Goal: Feedback & Contribution: Submit feedback/report problem

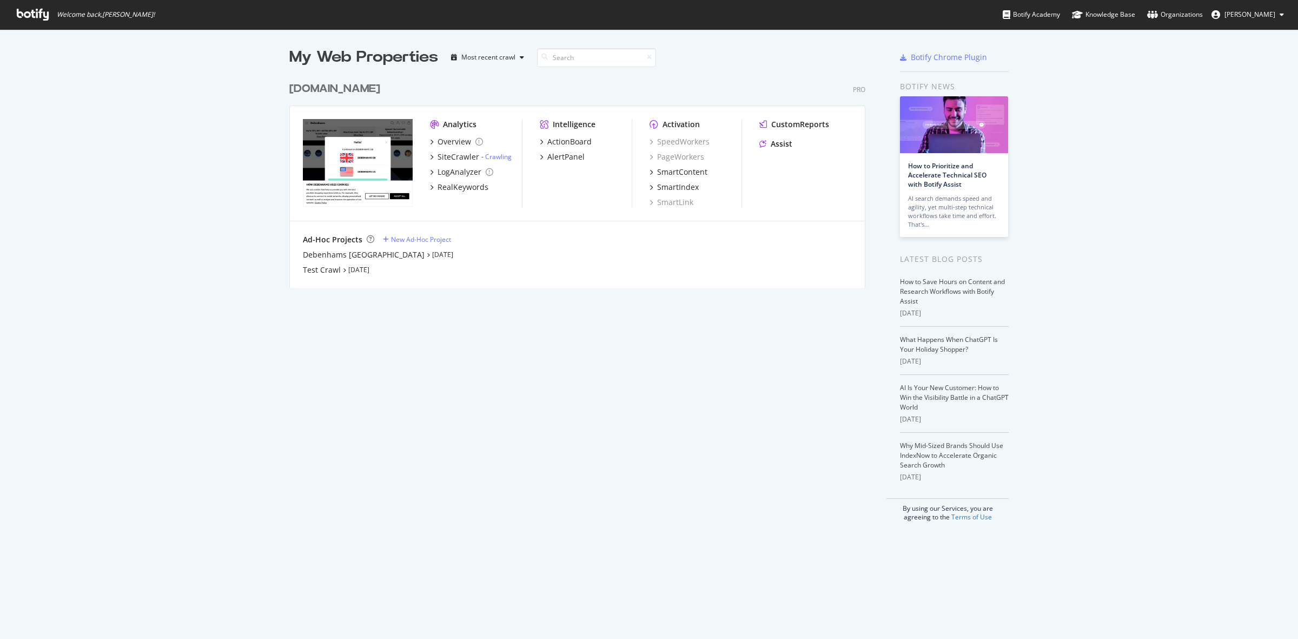
scroll to position [209, 574]
click at [323, 88] on div "debenhams.com" at bounding box center [334, 89] width 91 height 16
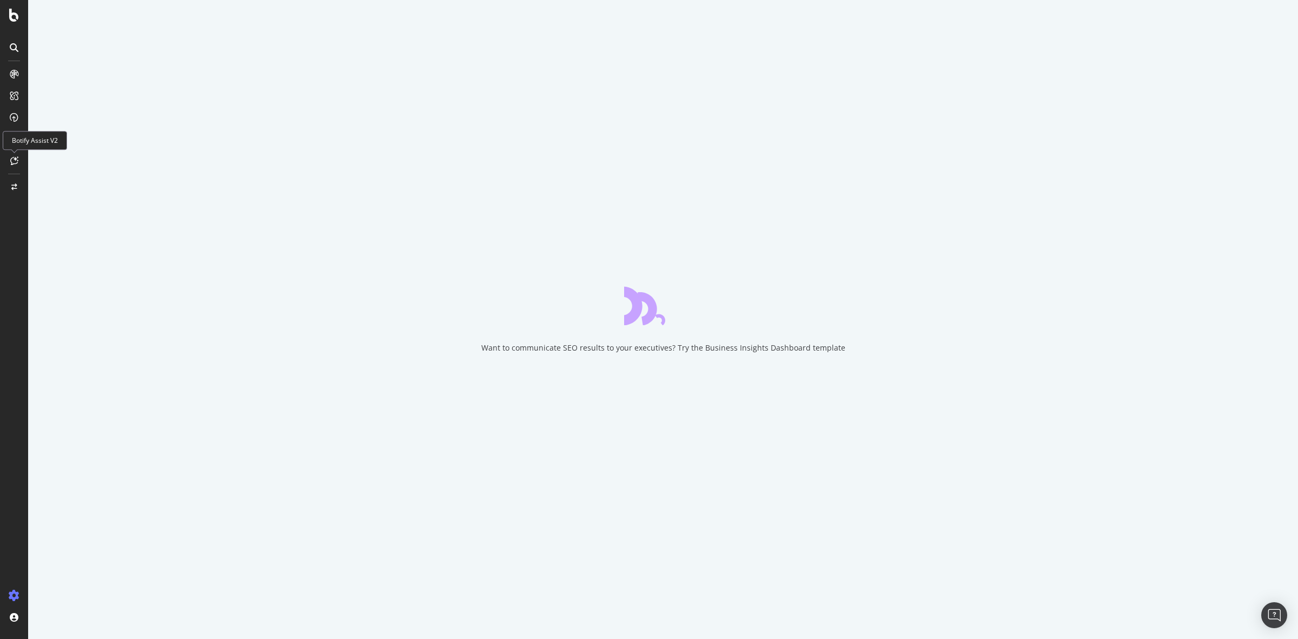
click at [15, 160] on icon at bounding box center [14, 160] width 8 height 9
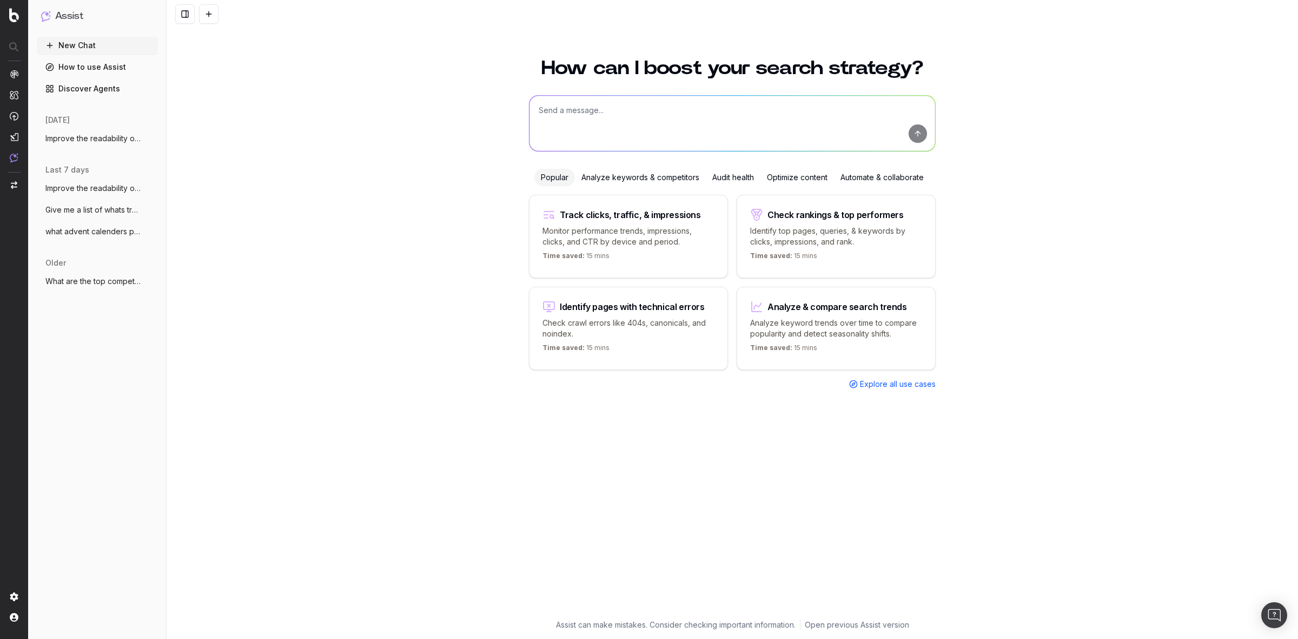
click at [802, 175] on div "Optimize content" at bounding box center [797, 177] width 74 height 17
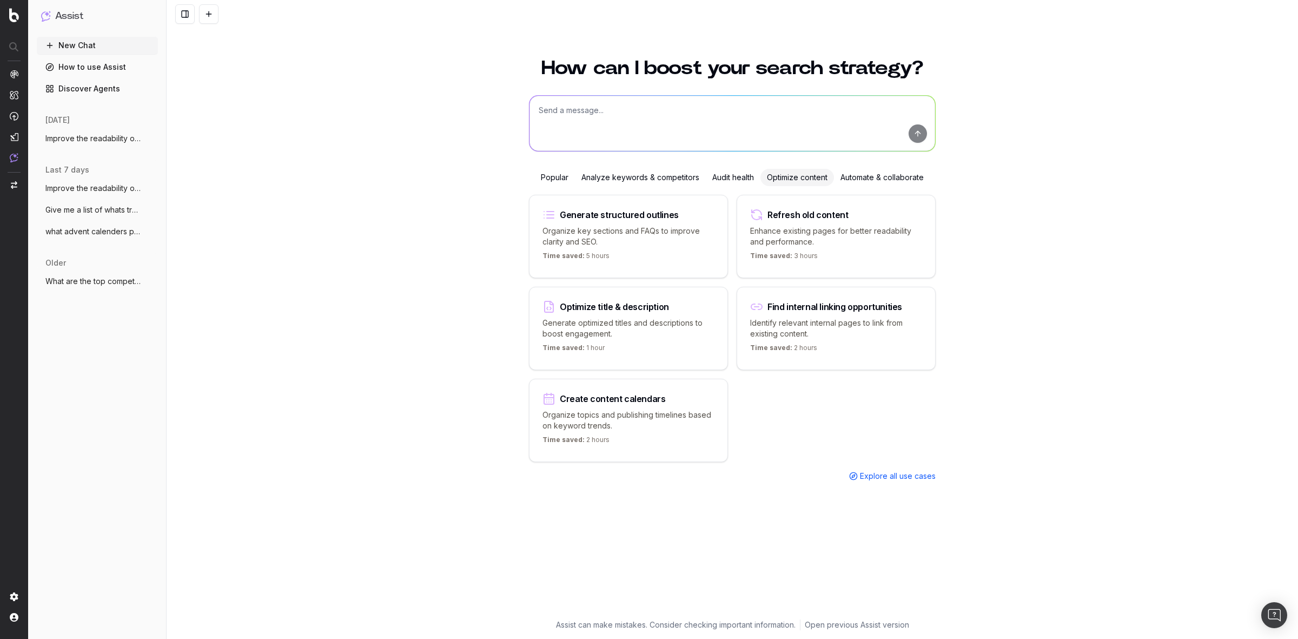
click at [808, 216] on div "Refresh old content" at bounding box center [807, 214] width 81 height 9
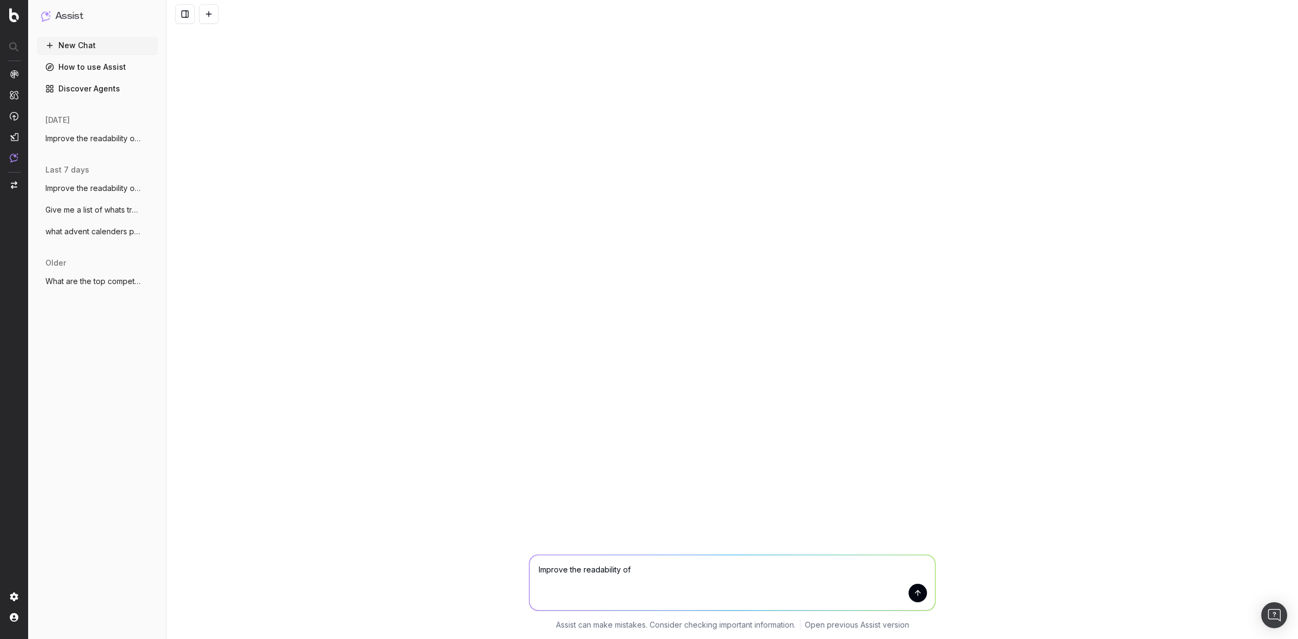
click at [666, 571] on textarea "Improve the readability of" at bounding box center [732, 582] width 406 height 55
click at [686, 574] on textarea "Improve the readability of" at bounding box center [732, 582] width 406 height 55
paste textarea "https://www.debenhams.com/categories/mens-shoes-boots-chukka-boots"
type textarea "Improve the readability of https://www.debenhams.com/categories/mens-shoes-boot…"
click at [921, 593] on button "submit" at bounding box center [918, 593] width 18 height 18
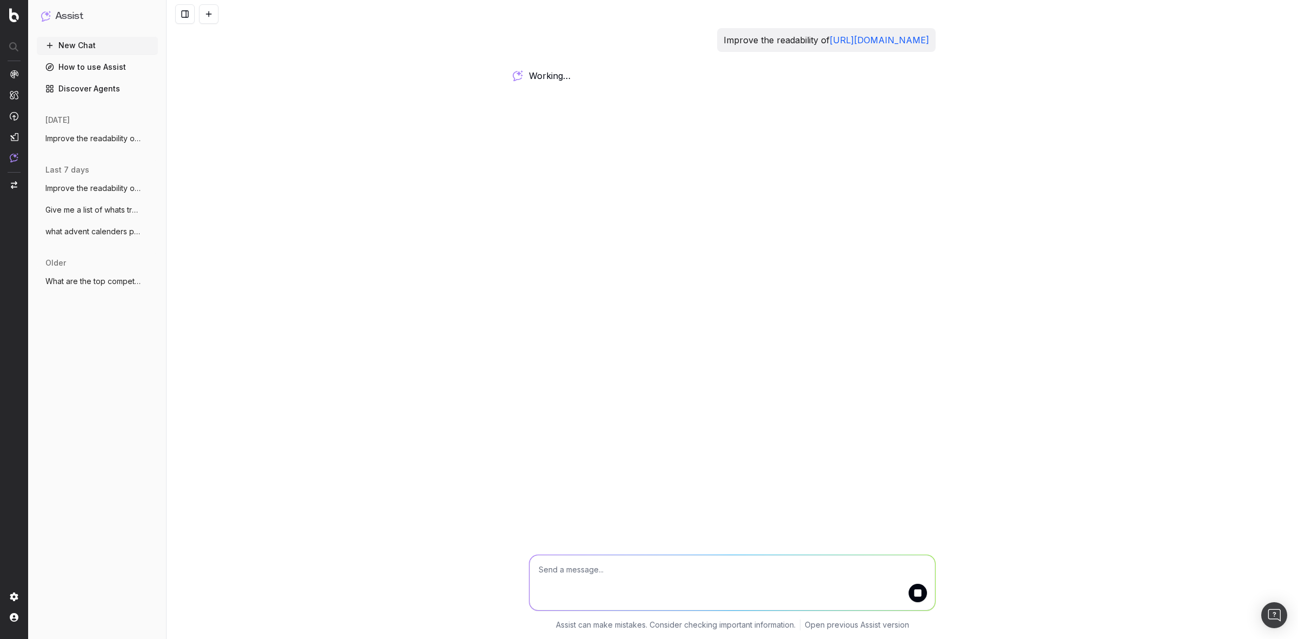
click at [603, 560] on textarea at bounding box center [732, 582] width 406 height 55
click at [592, 579] on textarea at bounding box center [732, 582] width 406 height 55
paste textarea "Need the perfect hybrid shoe for busy days where you still want to look good? M…"
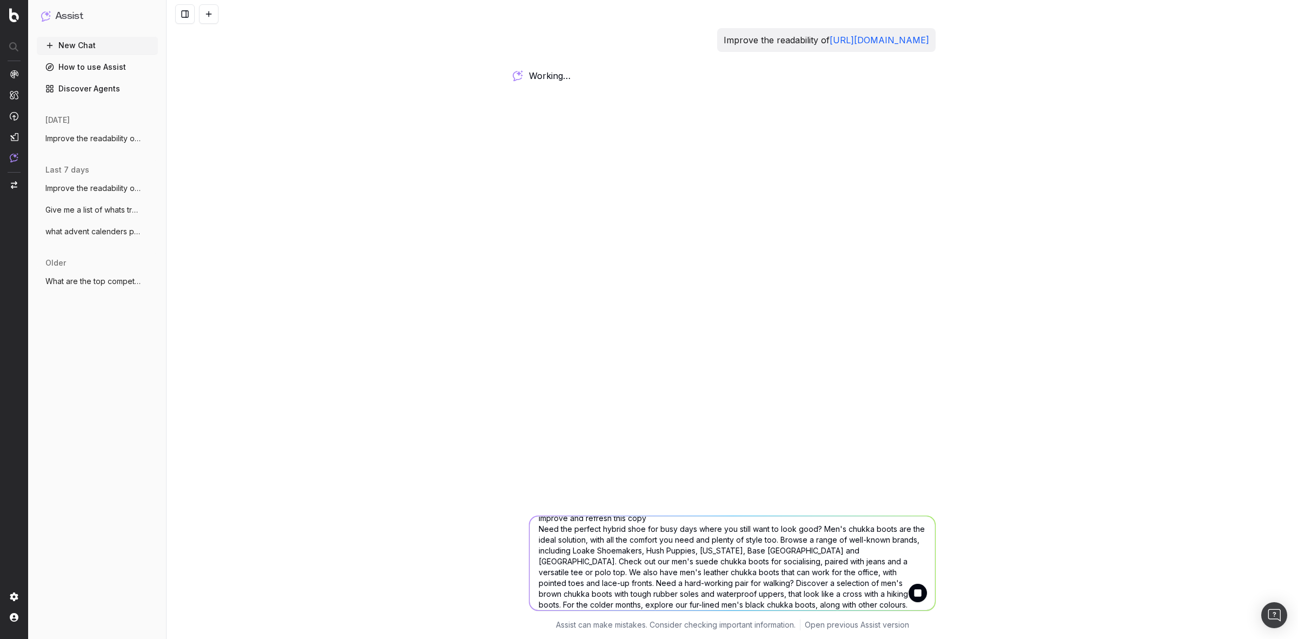
scroll to position [23, 0]
type textarea "improve and refresh this copy Need the perfect hybrid shoe for busy days where …"
click at [922, 593] on button "submit" at bounding box center [918, 593] width 18 height 18
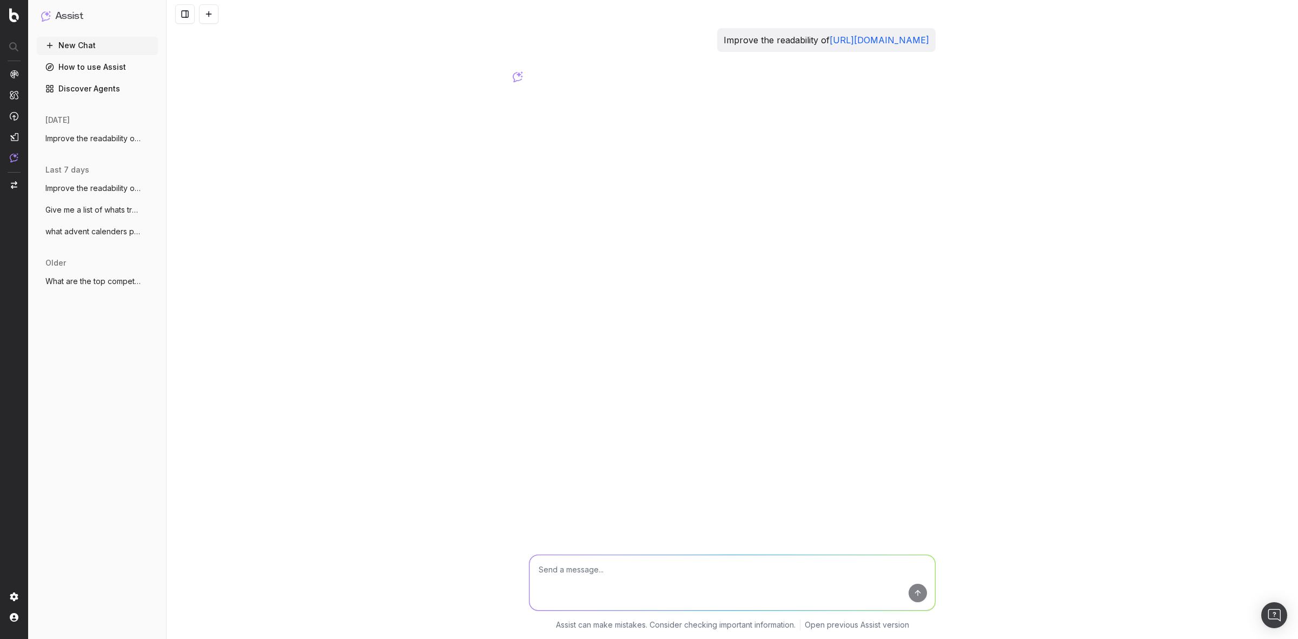
scroll to position [0, 0]
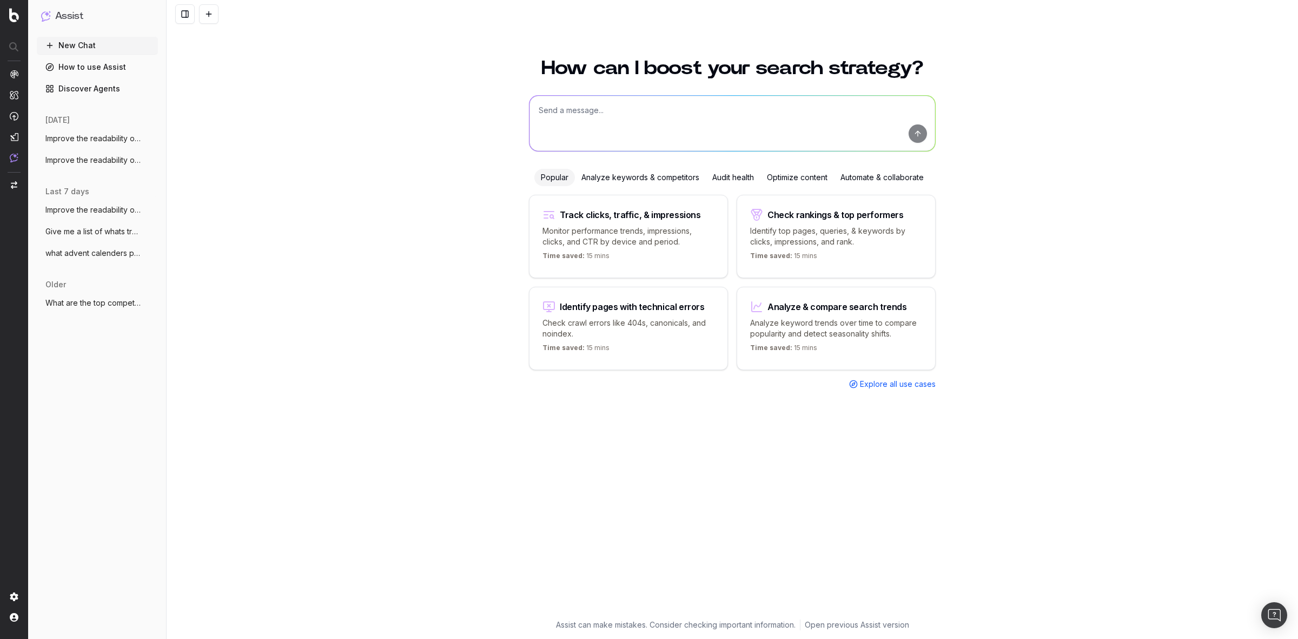
click at [802, 169] on div "Optimize content" at bounding box center [797, 177] width 74 height 17
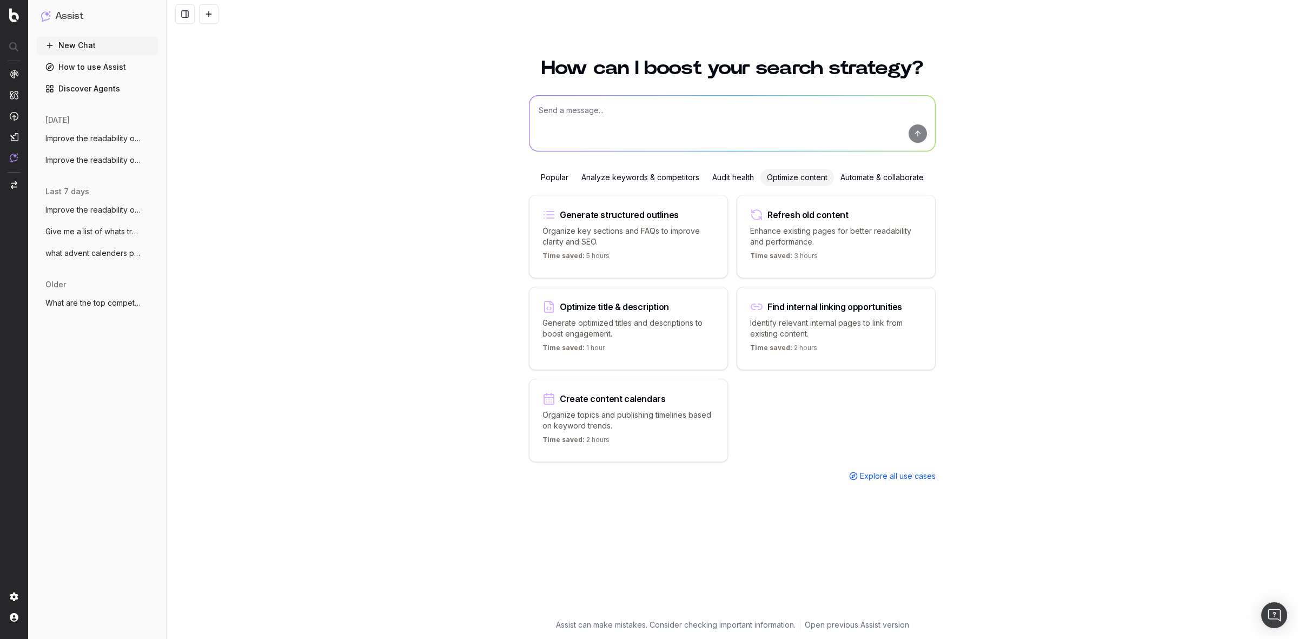
click at [839, 236] on p "Enhance existing pages for better readability and performance." at bounding box center [836, 237] width 172 height 22
type textarea "Improve the readability of"
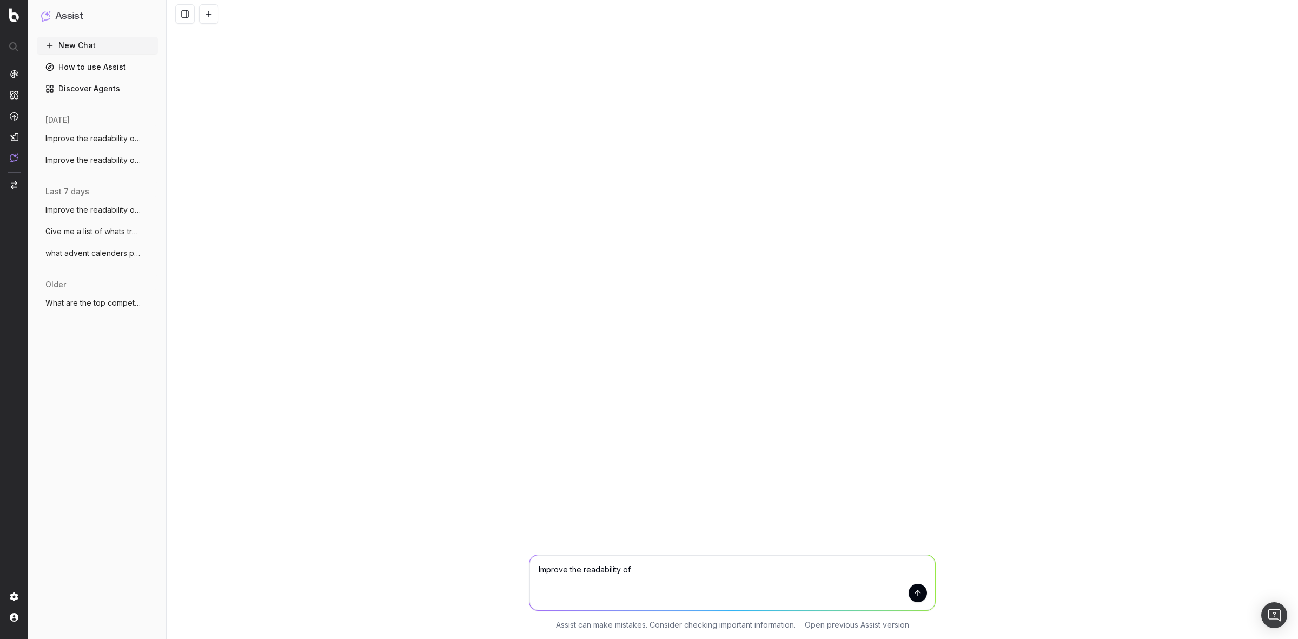
click at [650, 567] on textarea "Improve the readability of" at bounding box center [732, 582] width 406 height 55
drag, startPoint x: 651, startPoint y: 567, endPoint x: 587, endPoint y: 472, distance: 114.1
click at [587, 471] on div "Improve the readability of Improve the readability of Assist can make mistakes.…" at bounding box center [732, 319] width 1131 height 639
click at [640, 566] on textarea "Improve the readability of" at bounding box center [732, 582] width 406 height 55
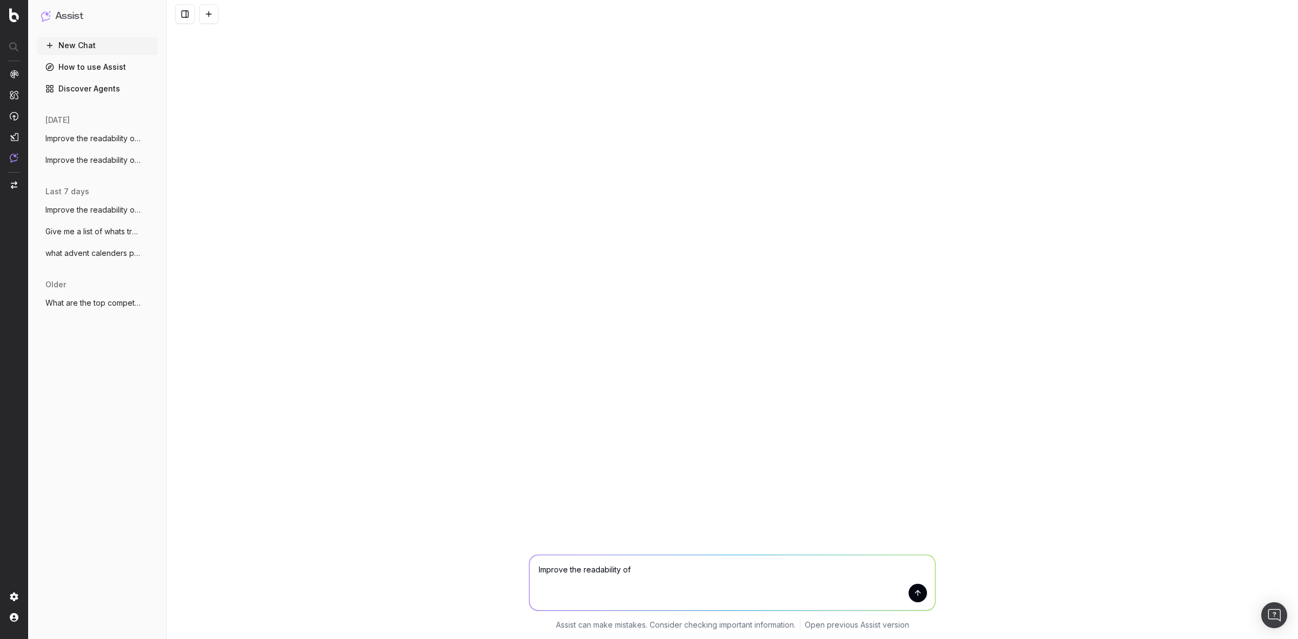
click at [640, 566] on textarea "Improve the readability of" at bounding box center [732, 582] width 406 height 55
click at [713, 572] on textarea "update and refresh this copy for this page" at bounding box center [732, 582] width 406 height 55
paste textarea "https://www.debenhams.com/categories/mens-shoes-boots-chukka-boots"
click at [609, 585] on textarea "update and refresh this copy for this page https://www.debenhams.com/categories…" at bounding box center [732, 582] width 406 height 55
paste textarea "Need the perfect hybrid shoe for busy days where you still want to look good? M…"
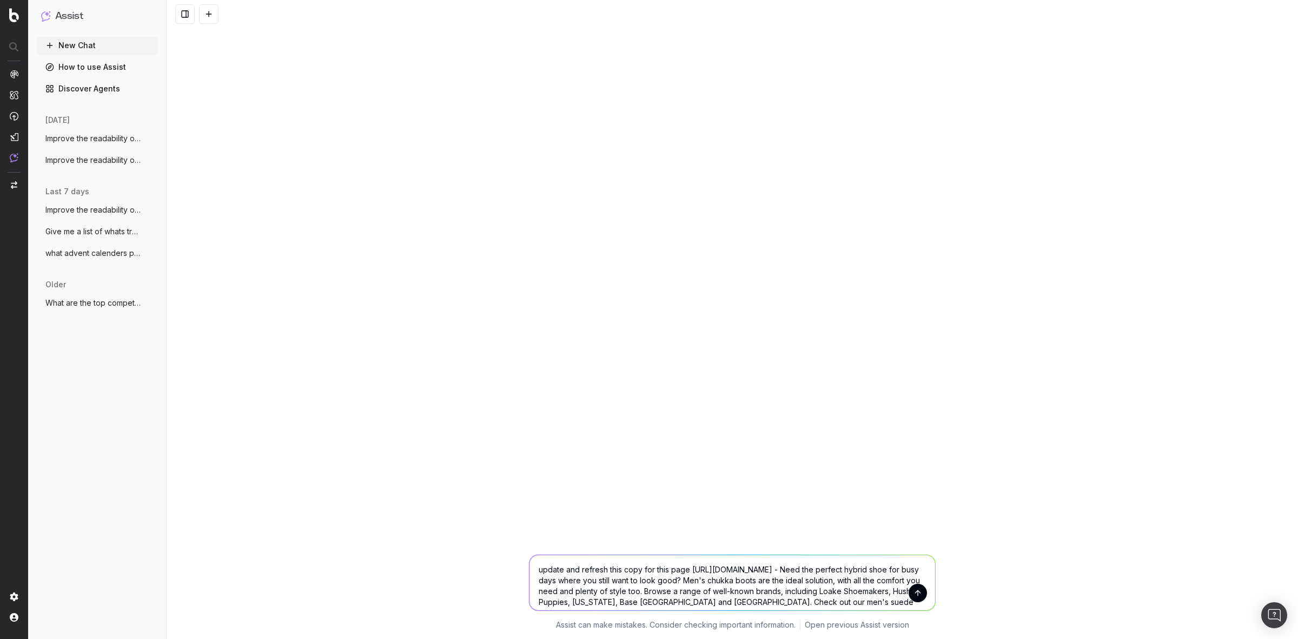
scroll to position [12, 0]
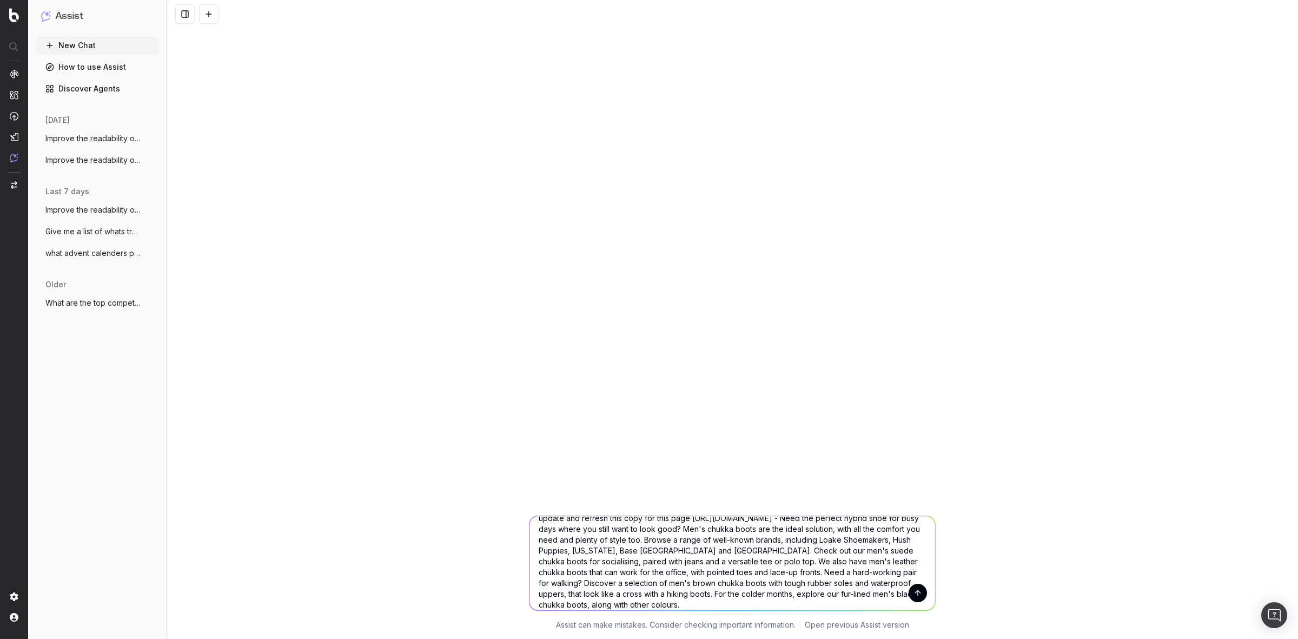
type textarea "update and refresh this copy for this page https://www.debenhams.com/categories…"
click at [914, 595] on button "submit" at bounding box center [918, 593] width 18 height 18
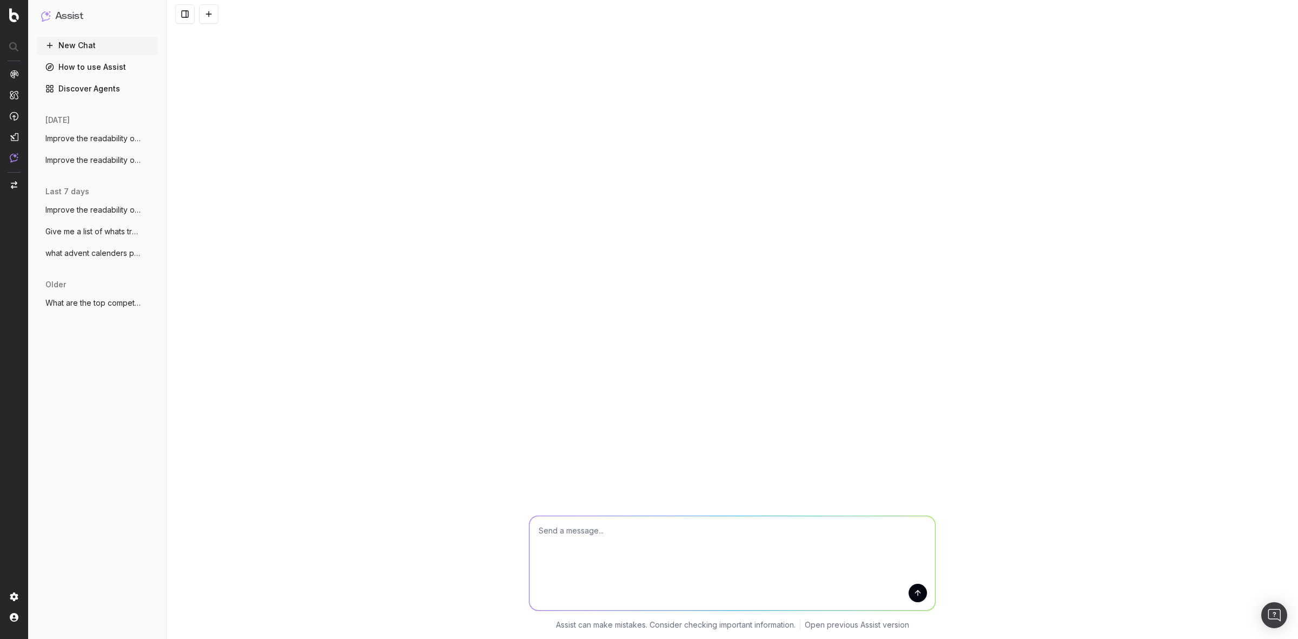
scroll to position [0, 0]
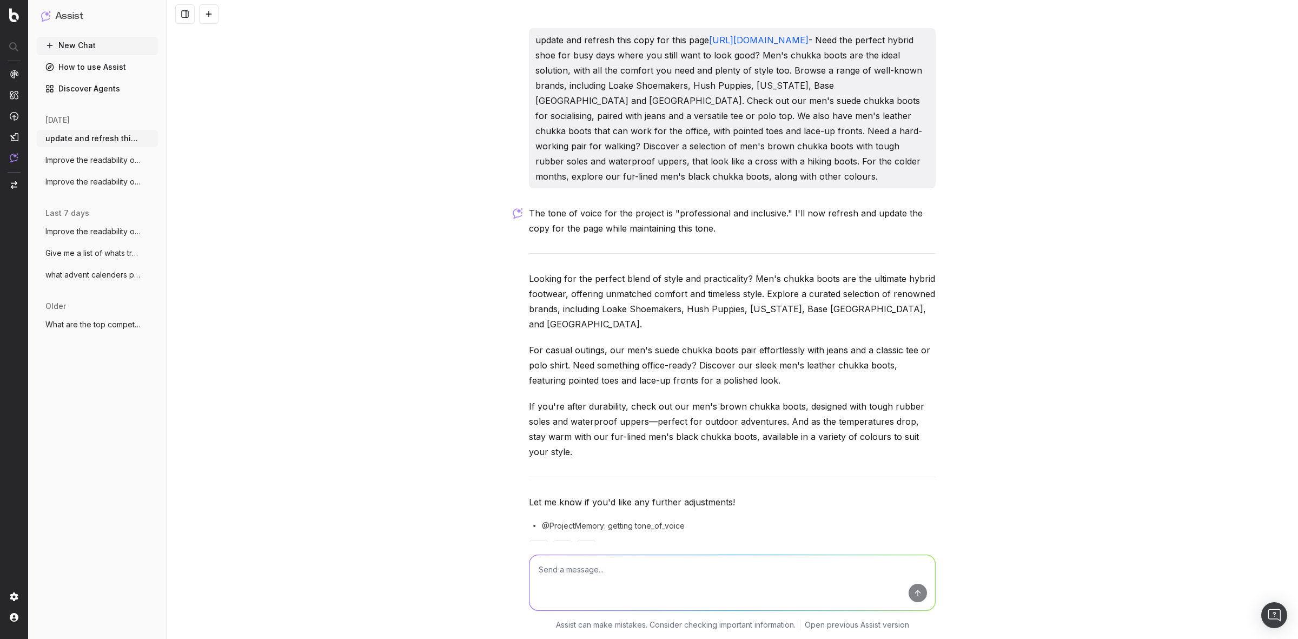
scroll to position [19, 0]
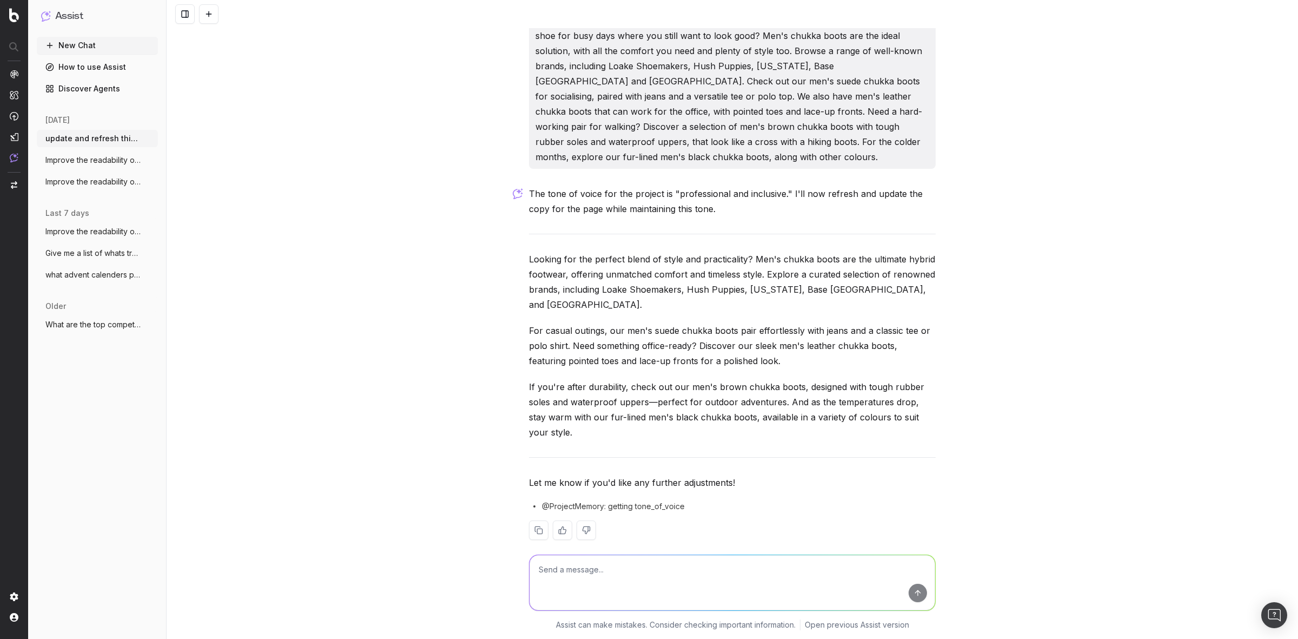
click at [996, 248] on div "update and refresh this copy for this page https://www.debenhams.com/categories…" at bounding box center [732, 319] width 1131 height 639
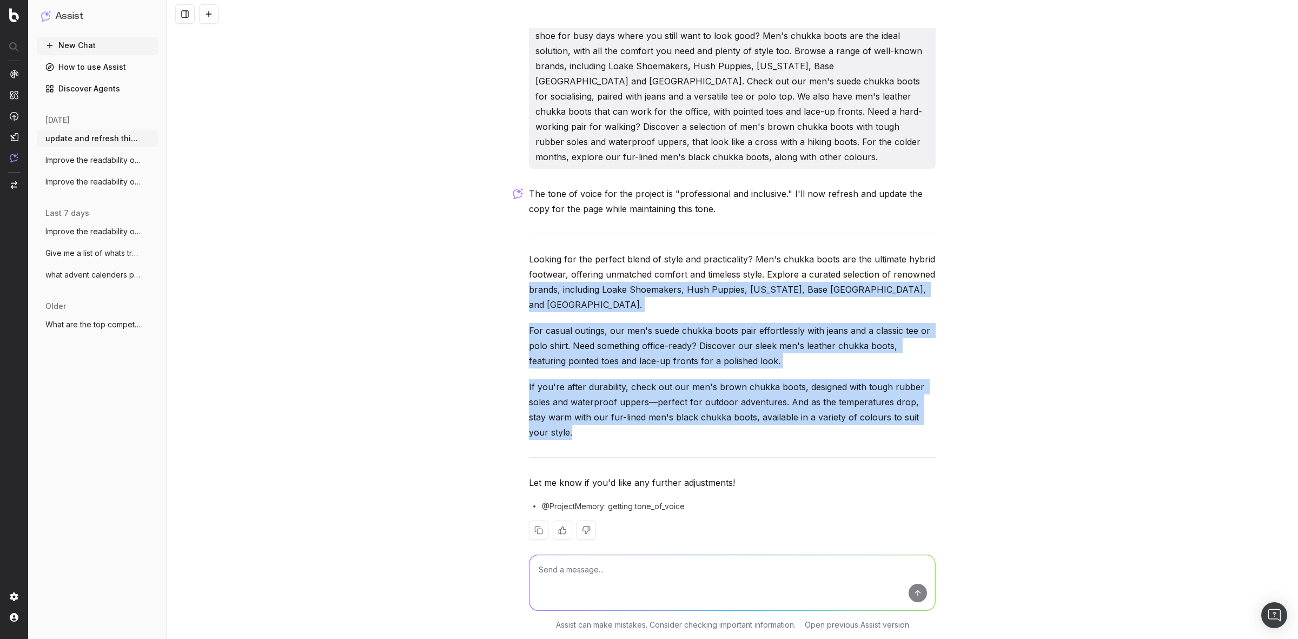
drag, startPoint x: 575, startPoint y: 415, endPoint x: 523, endPoint y: 272, distance: 152.2
click at [529, 273] on div "The tone of voice for the project is "professional and inclusive." I'll now ref…" at bounding box center [732, 371] width 407 height 371
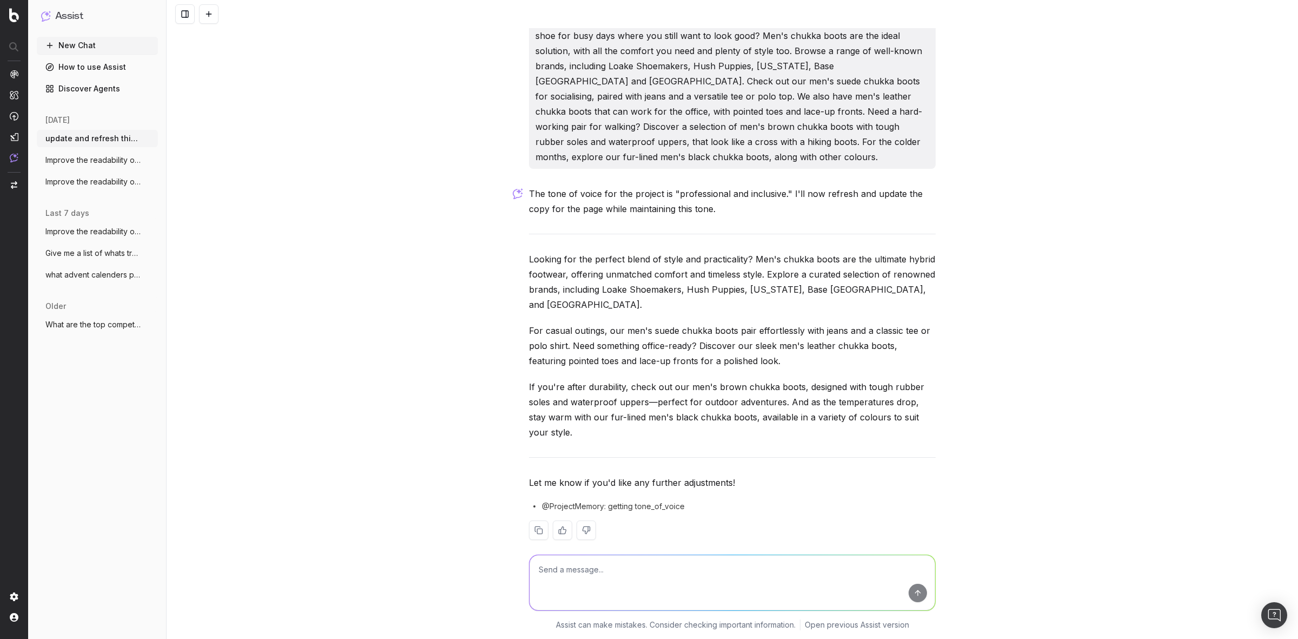
click at [529, 265] on p "Looking for the perfect blend of style and practicality? Men's chukka boots are…" at bounding box center [732, 281] width 407 height 61
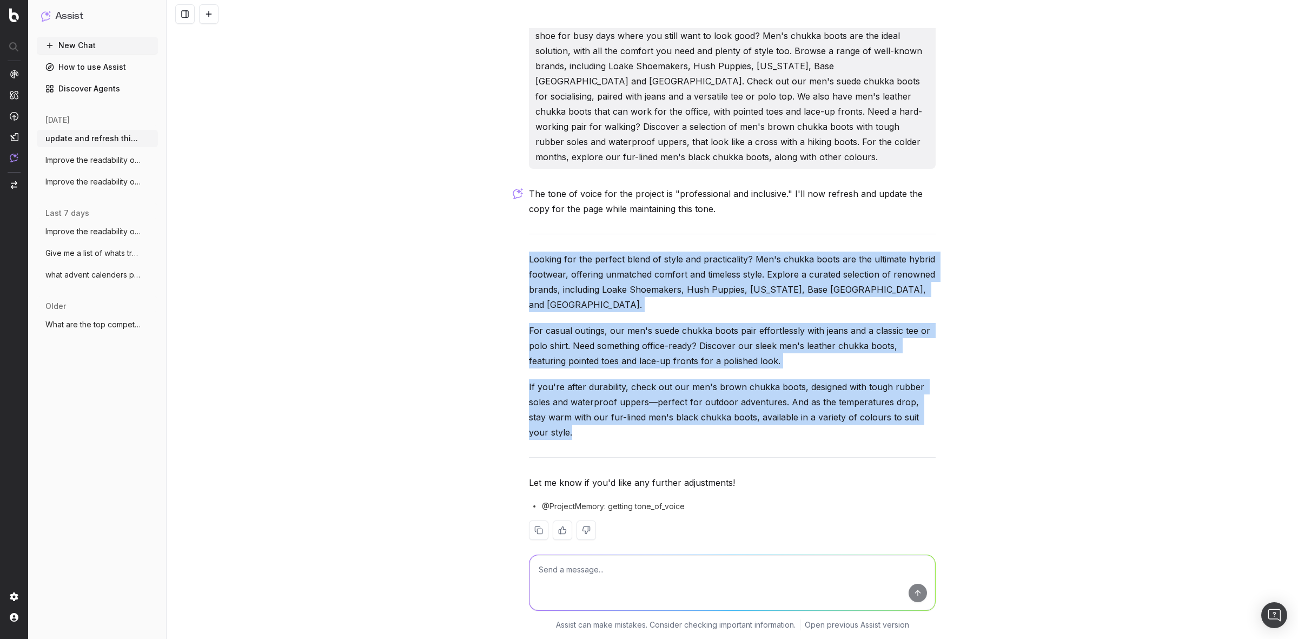
drag, startPoint x: 521, startPoint y: 255, endPoint x: 622, endPoint y: 415, distance: 189.3
click at [622, 415] on div "update and refresh this copy for this page https://www.debenhams.com/categories…" at bounding box center [732, 283] width 415 height 548
copy div "Looking for the perfect blend of style and practicality? Men's chukka boots are…"
click at [681, 566] on textarea at bounding box center [732, 582] width 406 height 55
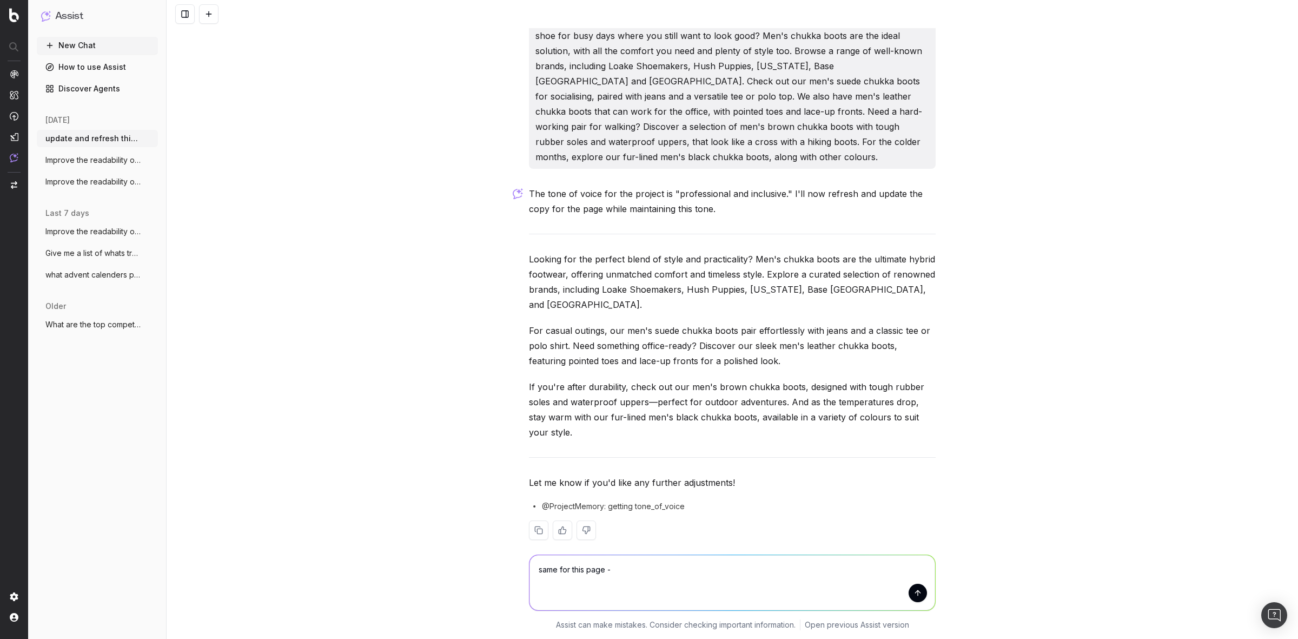
paste textarea "https://www.debenhams.com/categories/womens-dresses-cocktail-dresses"
paste textarea "Indulge in the epitome of timeless elegance with our curated collection of cock…"
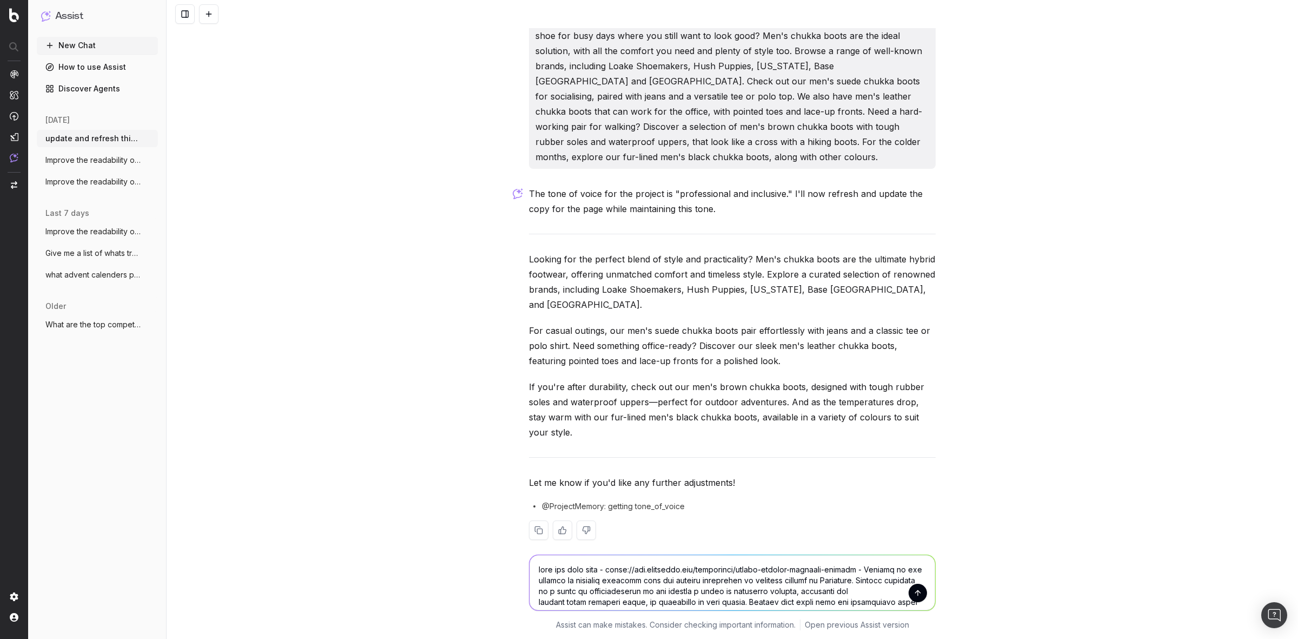
scroll to position [88, 0]
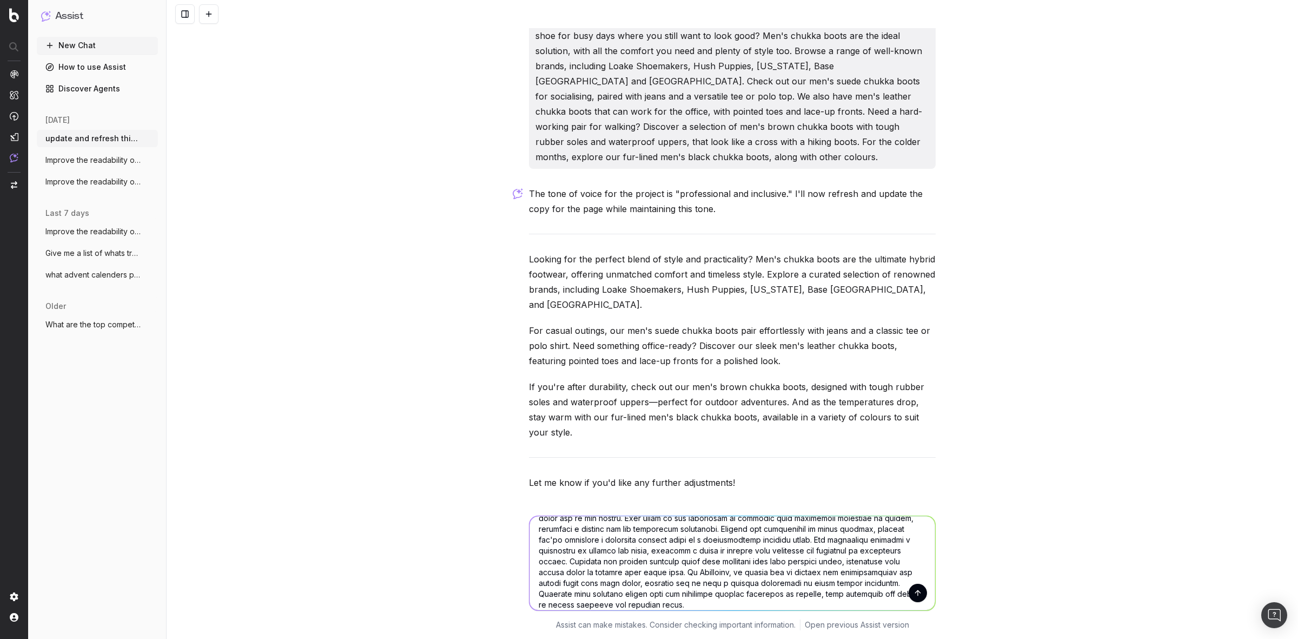
type textarea "same for this page - https://www.debenhams.com/categories/womens-dresses-cockta…"
click at [913, 596] on button "submit" at bounding box center [918, 593] width 18 height 18
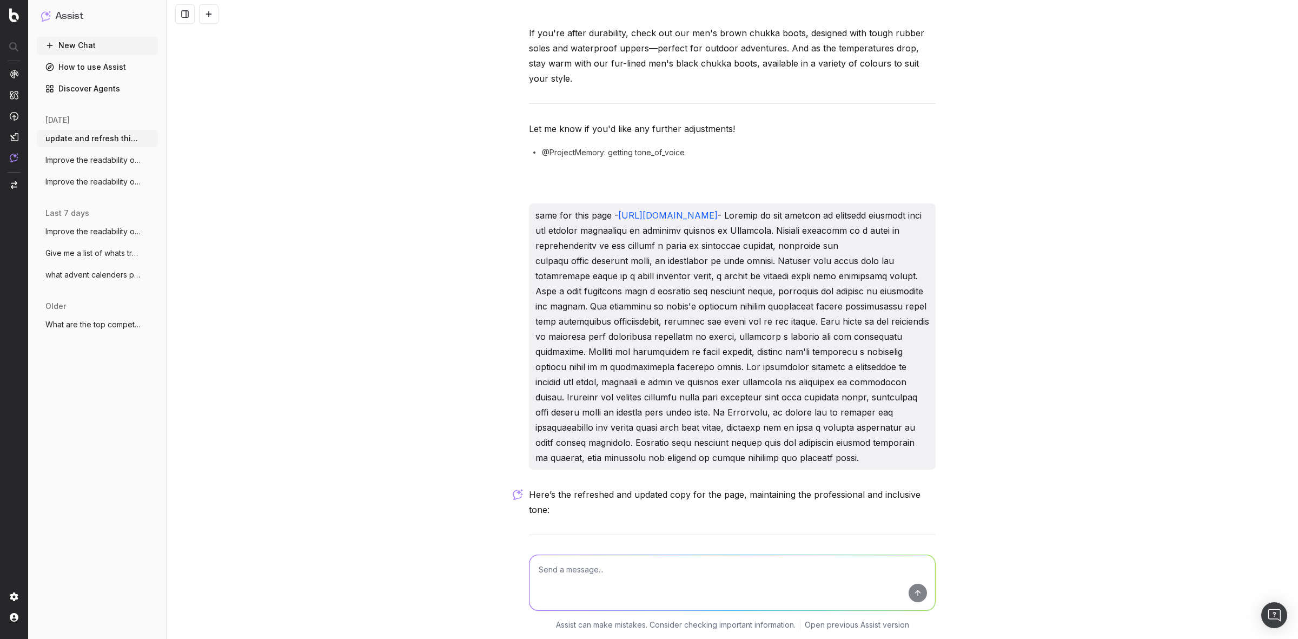
scroll to position [711, 0]
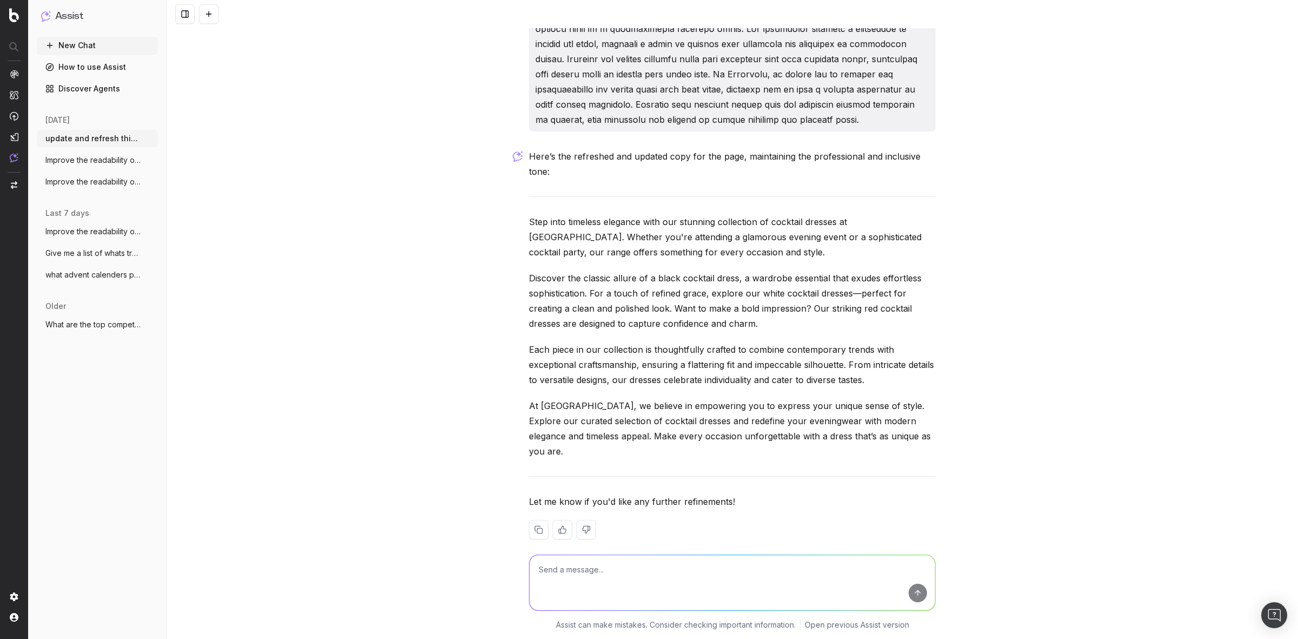
click at [618, 566] on textarea at bounding box center [732, 582] width 406 height 55
type textarea "keep it at uk english"
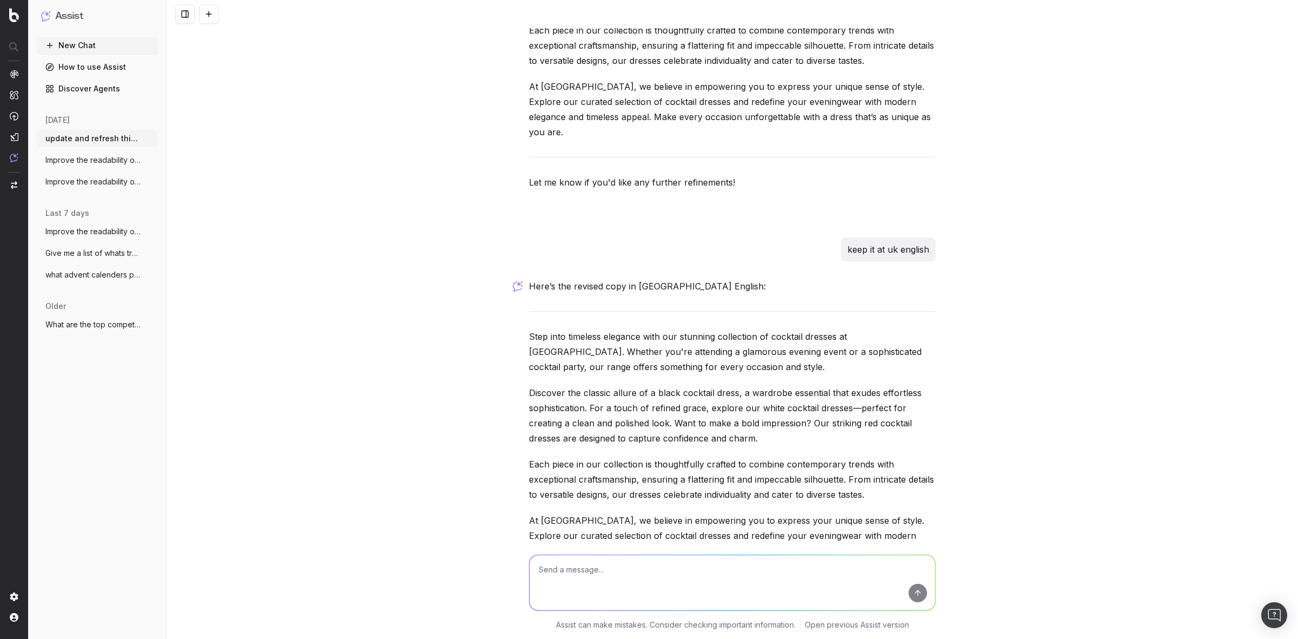
scroll to position [1129, 0]
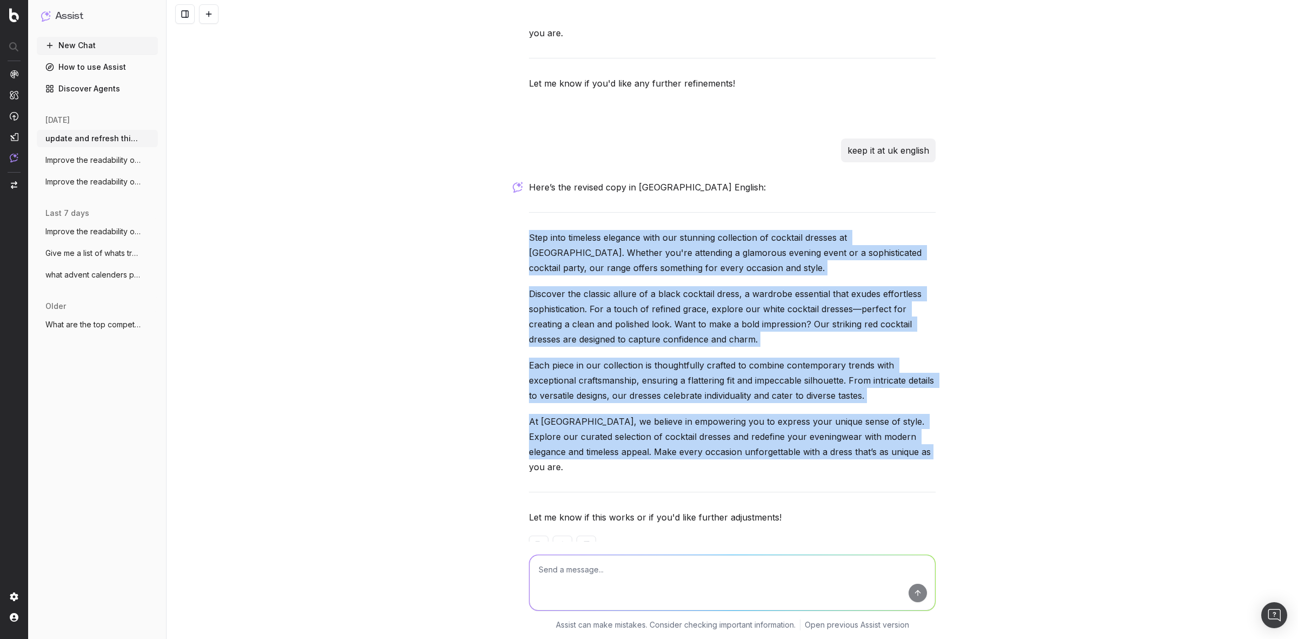
drag, startPoint x: 904, startPoint y: 435, endPoint x: 521, endPoint y: 222, distance: 438.2
copy div "Step into timeless elegance with our stunning collection of cocktail dresses at…"
click at [593, 576] on textarea at bounding box center [732, 582] width 406 height 55
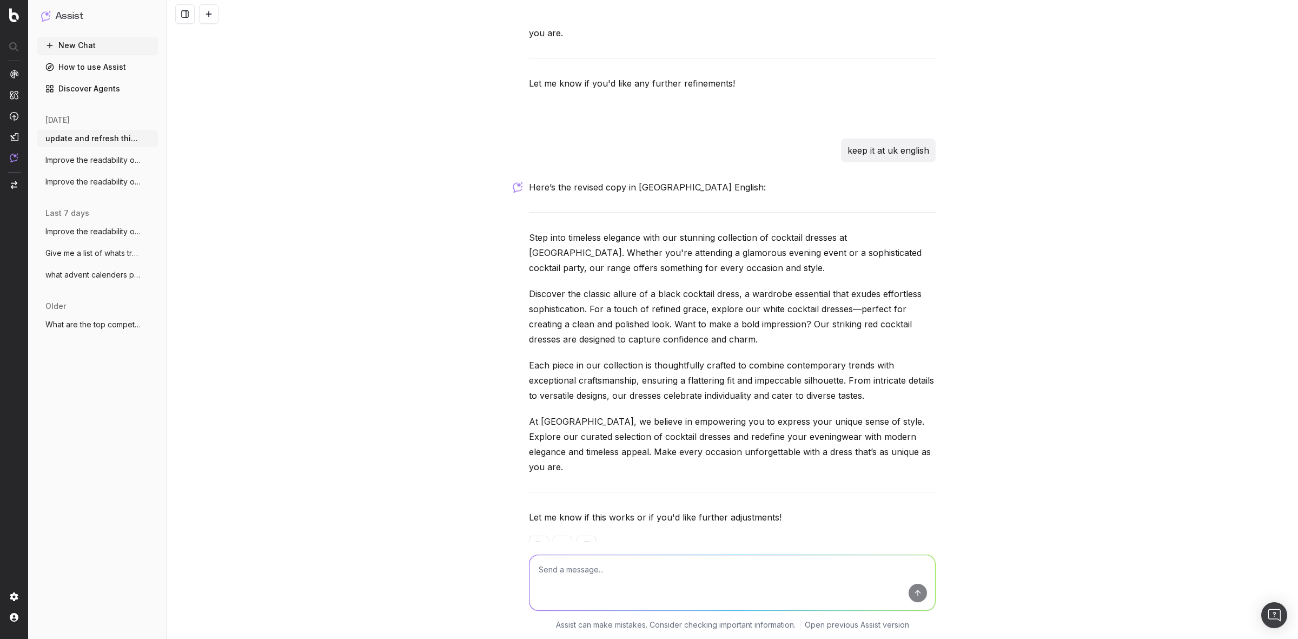
paste textarea "https://www.debenhams.com/categories/womens-coats-jackets-wedding-guest"
click at [833, 569] on textarea "https://www.debenhams.com/categories/womens-coats-jackets-wedding-guest -" at bounding box center [732, 582] width 406 height 55
paste textarea "Looking for a stylish outerwearpiece to attend the big day in? Our wedding gues…"
type textarea "https://www.debenhams.com/categories/womens-coats-jackets-wedding-guest - Looki…"
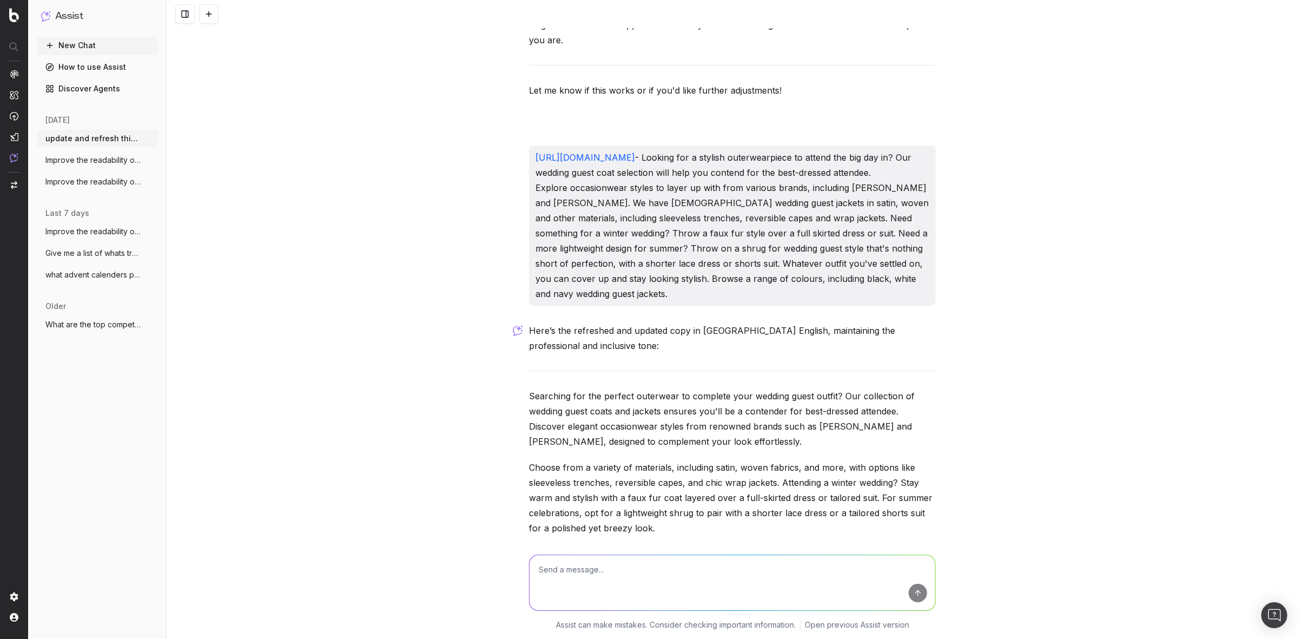
scroll to position [1674, 0]
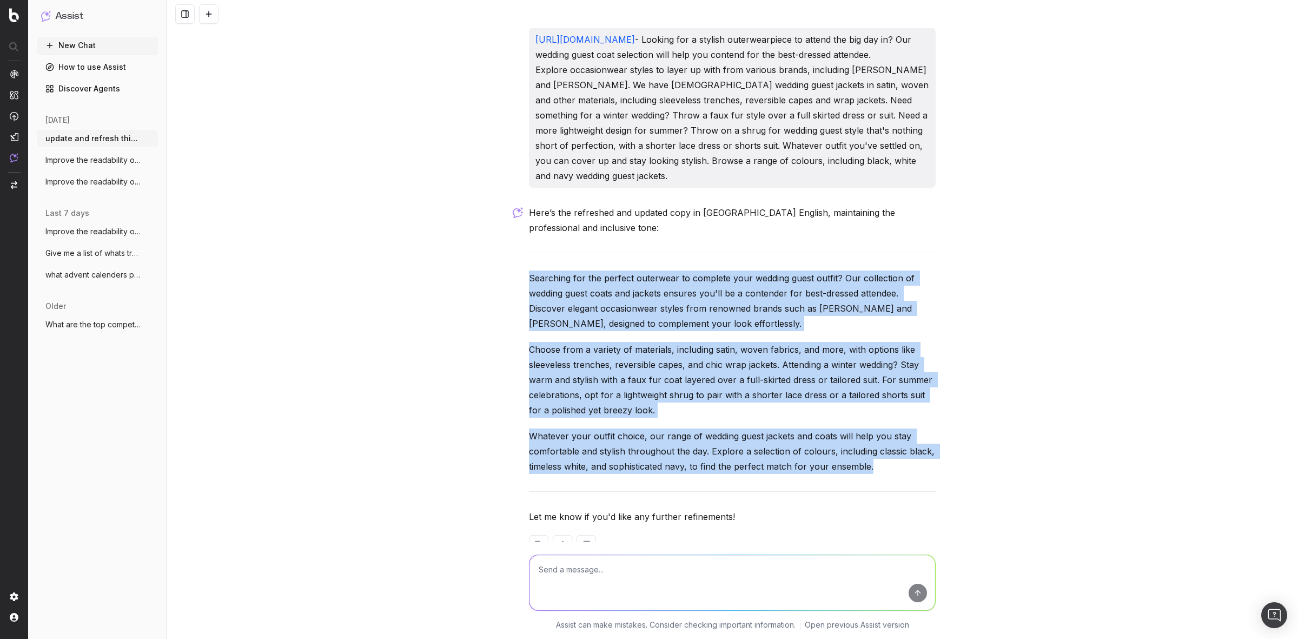
drag, startPoint x: 511, startPoint y: 244, endPoint x: 895, endPoint y: 441, distance: 431.5
click at [895, 441] on div "update and refresh this copy for this page https://www.debenhams.com/categories…" at bounding box center [732, 319] width 1131 height 639
click at [513, 291] on div "update and refresh this copy for this page https://www.debenhams.com/categories…" at bounding box center [732, 319] width 1131 height 639
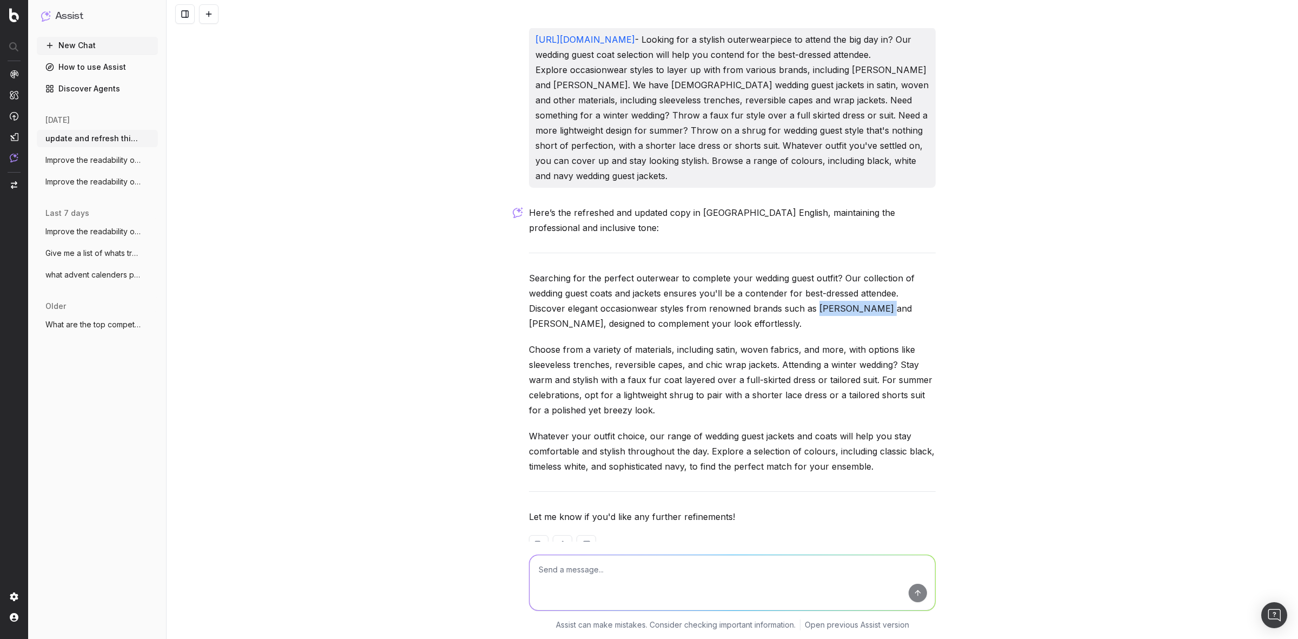
drag, startPoint x: 810, startPoint y: 280, endPoint x: 873, endPoint y: 275, distance: 63.5
click at [873, 275] on p "Searching for the perfect outerwear to complete your wedding guest outfit? Our …" at bounding box center [732, 300] width 407 height 61
drag, startPoint x: 866, startPoint y: 276, endPoint x: 864, endPoint y: 281, distance: 6.0
copy p "Adrianna Papel"
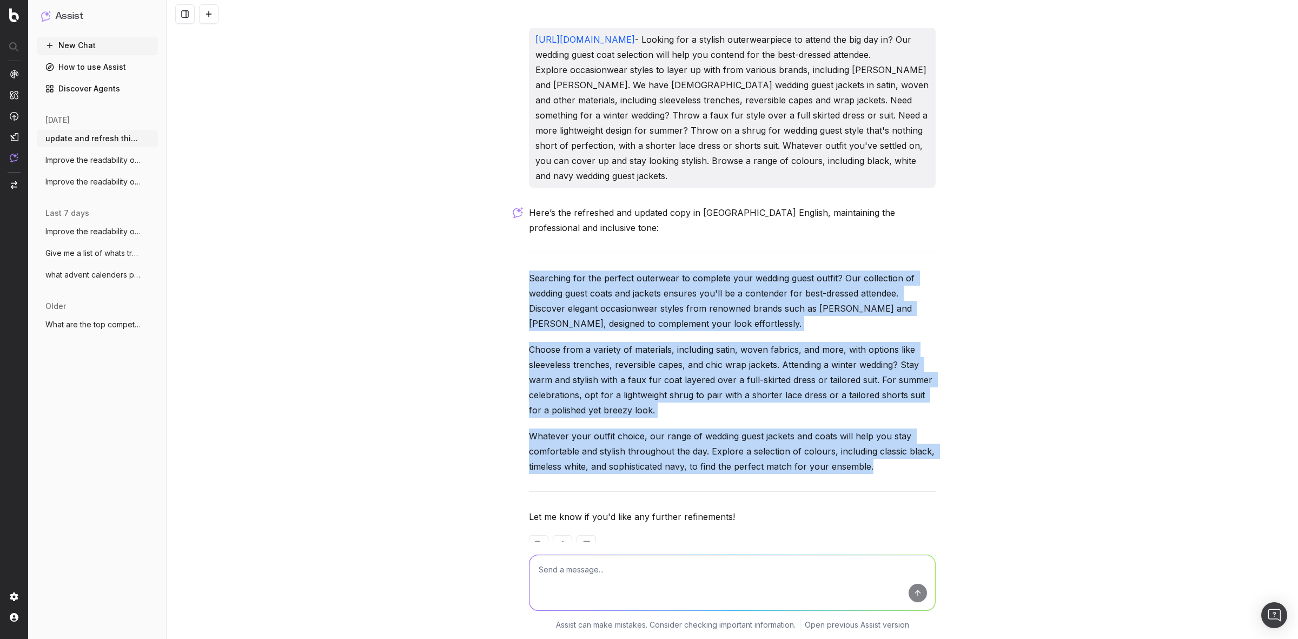
drag, startPoint x: 902, startPoint y: 443, endPoint x: 520, endPoint y: 250, distance: 428.6
copy div "Searching for the perfect outerwear to complete your wedding guest outfit? Our …"
click at [606, 577] on textarea at bounding box center [732, 582] width 406 height 55
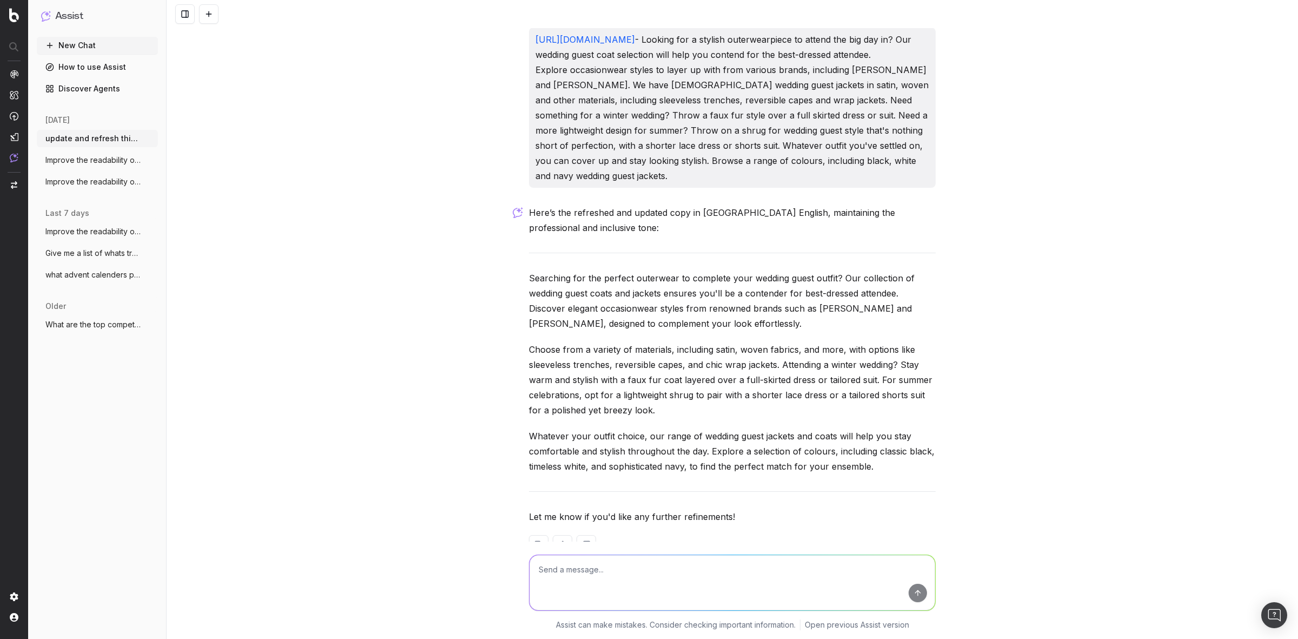
paste textarea "https://www.debenhams.com/categories/womens-trousers-cord-trousers"
click at [820, 575] on textarea "https://www.debenhams.com/categories/womens-trousers-cord-trousers -" at bounding box center [732, 582] width 406 height 55
paste textarea "This 70s original is making a huge comeback - and now you can get the perfect p…"
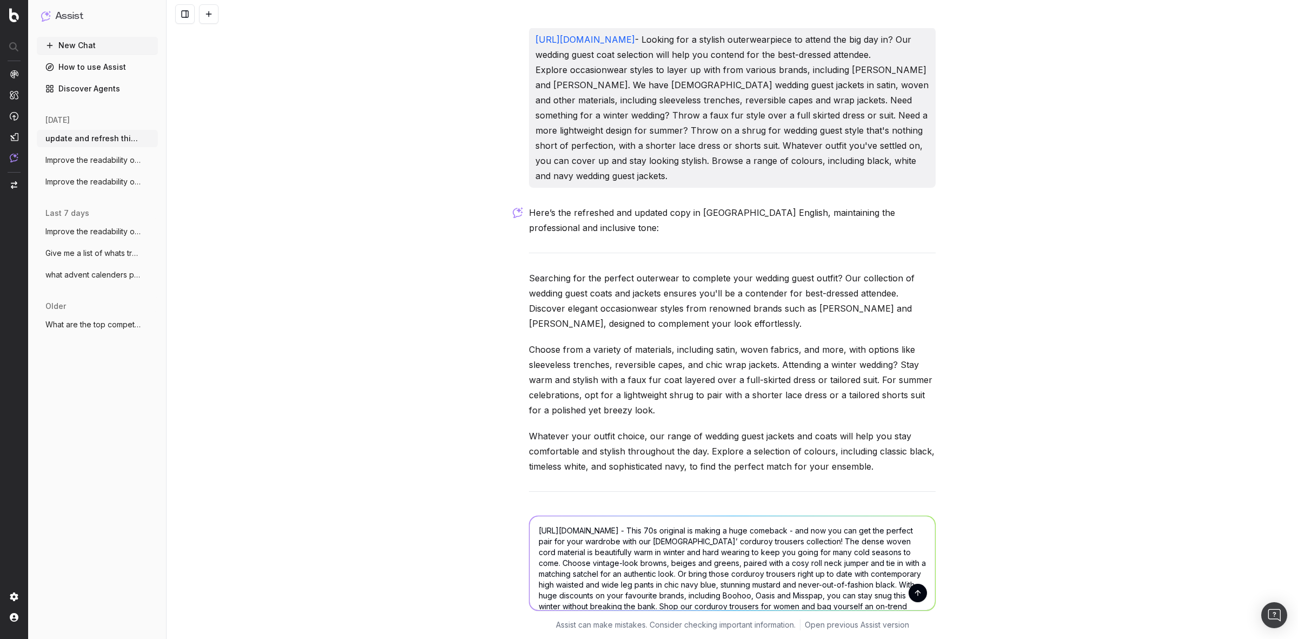
scroll to position [12, 0]
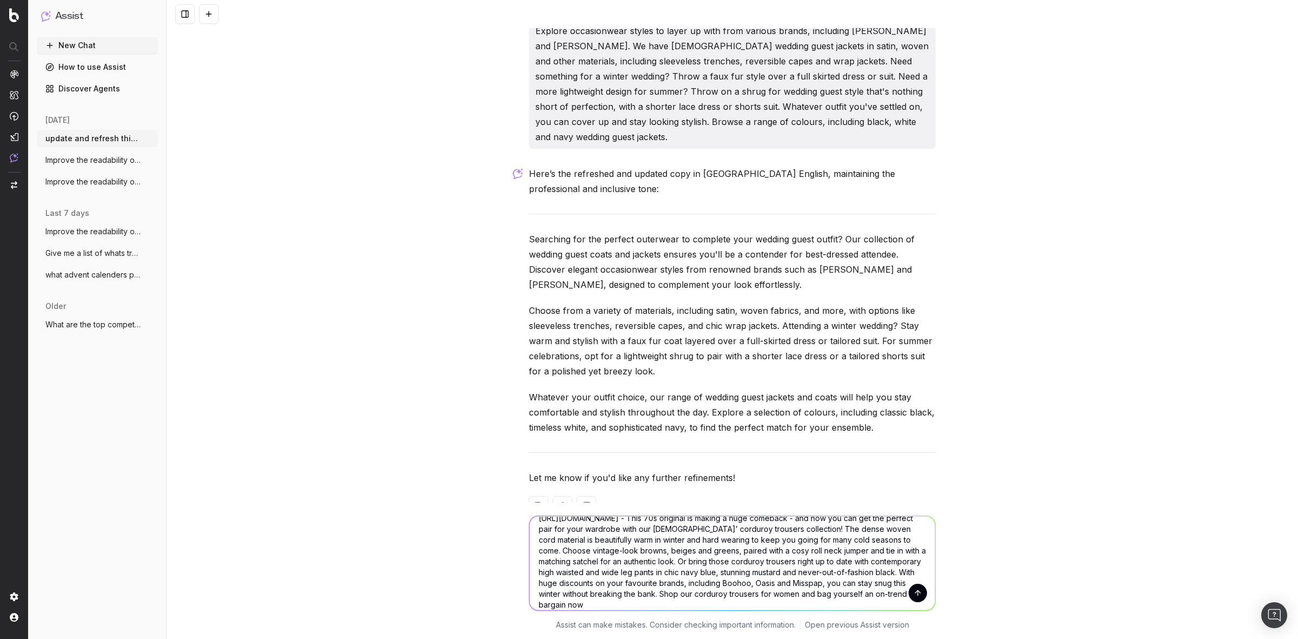
type textarea "https://www.debenhams.com/categories/womens-trousers-cord-trousers - This 70s o…"
click at [914, 588] on button "submit" at bounding box center [918, 593] width 18 height 18
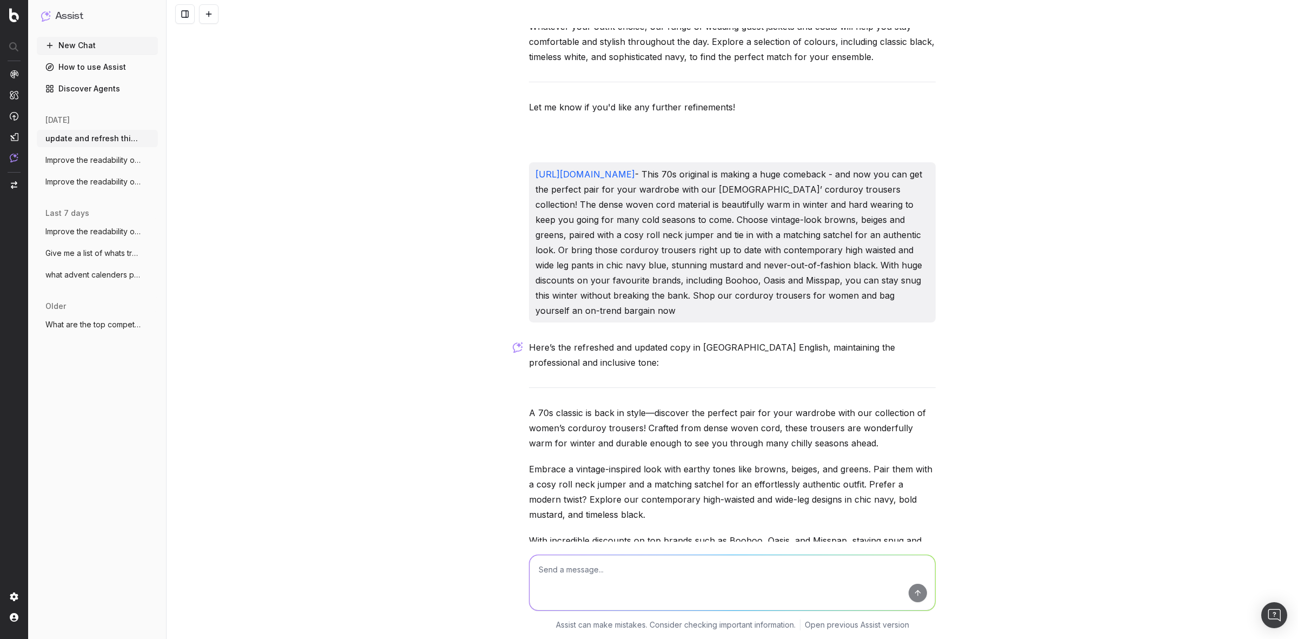
scroll to position [2187, 0]
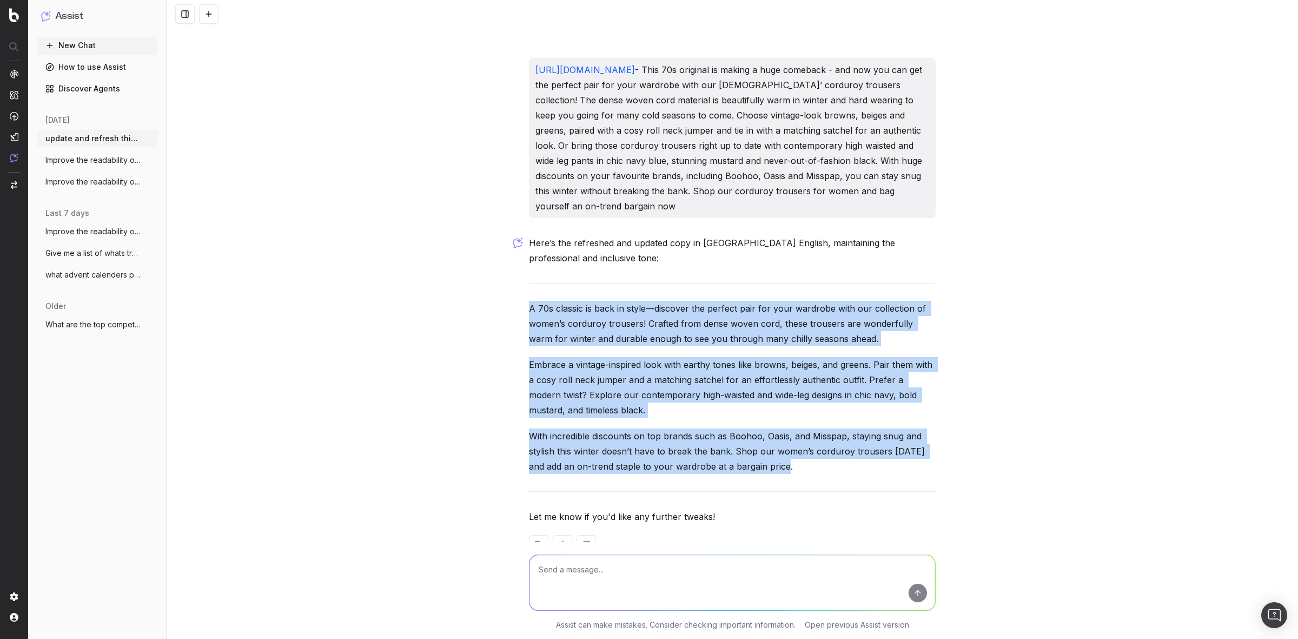
drag, startPoint x: 791, startPoint y: 437, endPoint x: 518, endPoint y: 277, distance: 316.6
click at [518, 277] on div "update and refresh this copy for this page https://www.debenhams.com/categories…" at bounding box center [732, 319] width 1131 height 639
copy div "A 70s classic is back in style—discover the perfect pair for your wardrobe with…"
click at [560, 568] on textarea at bounding box center [732, 582] width 406 height 55
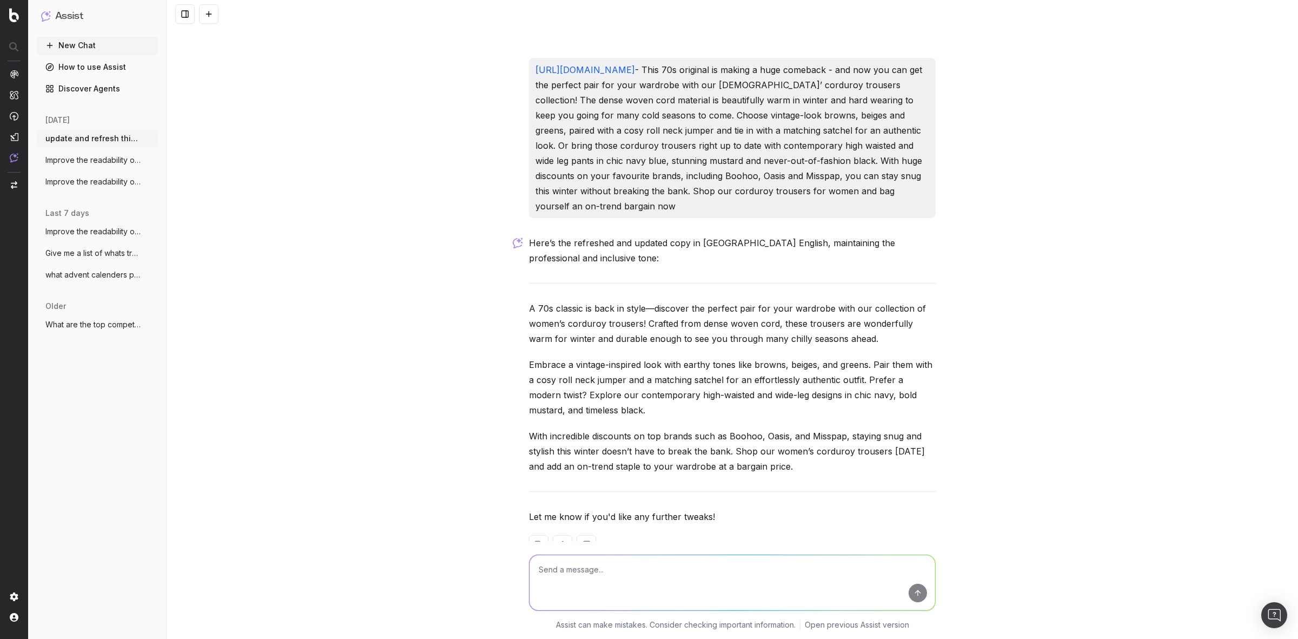
paste textarea "https://www.debenhams.com/categories/womens-shoes-boots-ankle-boots-wide-fit"
type textarea "https://www.debenhams.com/categories/womens-shoes-boots-ankle-boots-wide-fit -"
click at [913, 594] on button "submit" at bounding box center [918, 593] width 18 height 18
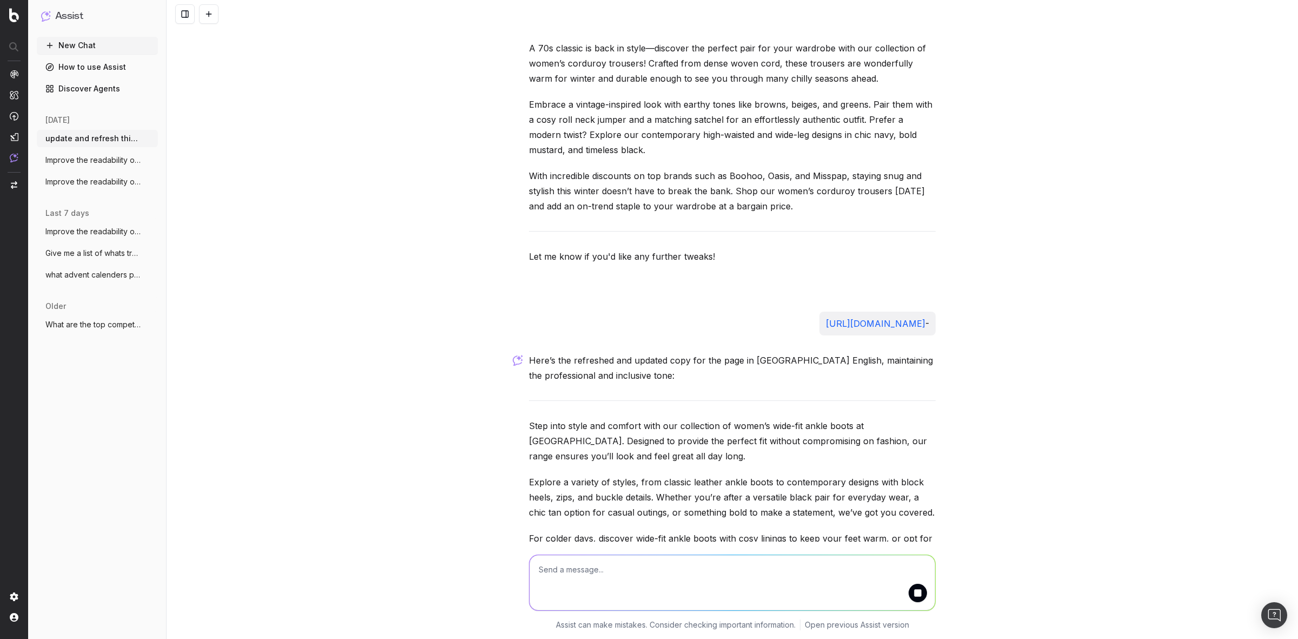
scroll to position [2554, 0]
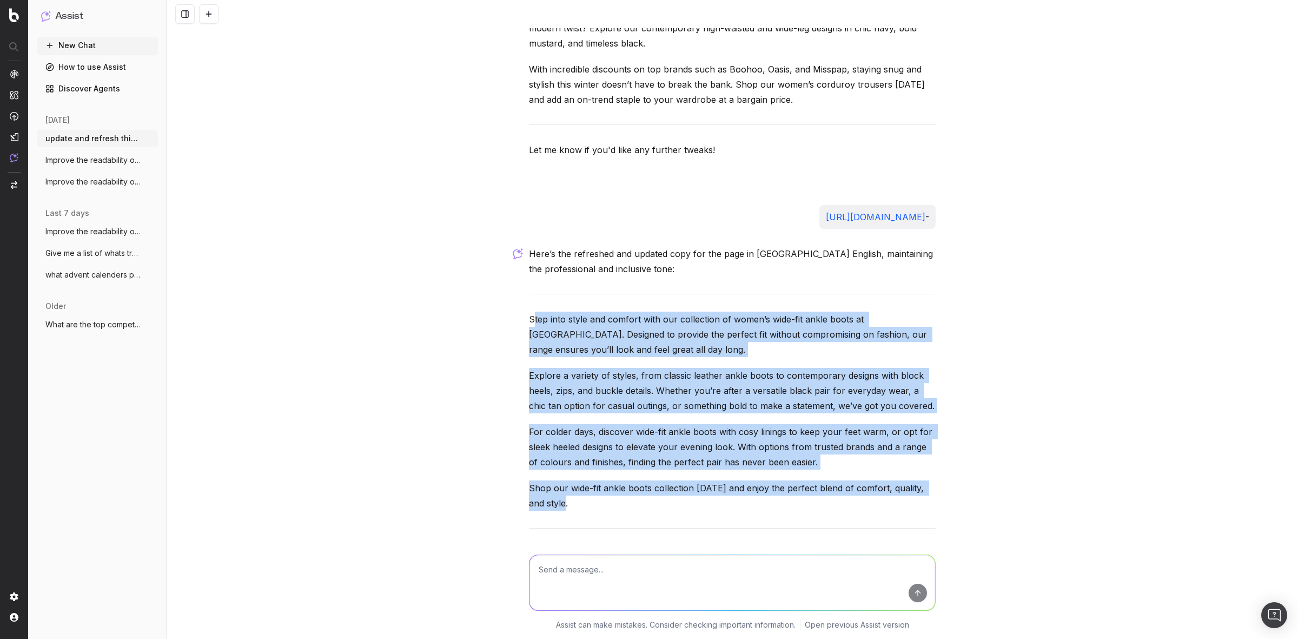
drag, startPoint x: 601, startPoint y: 479, endPoint x: 526, endPoint y: 284, distance: 208.2
click at [529, 284] on div "Here’s the refreshed and updated copy for the page in UK English, maintaining t…" at bounding box center [732, 427] width 407 height 362
click at [529, 311] on p "Step into style and comfort with our collection of women’s wide-fit ankle boots…" at bounding box center [732, 333] width 407 height 45
drag, startPoint x: 520, startPoint y: 287, endPoint x: 606, endPoint y: 472, distance: 204.0
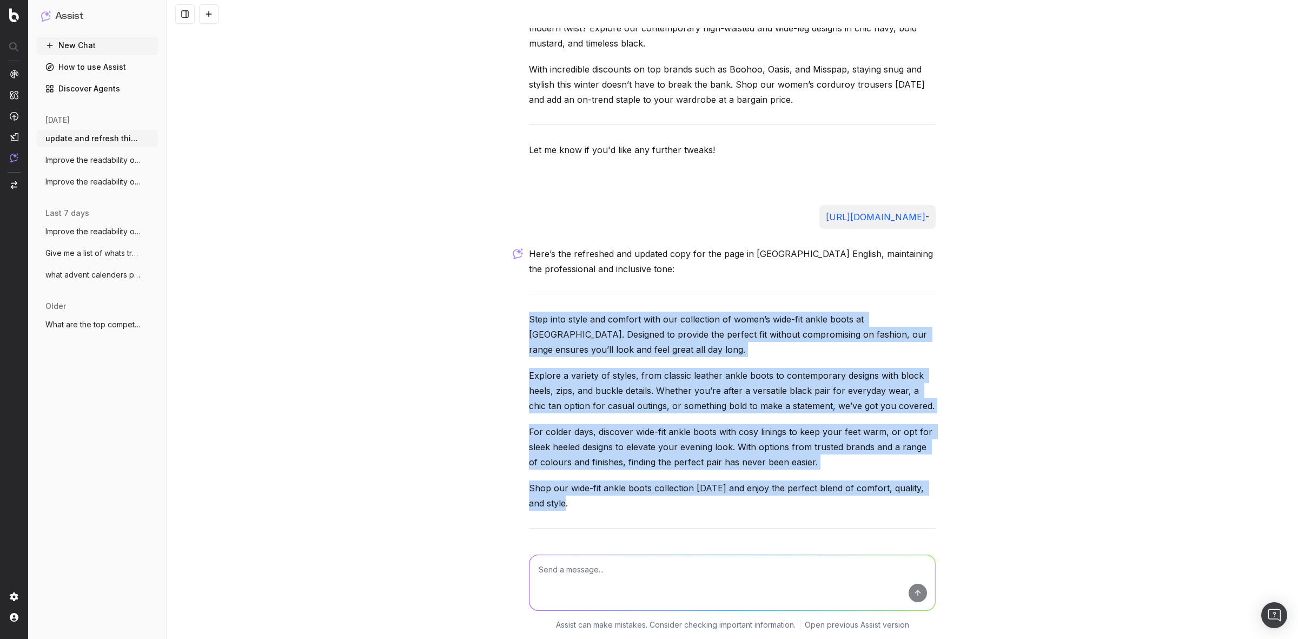
copy div "Step into style and comfort with our collection of women’s wide-fit ankle boots…"
click at [598, 563] on textarea at bounding box center [732, 582] width 406 height 55
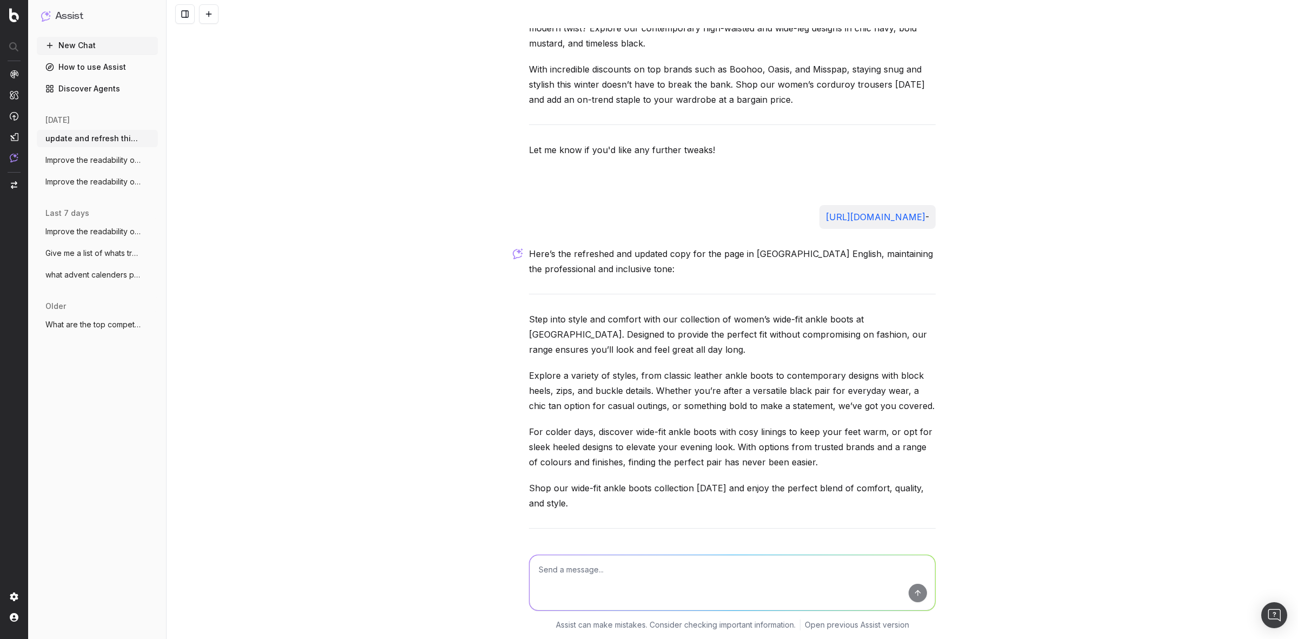
paste textarea "https://www.debenhams.com/categories/womens-trousers-joggers"
type textarea "https://www.debenhams.com/categories/womens-trousers-joggers"
click at [918, 598] on button "submit" at bounding box center [918, 593] width 18 height 18
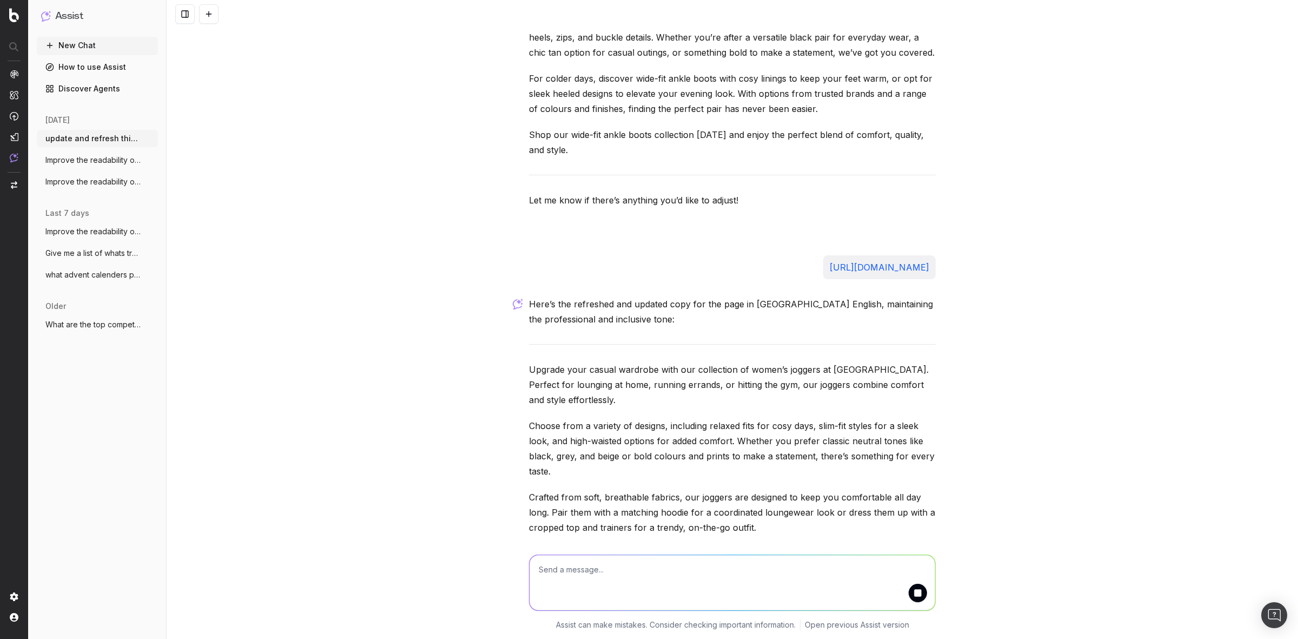
scroll to position [2958, 0]
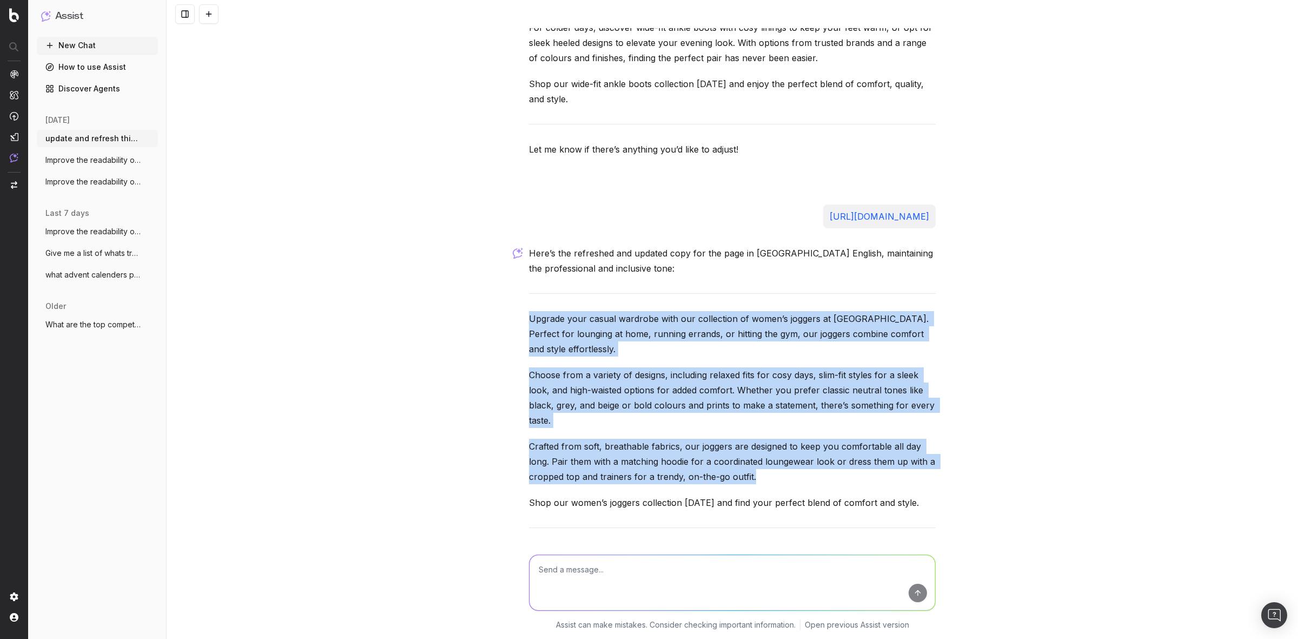
drag, startPoint x: 839, startPoint y: 471, endPoint x: 525, endPoint y: 282, distance: 366.5
click at [525, 282] on div "update and refresh this copy for this page https://www.debenhams.com/categories…" at bounding box center [732, 319] width 1131 height 639
copy div "Upgrade your casual wardrobe with our collection of women’s joggers at Debenham…"
click at [652, 564] on textarea at bounding box center [732, 582] width 406 height 55
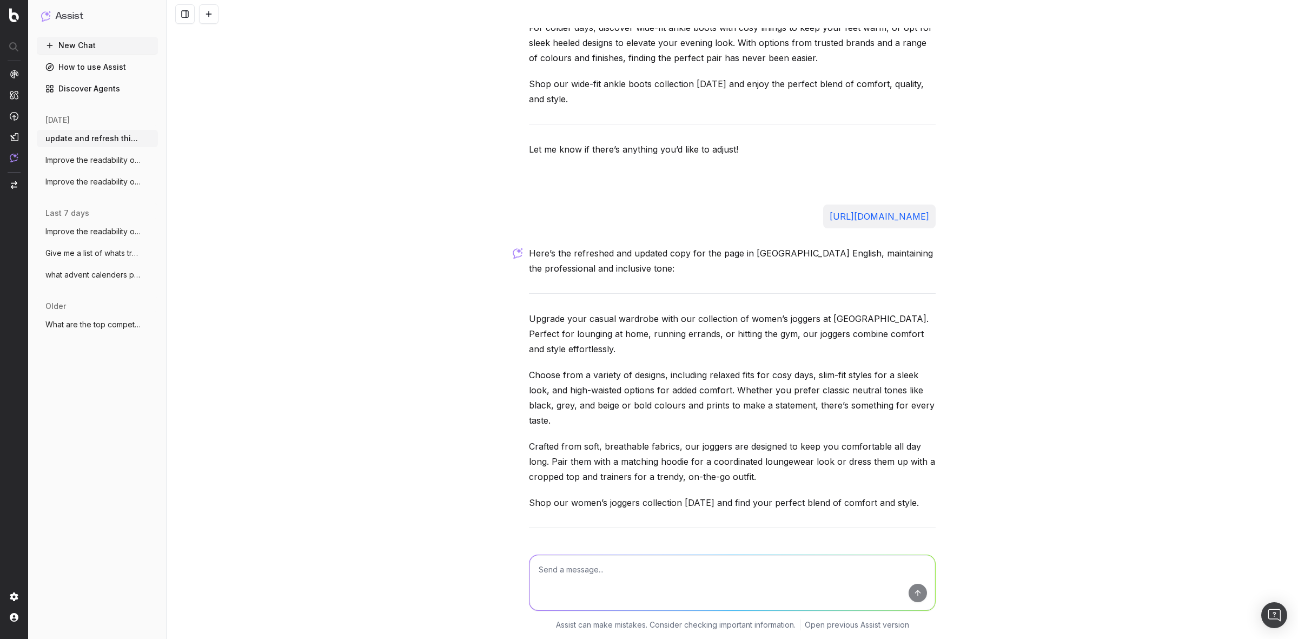
paste textarea "https://www.debenhams.com/categories/womens-skirts-evening"
click at [785, 571] on textarea "https://www.debenhams.com/categories/womens-skirts-evening -" at bounding box center [732, 582] width 406 height 55
paste textarea "Off to a party or night out? Explore our wide array of evening skirts at Debenh…"
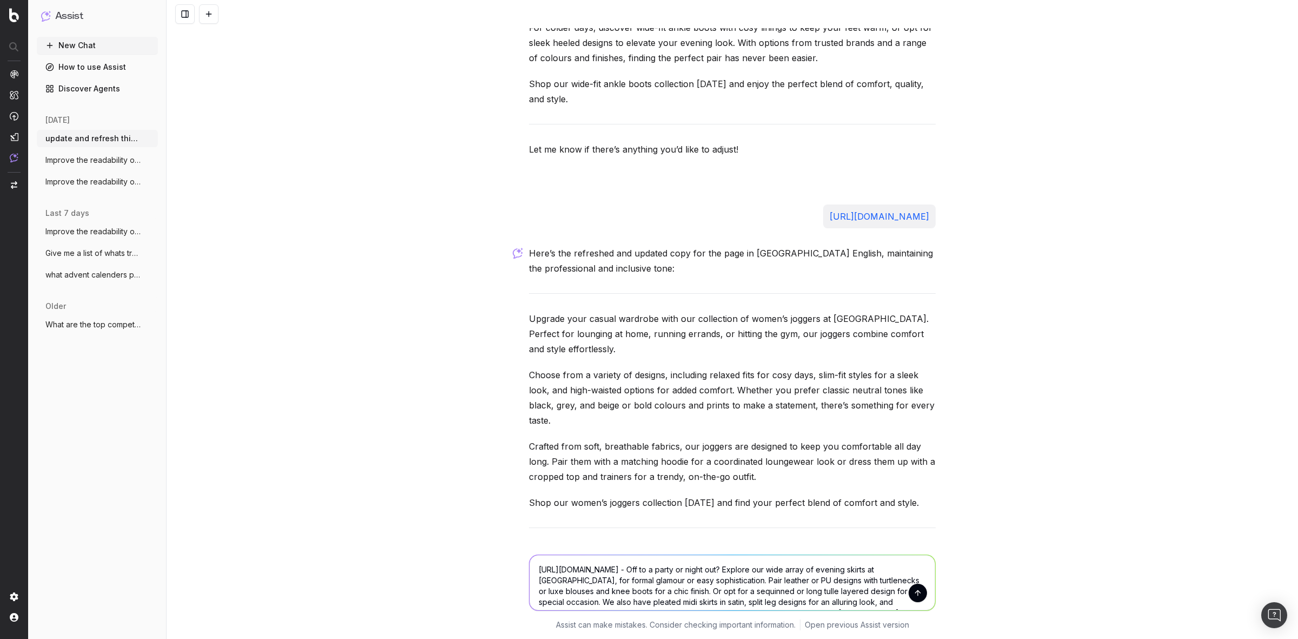
scroll to position [12, 0]
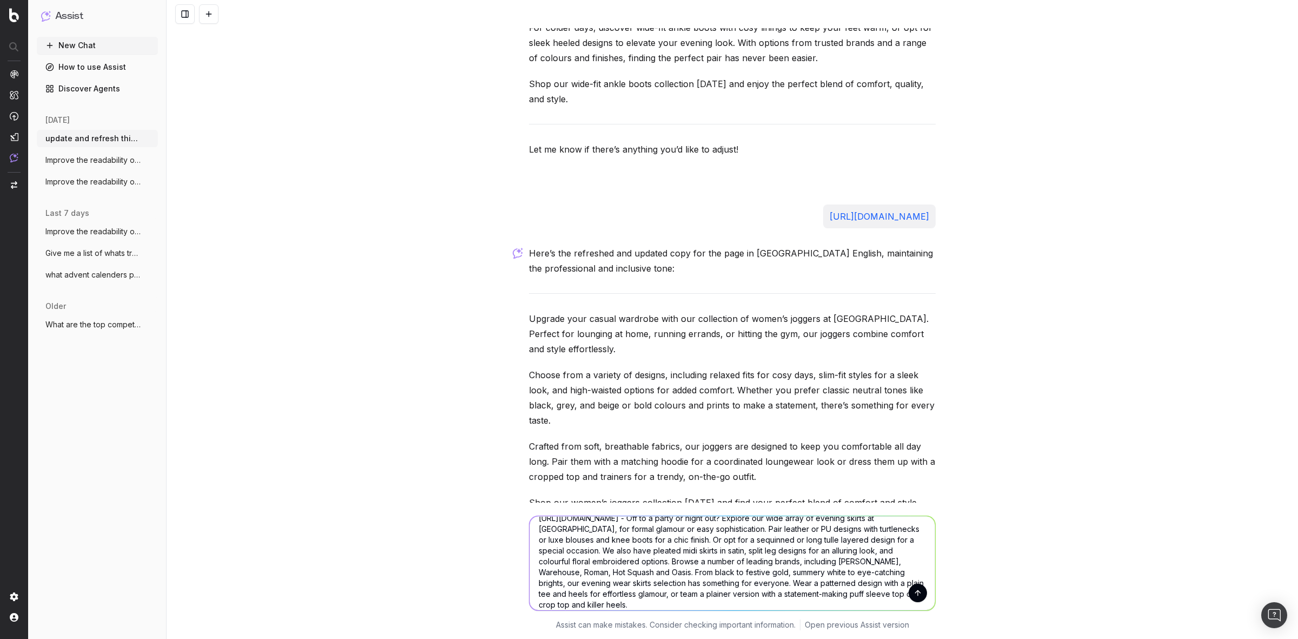
type textarea "https://www.debenhams.com/categories/womens-skirts-evening - Off to a party or …"
click at [912, 586] on button "submit" at bounding box center [918, 593] width 18 height 18
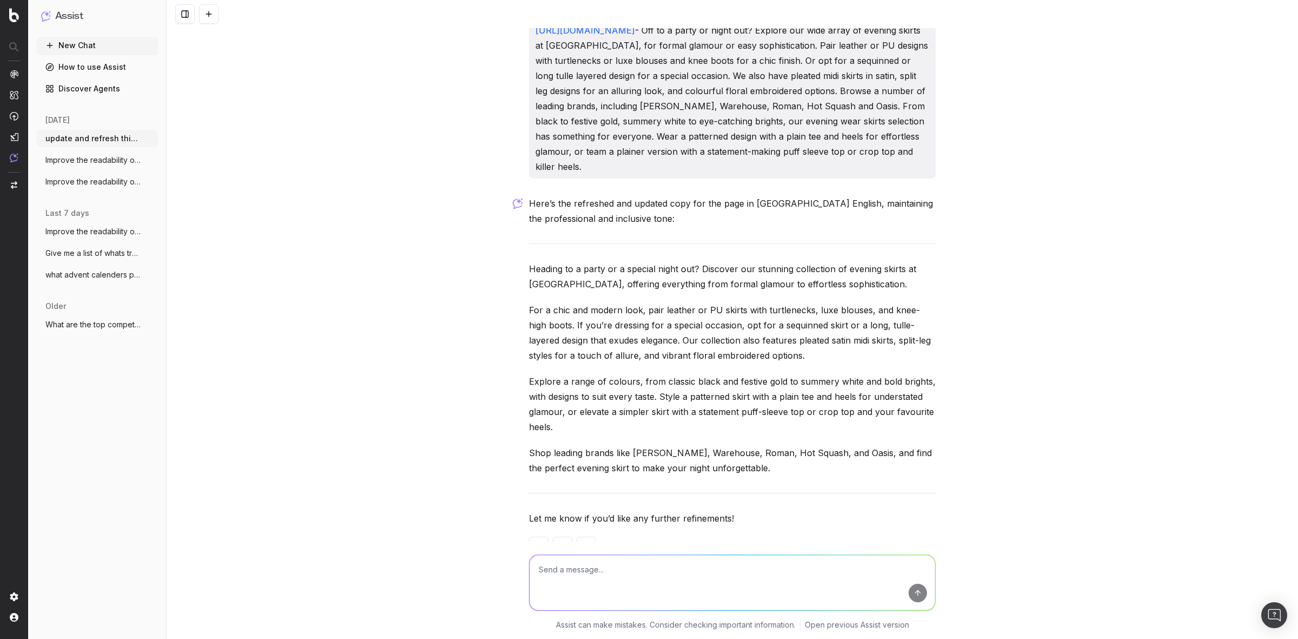
scroll to position [3549, 0]
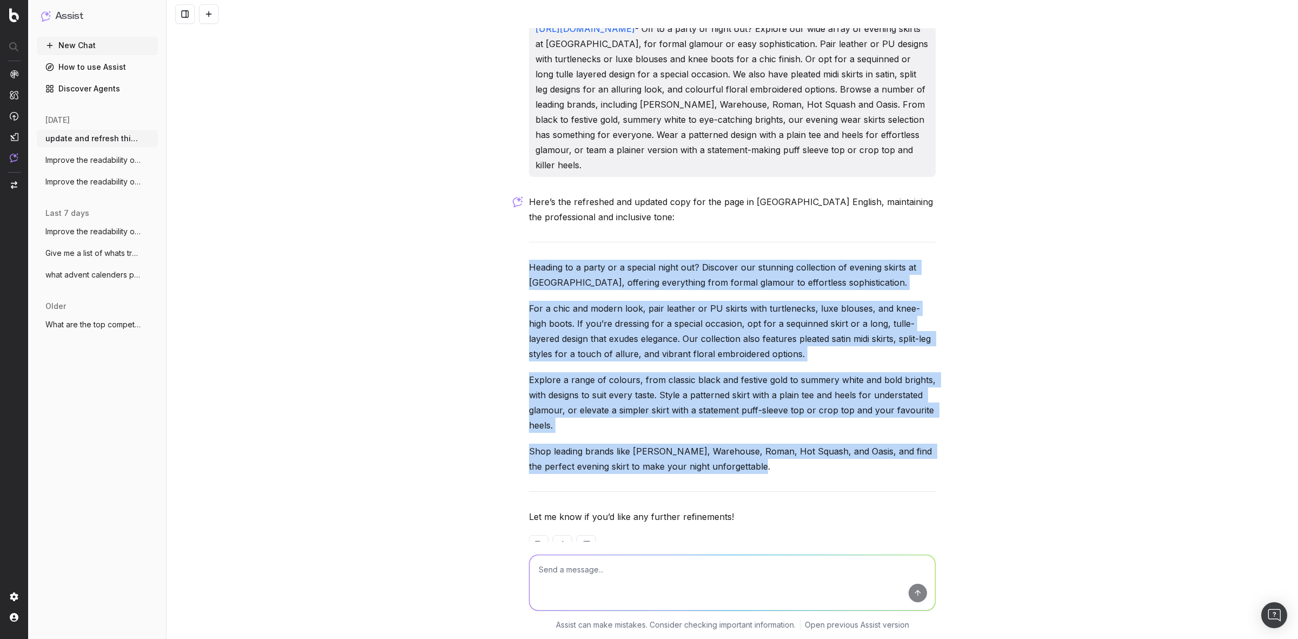
drag, startPoint x: 765, startPoint y: 435, endPoint x: 507, endPoint y: 231, distance: 328.8
click at [507, 231] on div "update and refresh this copy for this page https://www.debenhams.com/categories…" at bounding box center [732, 319] width 1131 height 639
copy div "Heading to a party or a special night out? Discover our stunning collection of …"
click at [614, 566] on textarea at bounding box center [732, 582] width 406 height 55
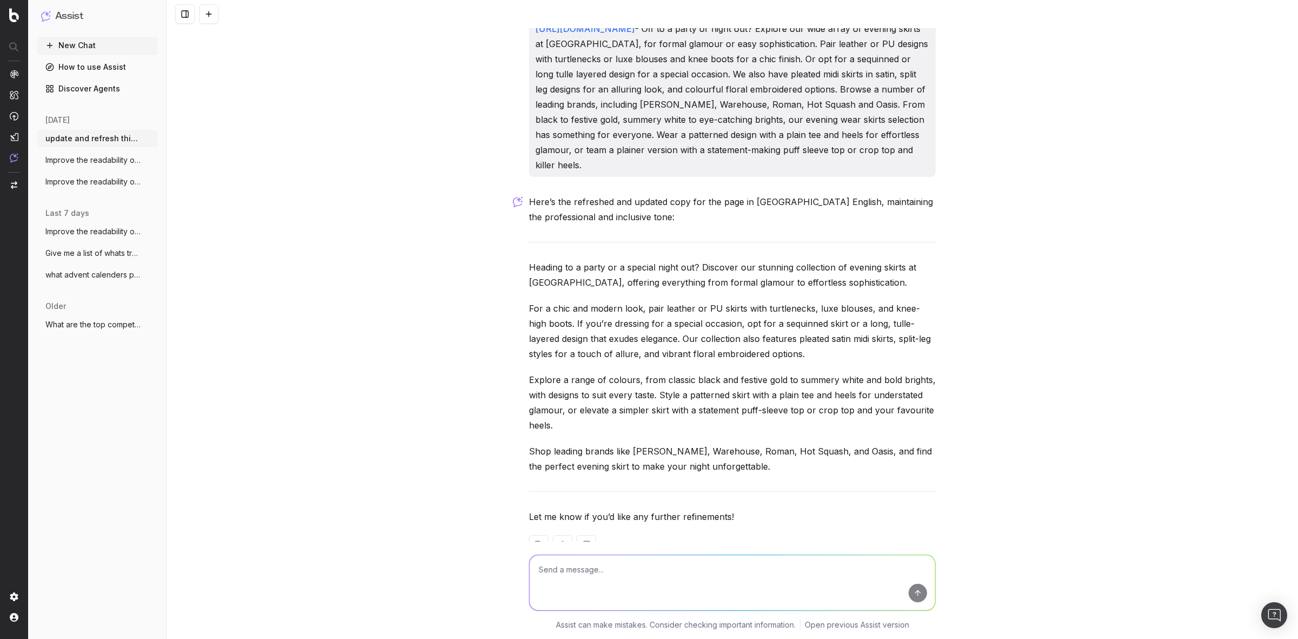
paste textarea "[URL][DOMAIN_NAME]"
type textarea "[URL][DOMAIN_NAME]"
click at [917, 595] on button "submit" at bounding box center [918, 593] width 18 height 18
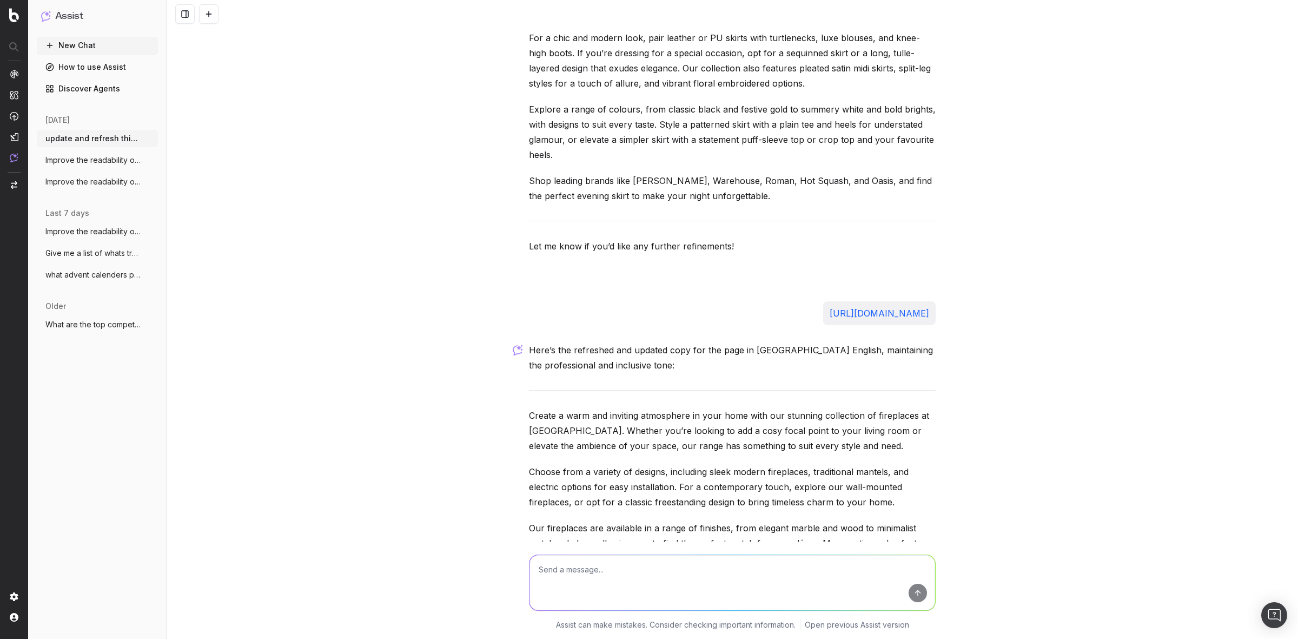
scroll to position [3953, 0]
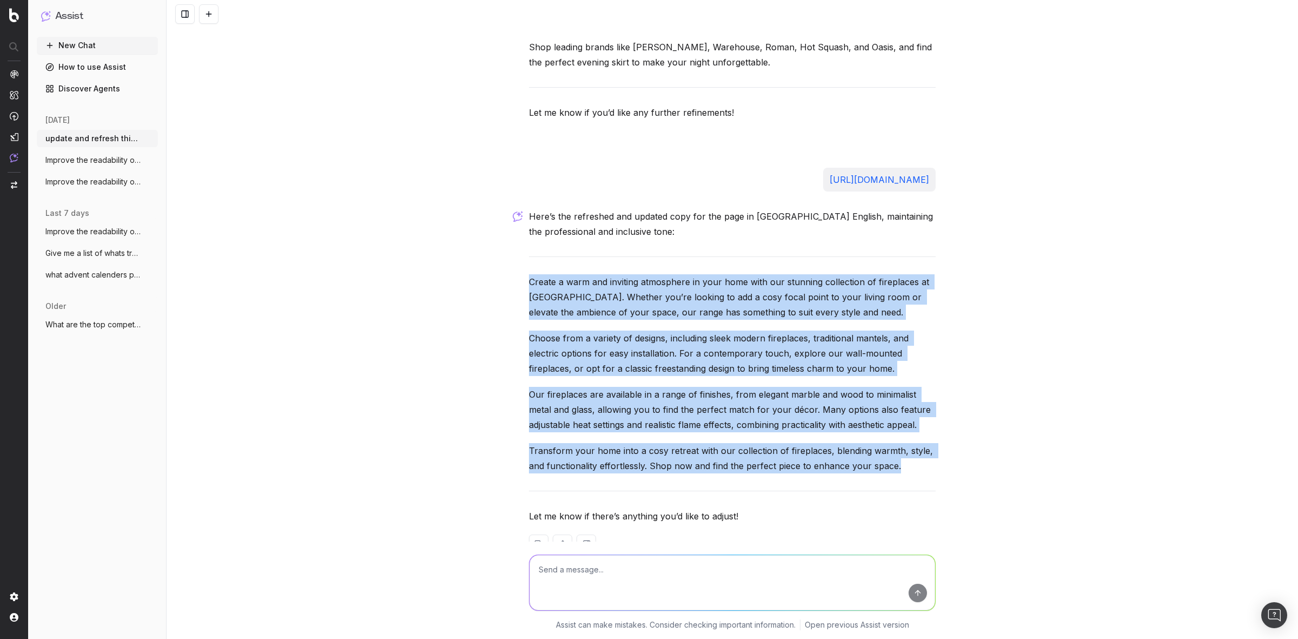
drag, startPoint x: 919, startPoint y: 440, endPoint x: 478, endPoint y: 251, distance: 480.2
click at [478, 251] on div "update and refresh this copy for this page https://www.debenhams.com/categories…" at bounding box center [732, 319] width 1131 height 639
drag, startPoint x: 598, startPoint y: 326, endPoint x: 592, endPoint y: 342, distance: 17.8
copy div "Create a warm and inviting atmosphere in your home with our stunning collection…"
click at [555, 569] on textarea at bounding box center [732, 582] width 406 height 55
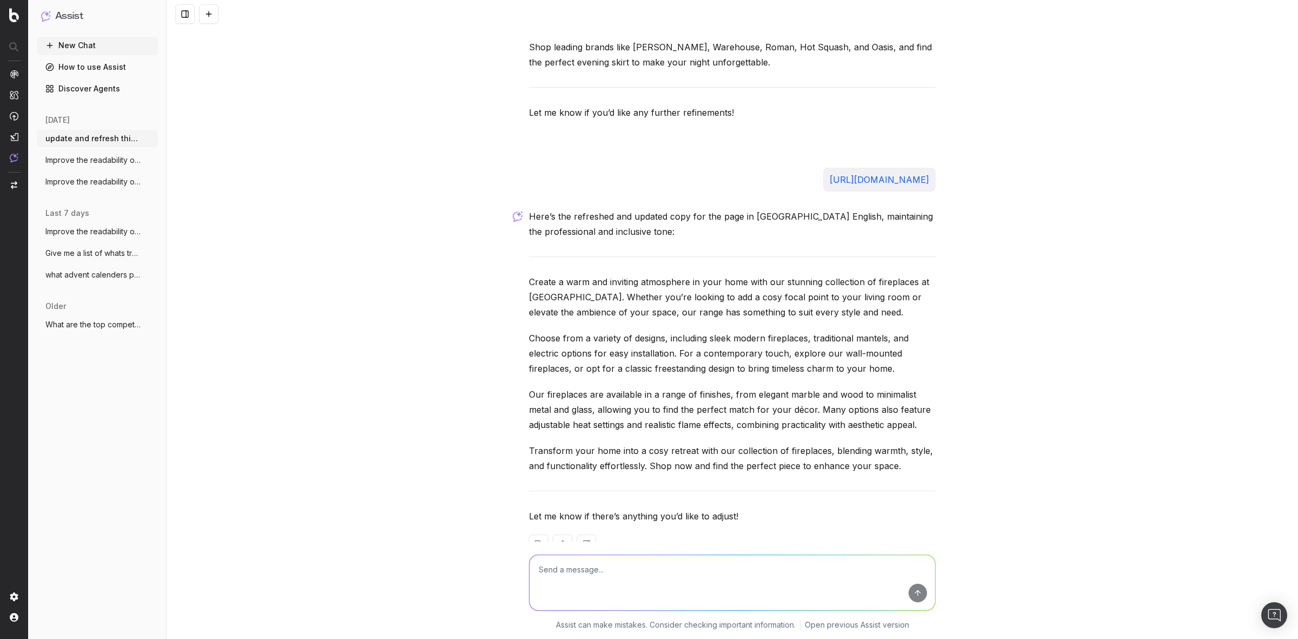
paste textarea "[URL][DOMAIN_NAME]"
click at [755, 571] on textarea "https://www.debenhams.com/categories/mens-socks -" at bounding box center [732, 582] width 406 height 55
paste textarea "Whether you're looking for bold patterned socks or plain styles, you'll find th…"
type textarea "https://www.debenhams.com/categories/mens-socks - Whether you're looking for bo…"
click at [912, 593] on button "submit" at bounding box center [918, 593] width 18 height 18
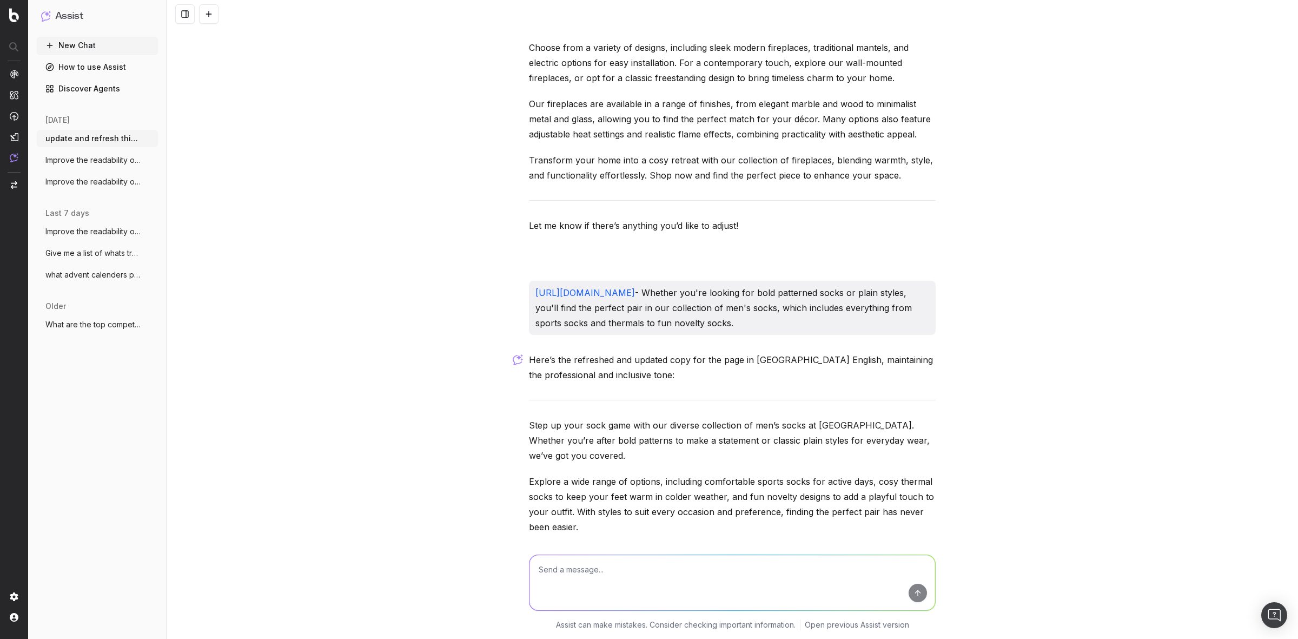
scroll to position [4331, 0]
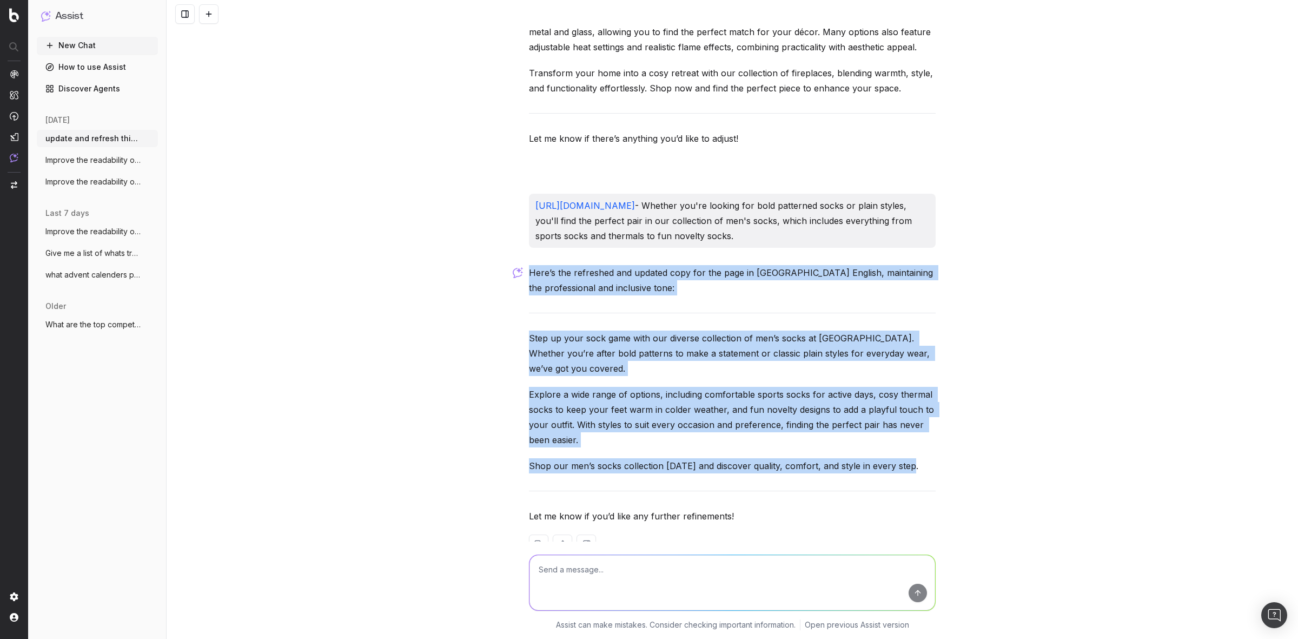
drag, startPoint x: 910, startPoint y: 433, endPoint x: 521, endPoint y: 282, distance: 417.4
copy div "Here’s the refreshed and updated copy for the page in UK English, maintaining t…"
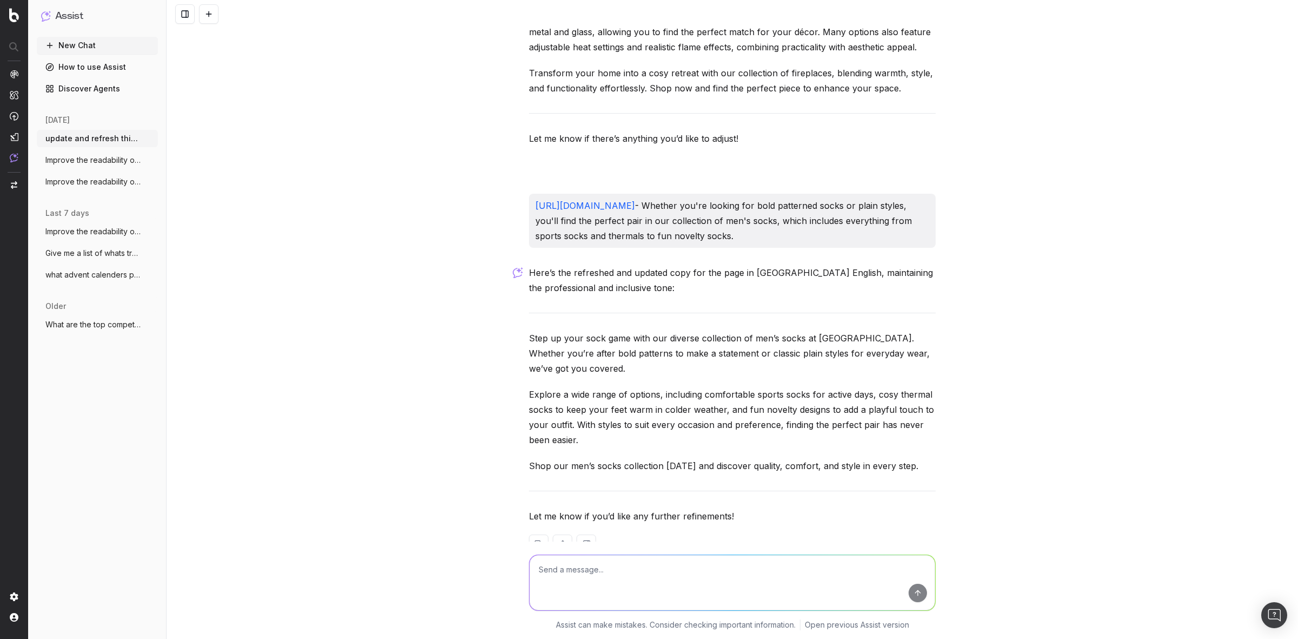
click at [430, 242] on div "update and refresh this copy for this page https://www.debenhams.com/categories…" at bounding box center [732, 319] width 1131 height 639
click at [57, 125] on span "ActionBoard" at bounding box center [60, 126] width 43 height 9
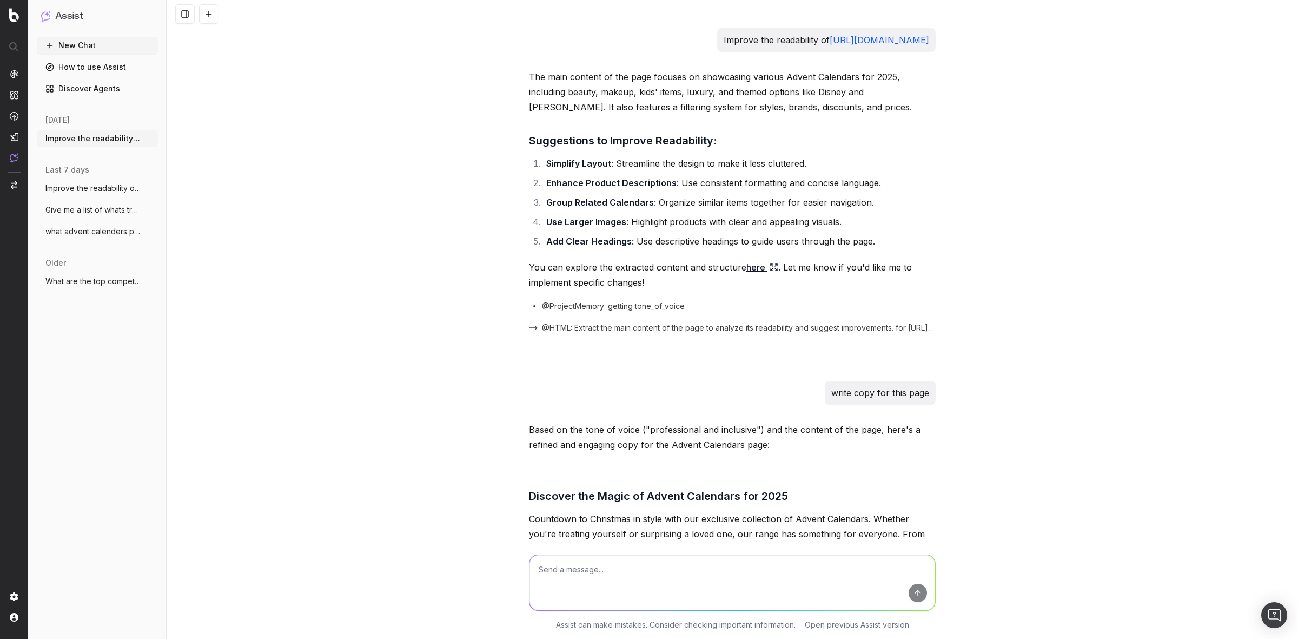
scroll to position [7096, 0]
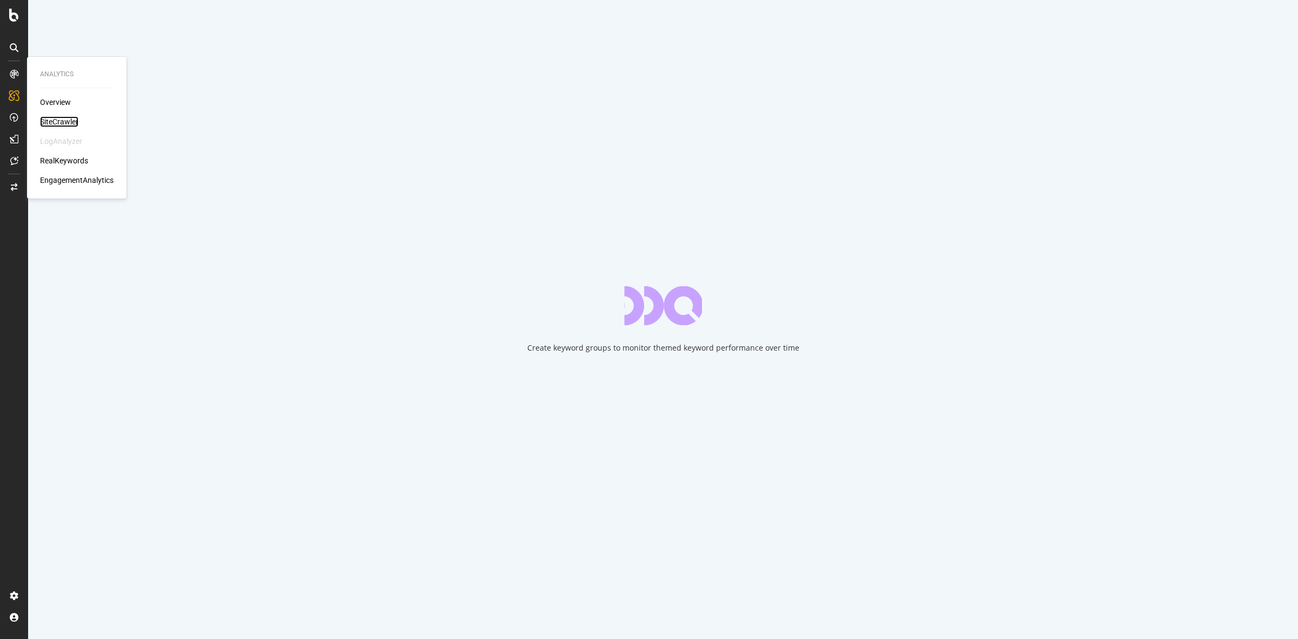
click at [52, 122] on div "SiteCrawler" at bounding box center [59, 121] width 38 height 11
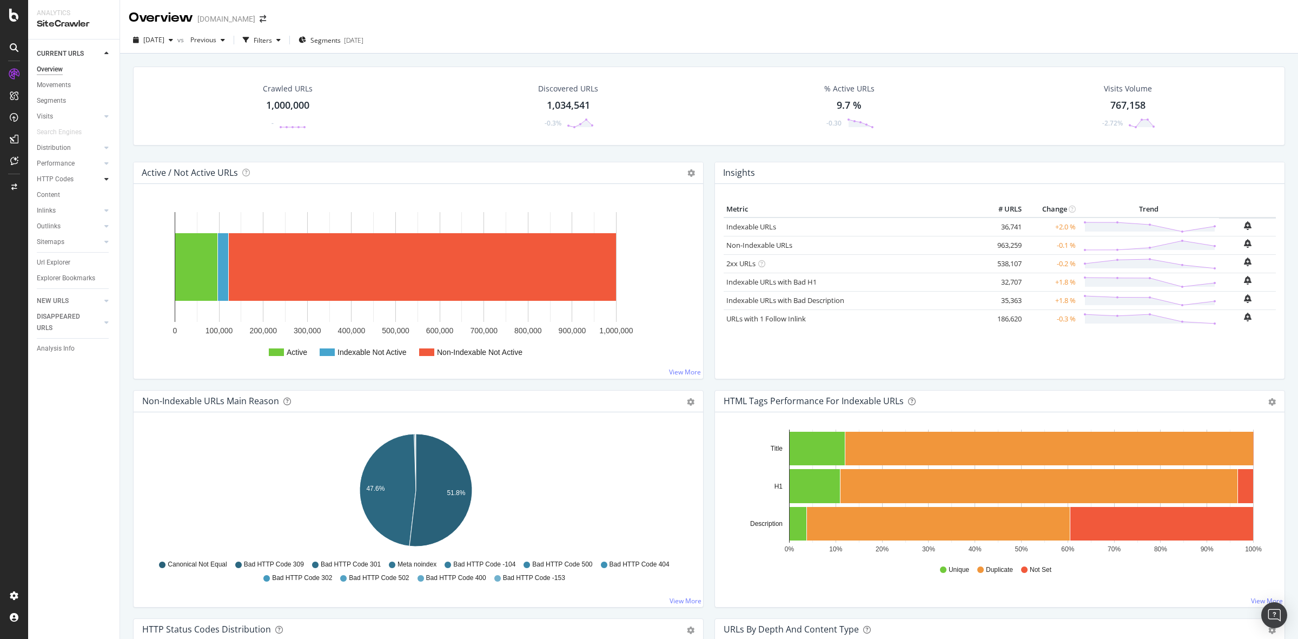
click at [104, 176] on icon at bounding box center [106, 179] width 4 height 6
click at [104, 163] on icon at bounding box center [106, 163] width 4 height 6
click at [99, 224] on div at bounding box center [95, 226] width 11 height 11
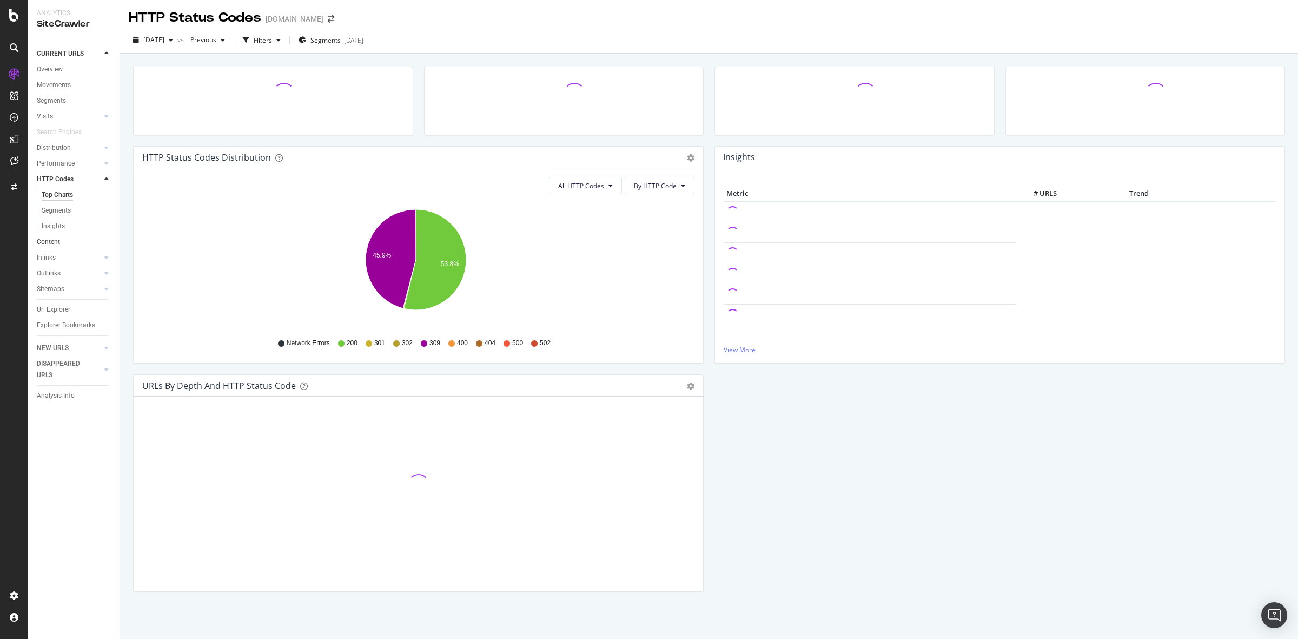
click at [102, 247] on link "Content" at bounding box center [74, 241] width 75 height 11
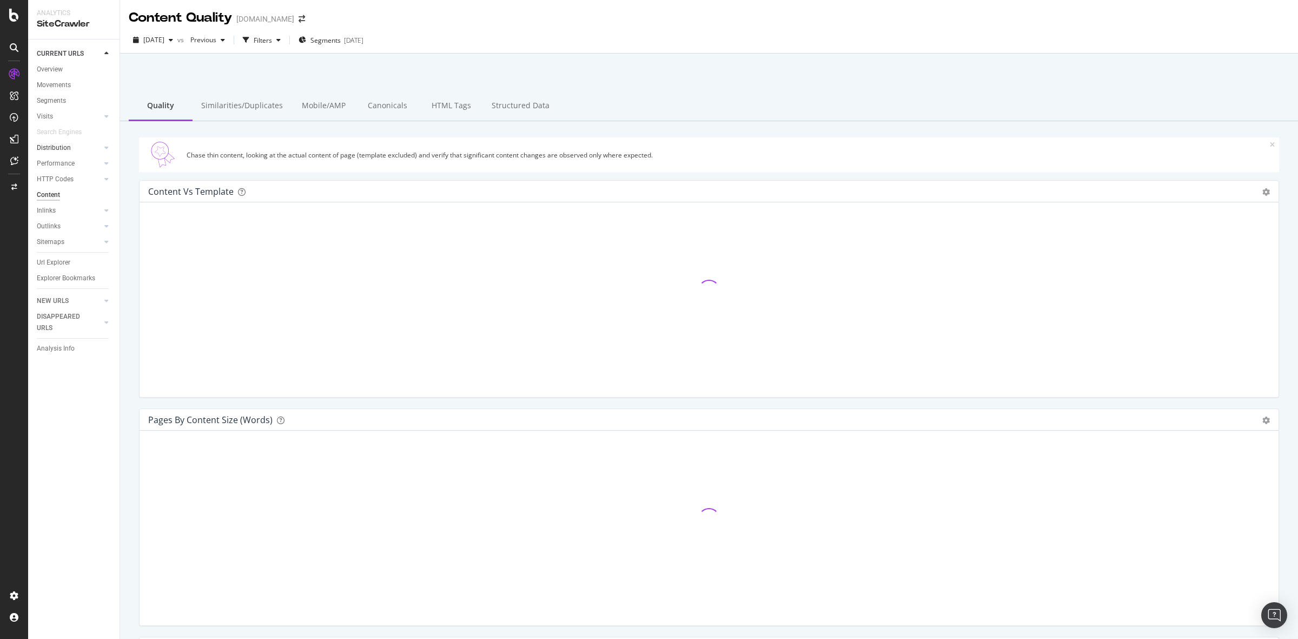
click at [95, 147] on div at bounding box center [95, 147] width 11 height 11
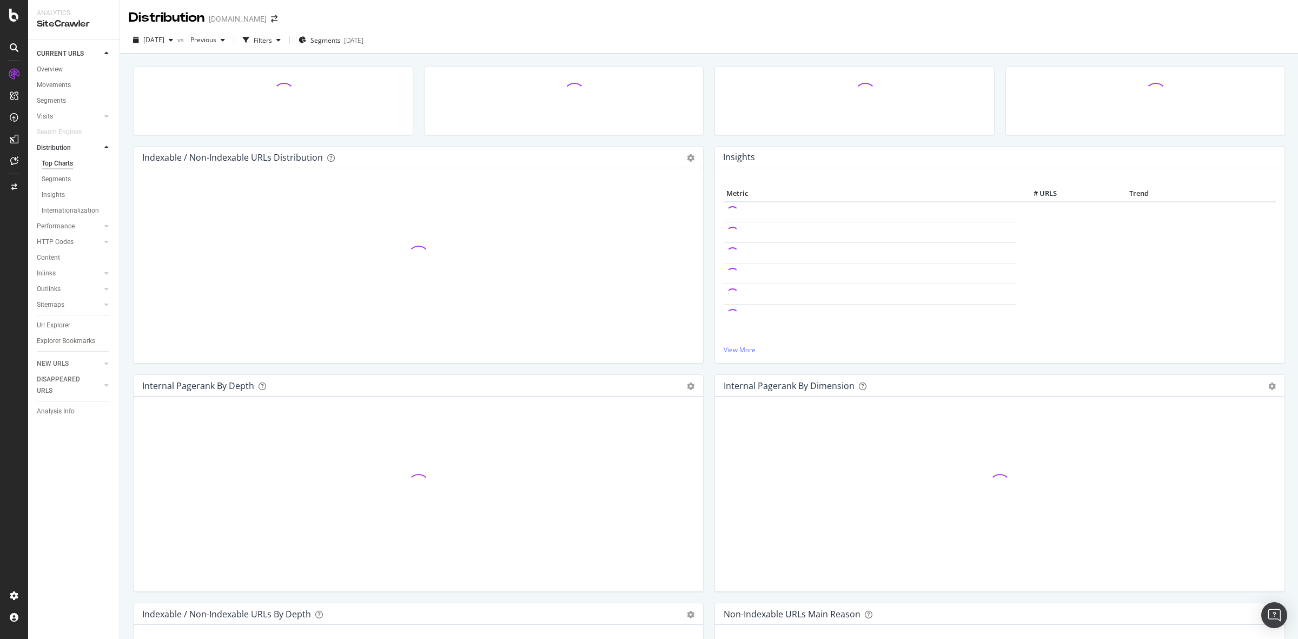
click at [77, 203] on div "Internationalization" at bounding box center [78, 210] width 83 height 14
click at [82, 209] on div "Internationalization" at bounding box center [70, 210] width 57 height 11
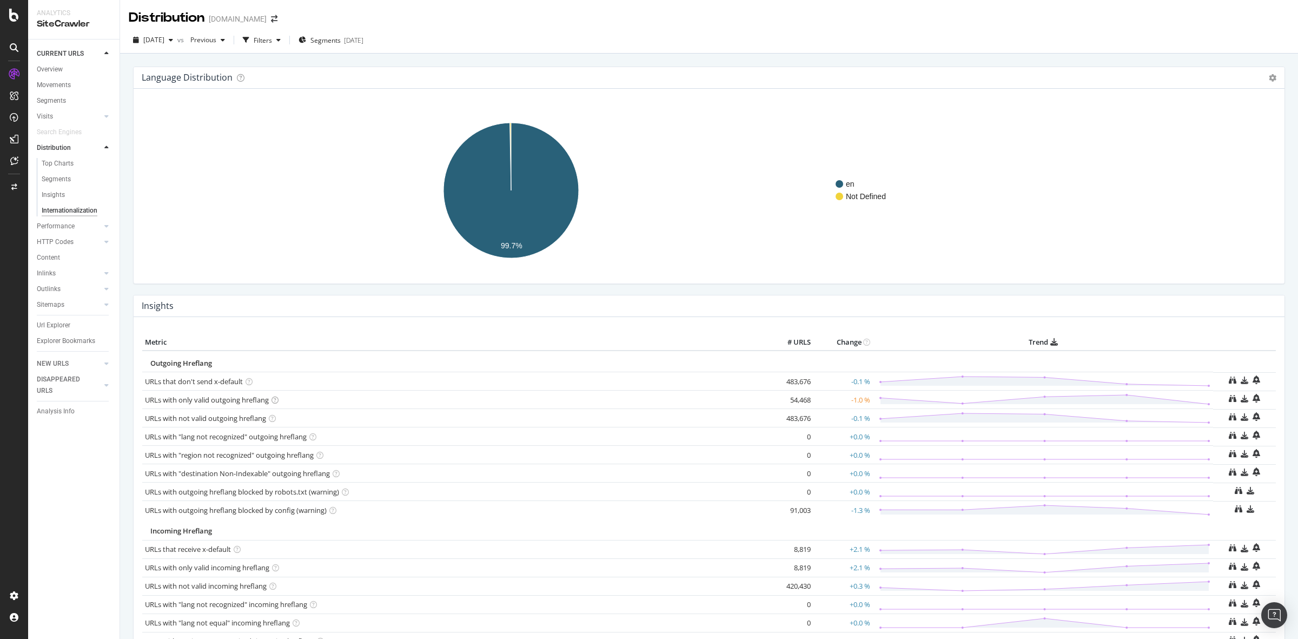
click at [276, 399] on icon at bounding box center [274, 399] width 7 height 7
click at [128, 422] on div "Insights Metric # URLS Change Trend Outgoing Hreflang URLs that don't send x-de…" at bounding box center [709, 492] width 1163 height 394
click at [224, 397] on link "URLs with only valid outgoing hreflang" at bounding box center [207, 400] width 124 height 10
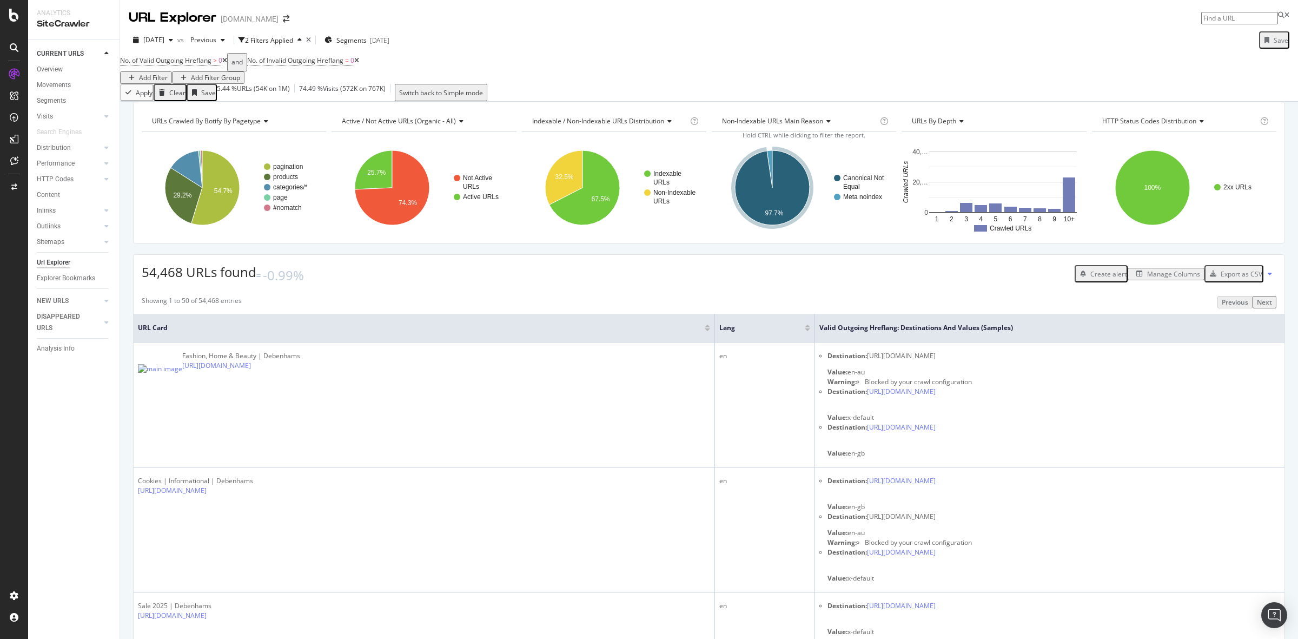
click at [359, 64] on icon at bounding box center [356, 60] width 5 height 6
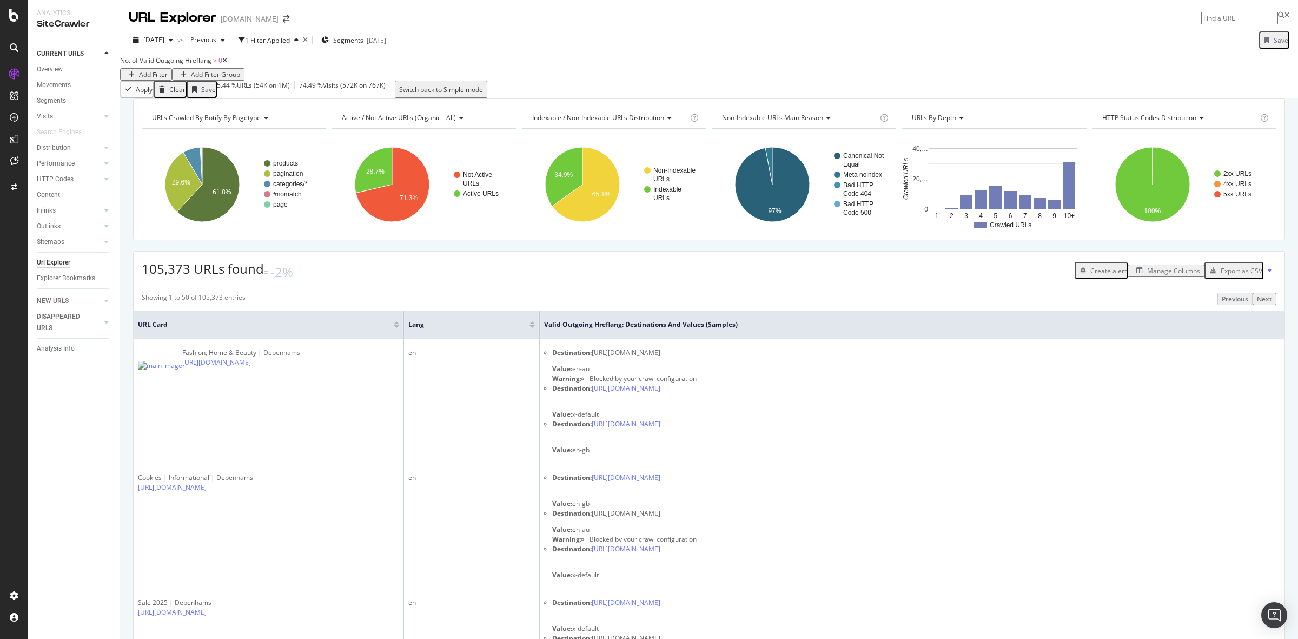
click at [168, 74] on div "Add Filter" at bounding box center [153, 74] width 29 height 9
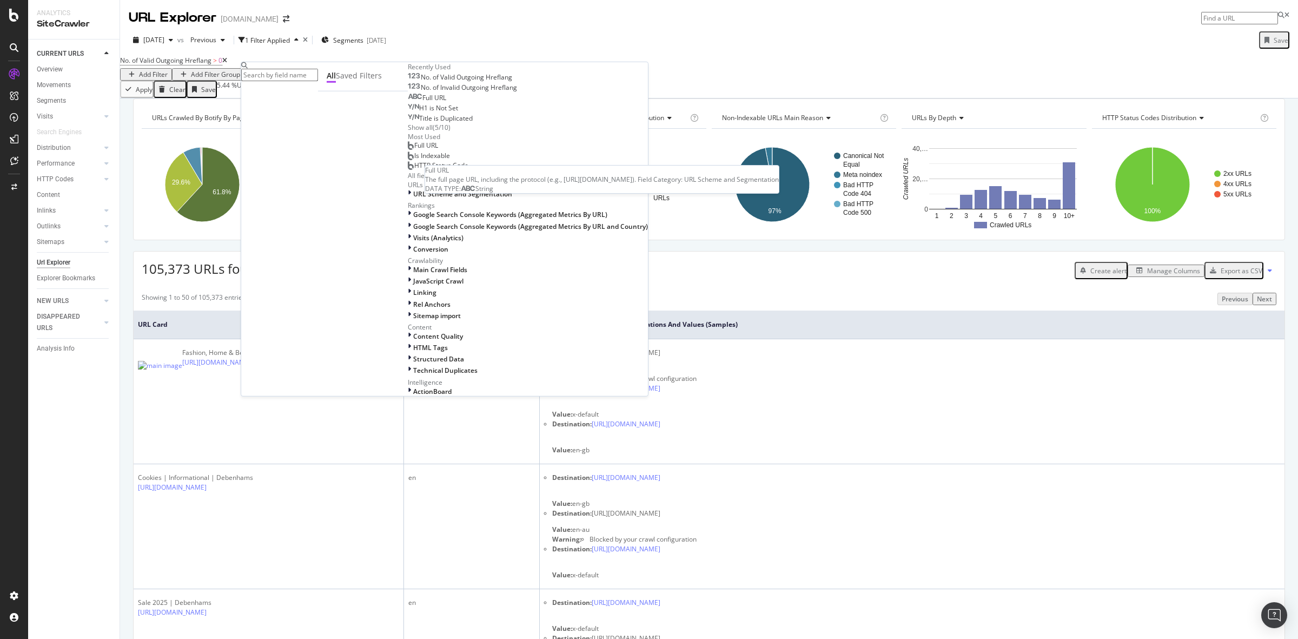
click at [408, 102] on div "Full URL" at bounding box center [427, 98] width 38 height 9
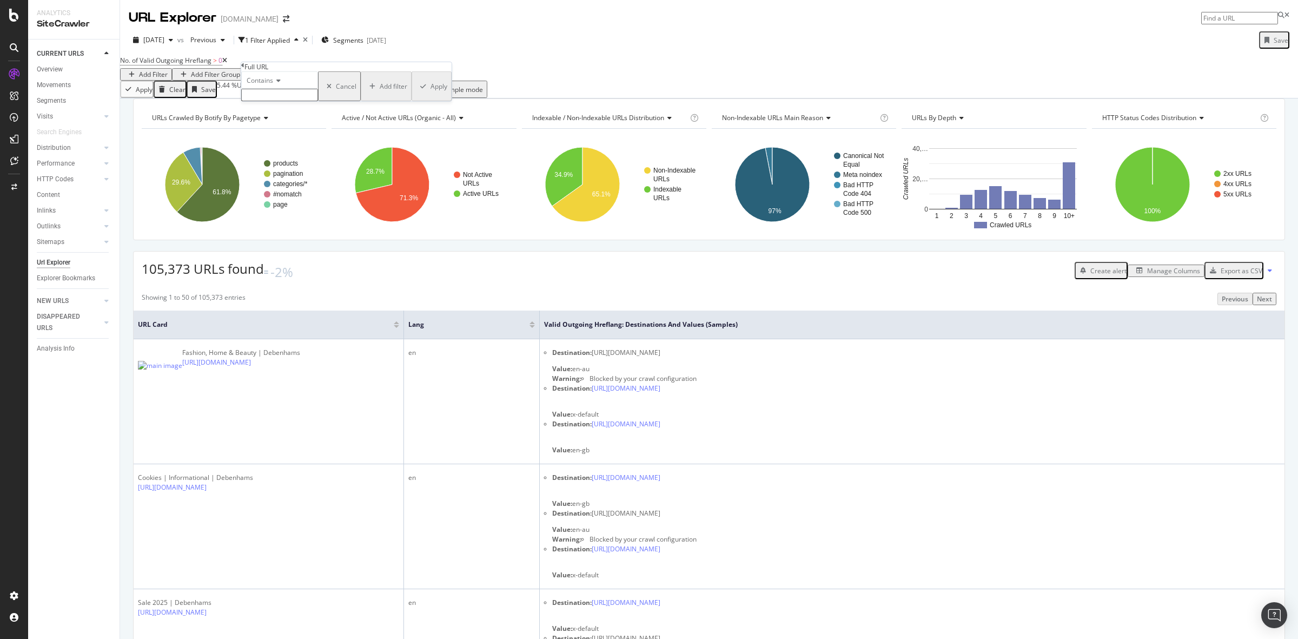
click at [301, 101] on input "text" at bounding box center [279, 95] width 77 height 12
type input "facet"
click at [430, 94] on div "Apply" at bounding box center [438, 89] width 17 height 9
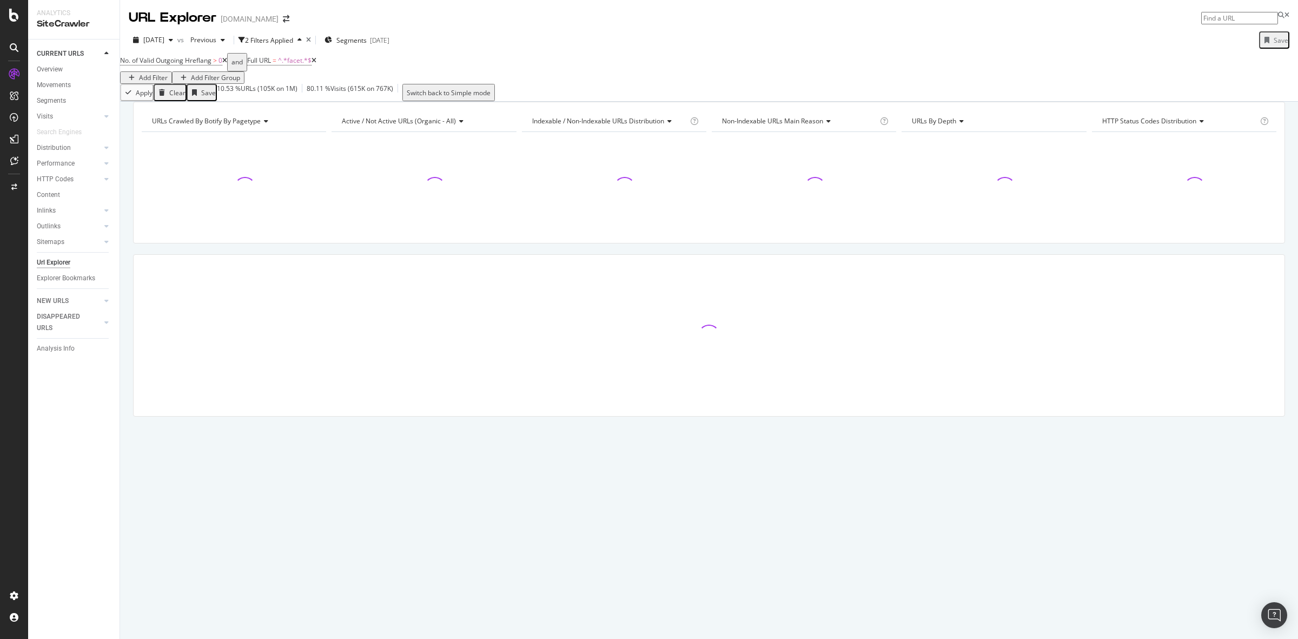
click at [532, 94] on div "Apply Clear Save 10.53 % URLs ( 105K on 1M ) 80.11 % Visits ( 615K on 767K ) Sw…" at bounding box center [709, 92] width 1178 height 17
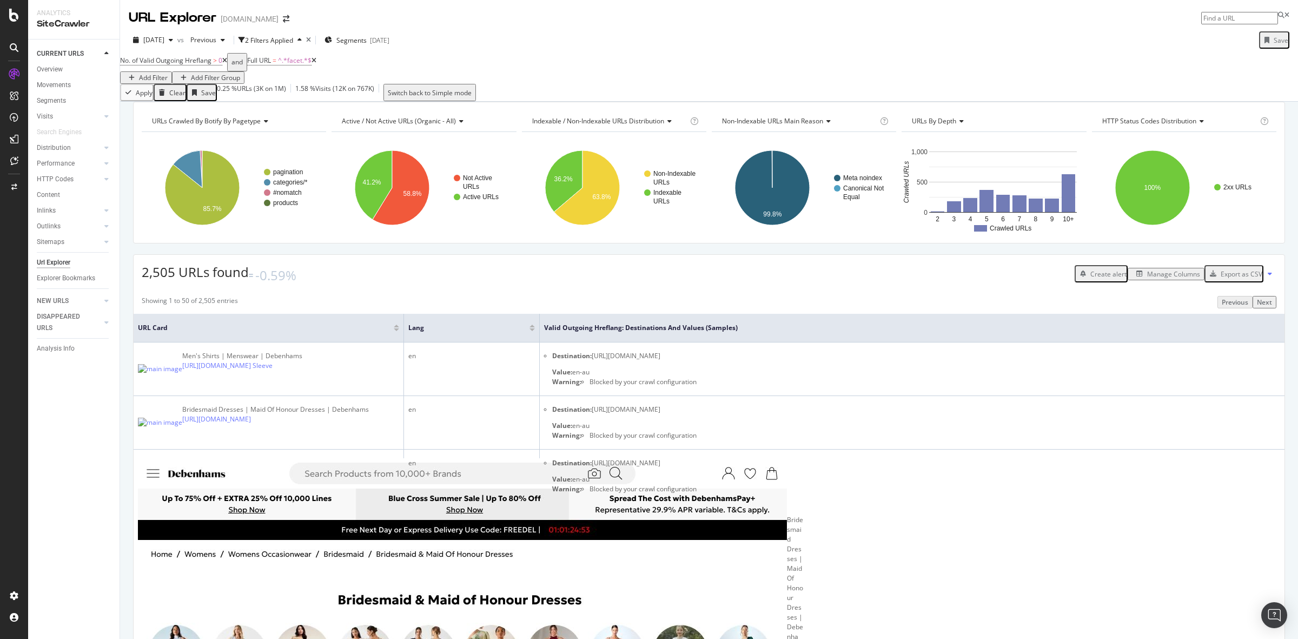
click at [168, 73] on div "Add Filter" at bounding box center [153, 77] width 29 height 9
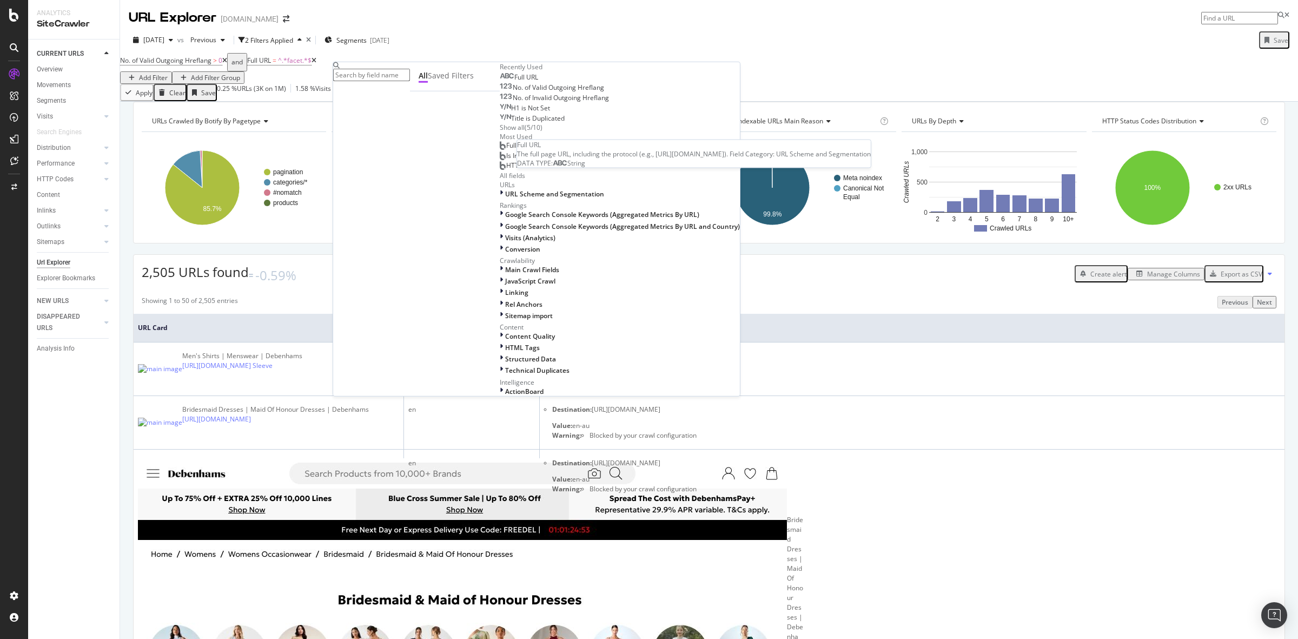
click at [500, 82] on div "Full URL" at bounding box center [519, 77] width 38 height 9
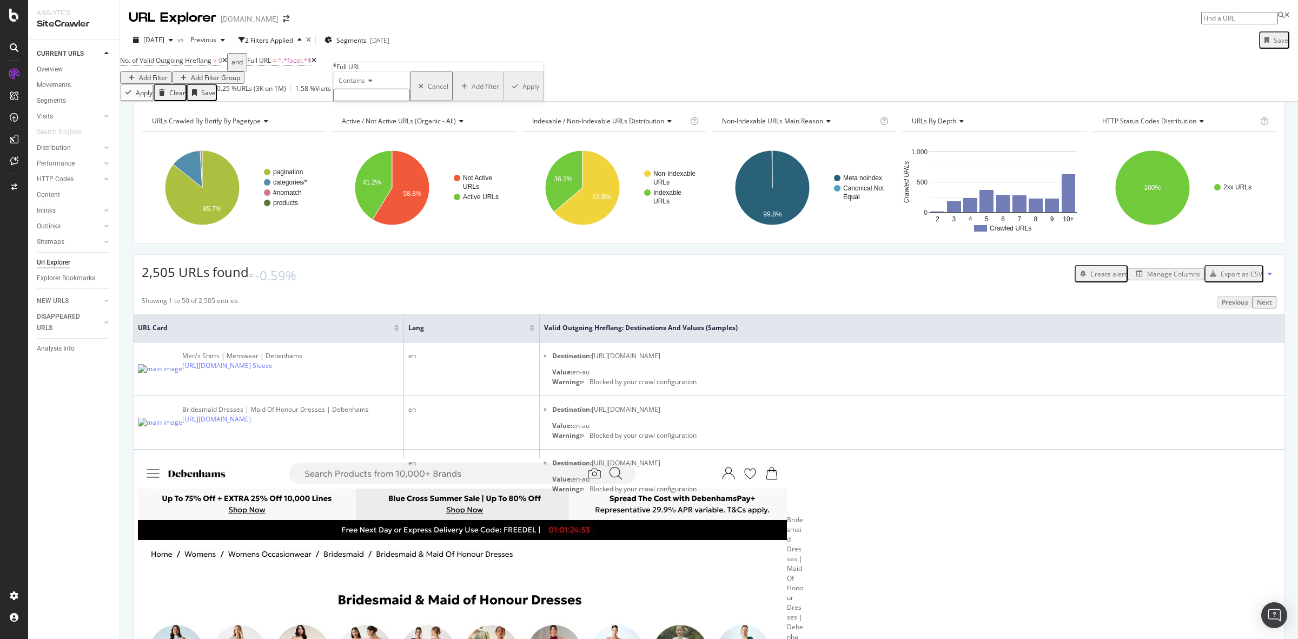
click at [399, 101] on input "text" at bounding box center [371, 95] width 77 height 12
click at [372, 89] on div "Contains" at bounding box center [371, 79] width 77 height 17
click at [400, 180] on div "Doesn't contain" at bounding box center [372, 174] width 76 height 11
click at [397, 101] on input "text" at bounding box center [371, 95] width 77 height 12
type input "colour"
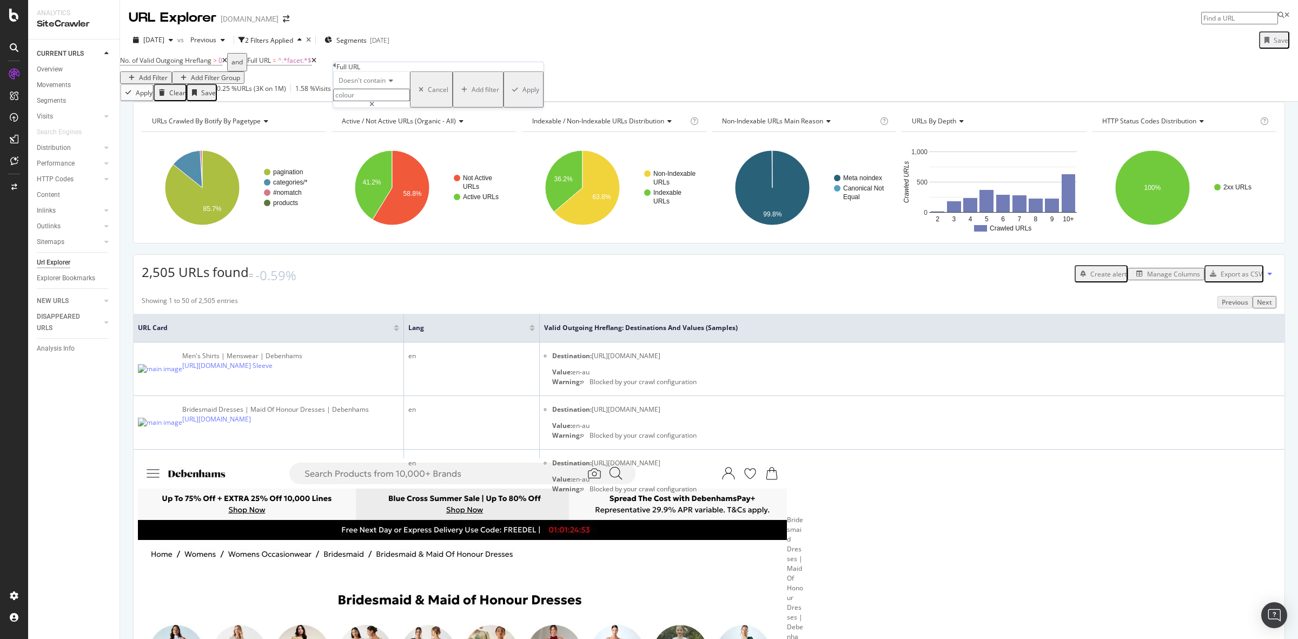
click at [522, 94] on div "Apply" at bounding box center [530, 89] width 17 height 9
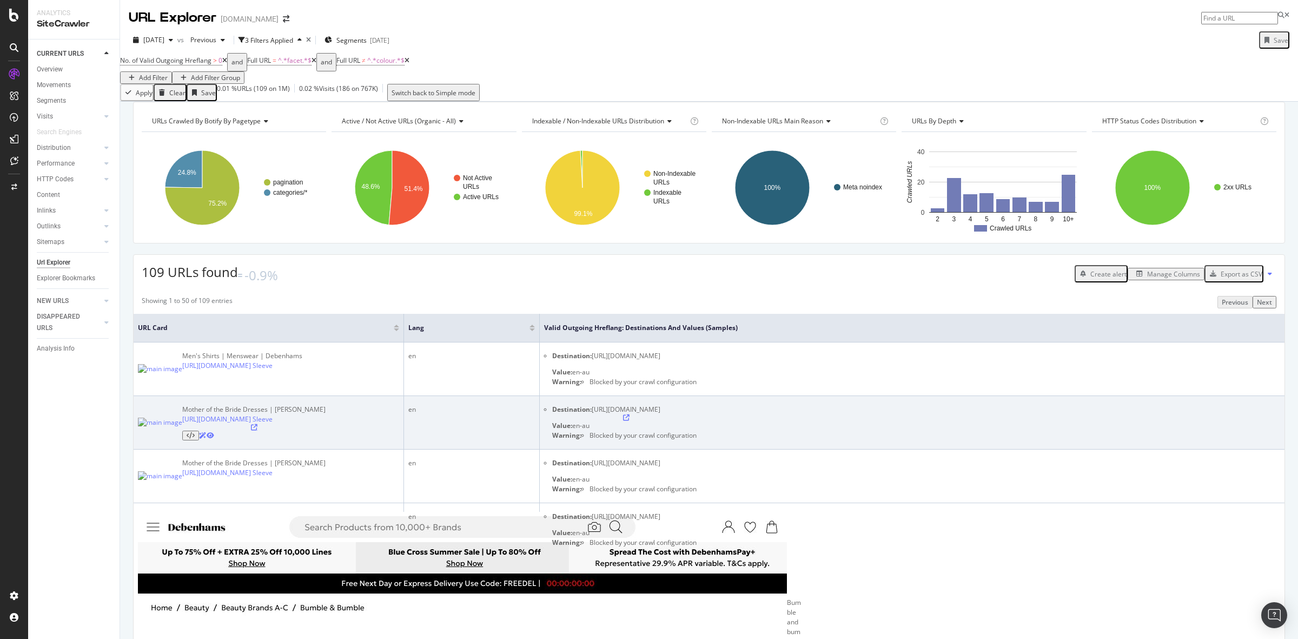
click at [257, 430] on icon at bounding box center [254, 427] width 6 height 6
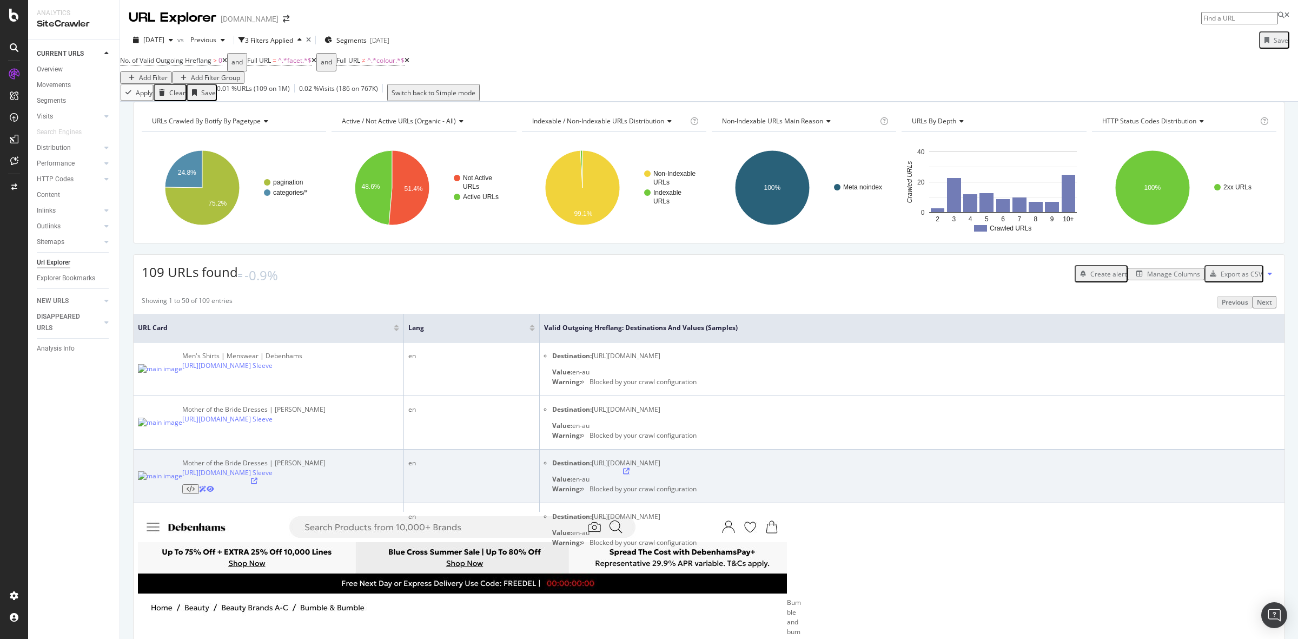
click at [629, 474] on icon at bounding box center [626, 471] width 6 height 6
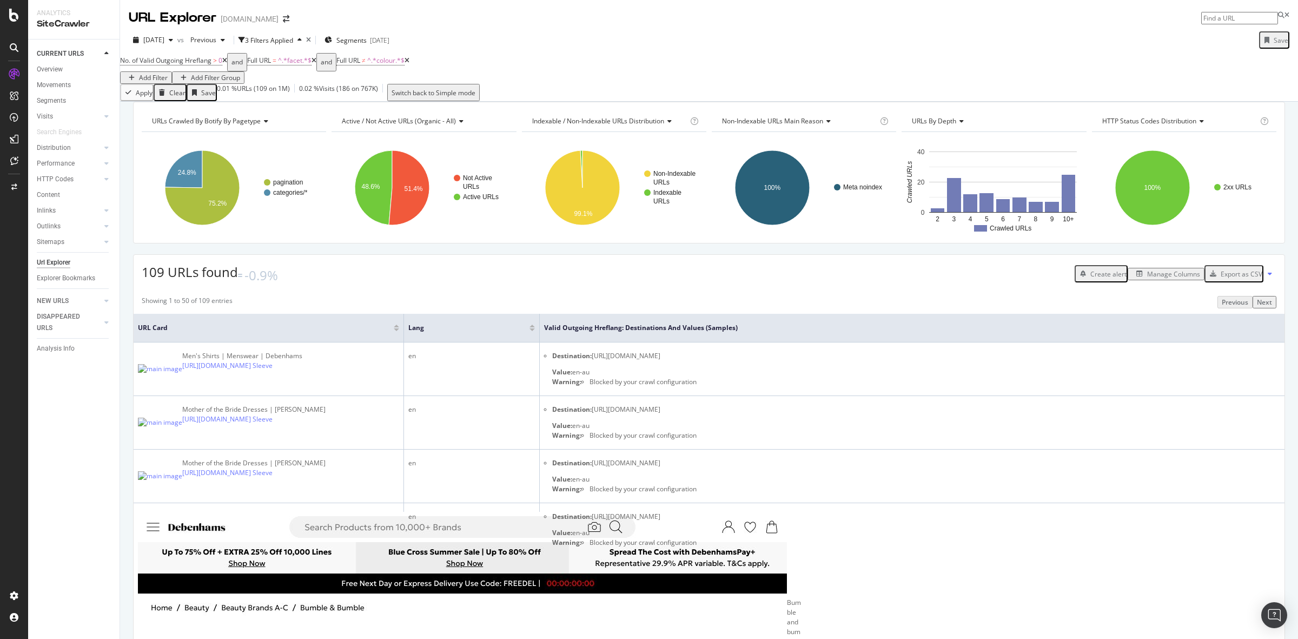
scroll to position [406, 0]
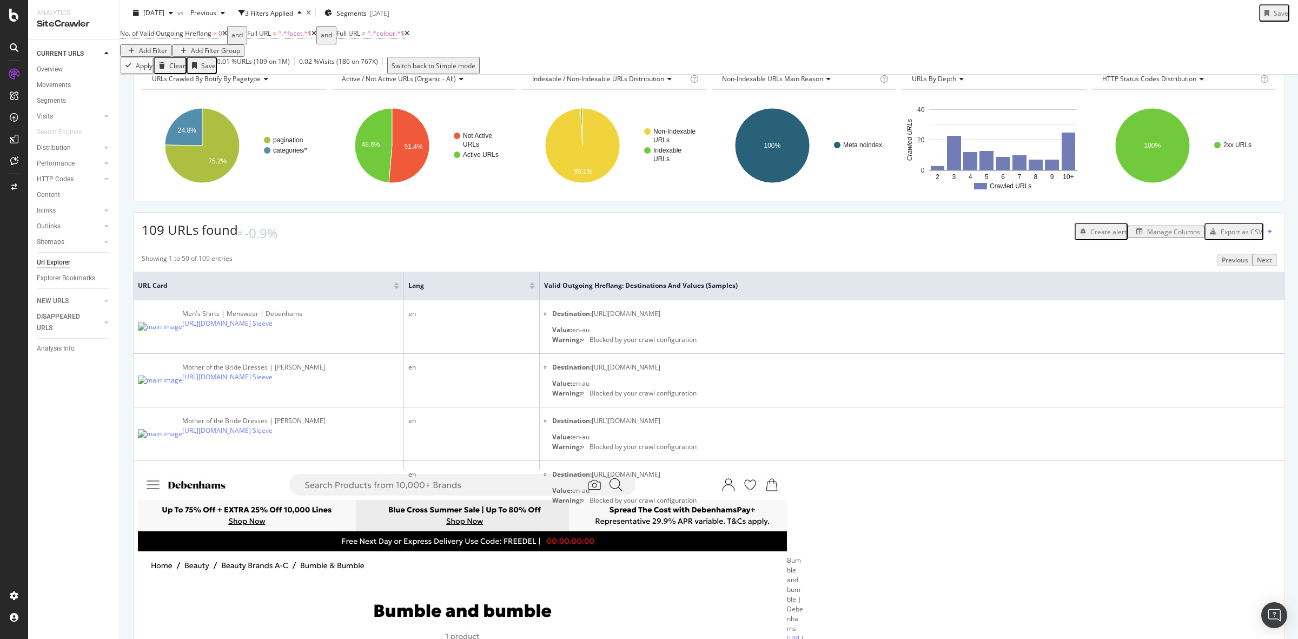
scroll to position [0, 0]
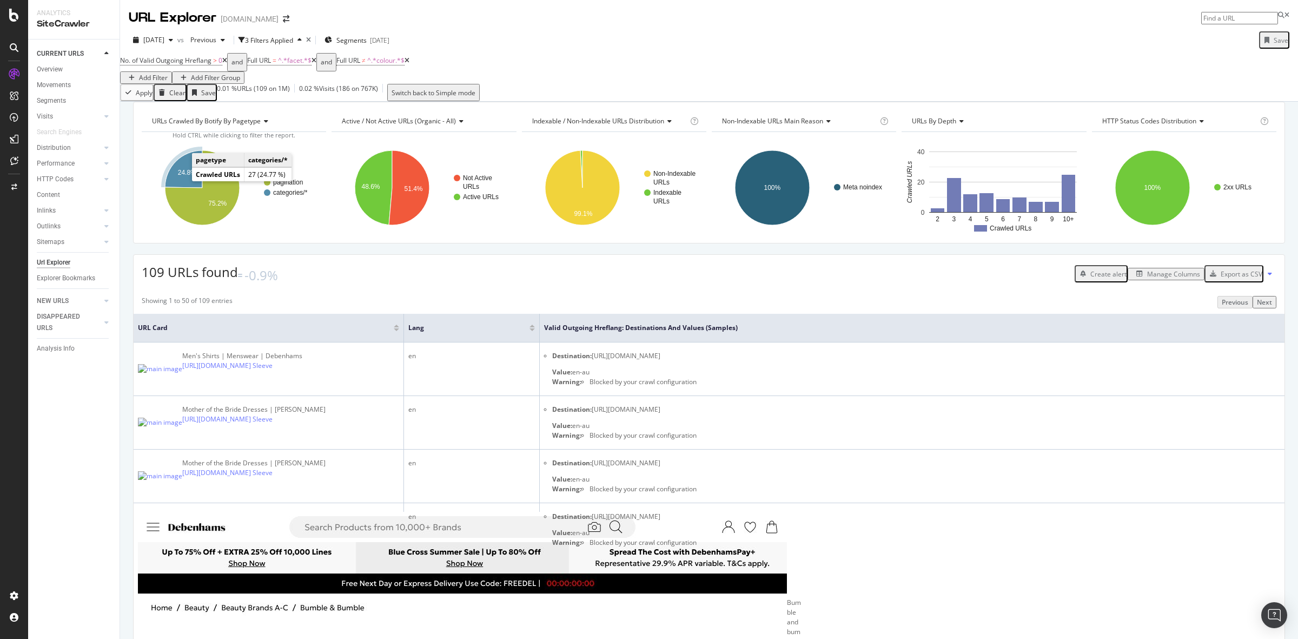
click at [181, 184] on icon "A chart." at bounding box center [183, 168] width 37 height 37
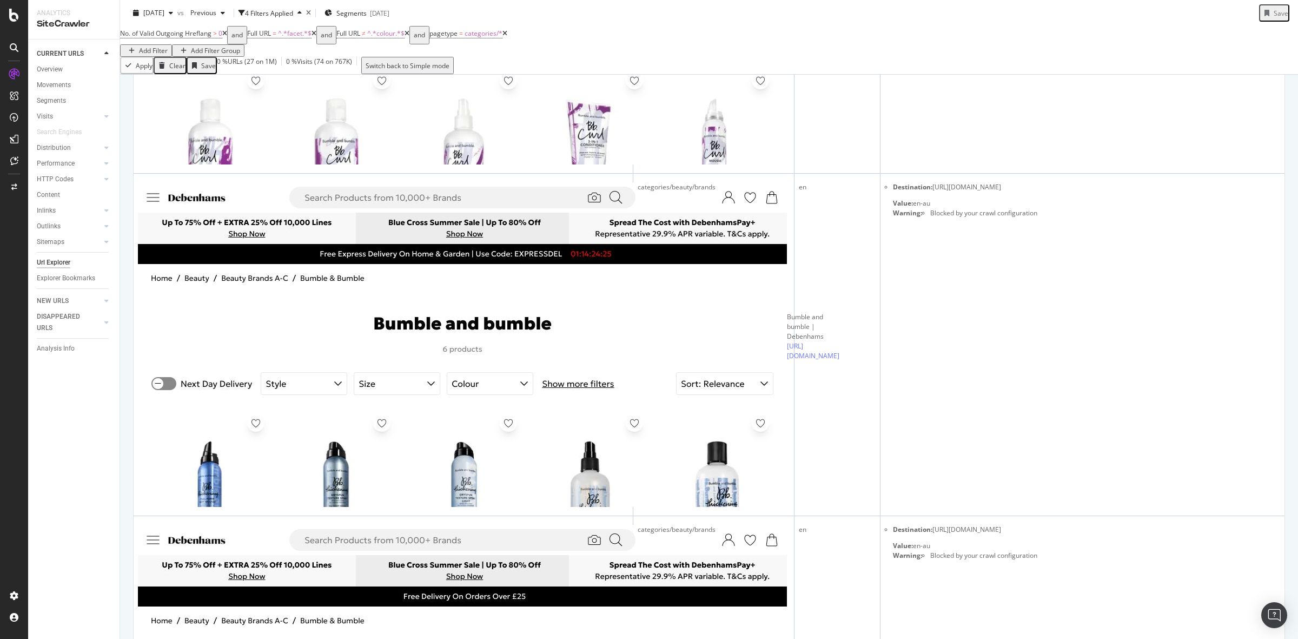
scroll to position [1277, 0]
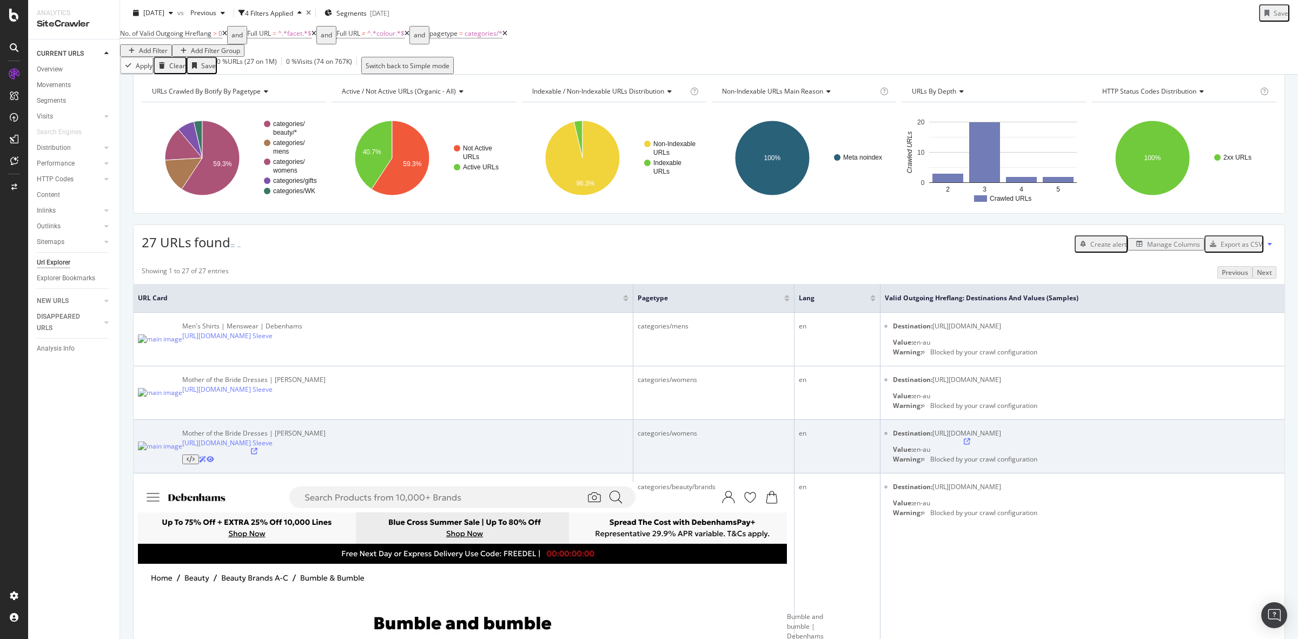
scroll to position [0, 0]
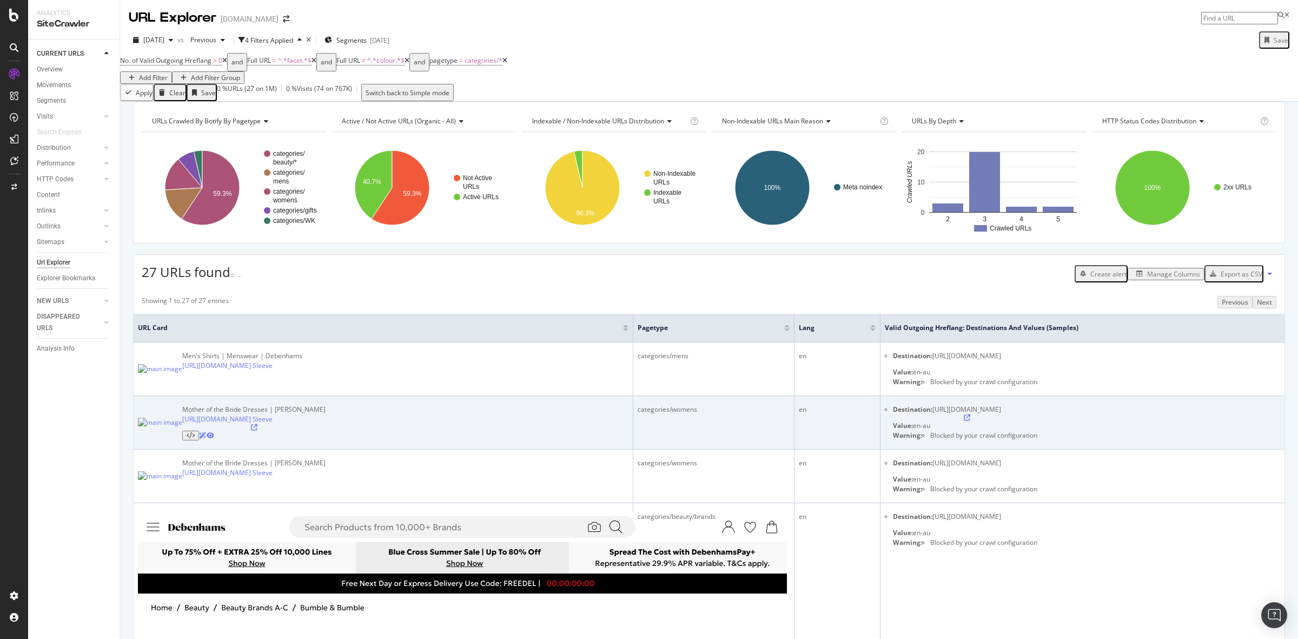
click at [257, 430] on icon at bounding box center [254, 427] width 6 height 6
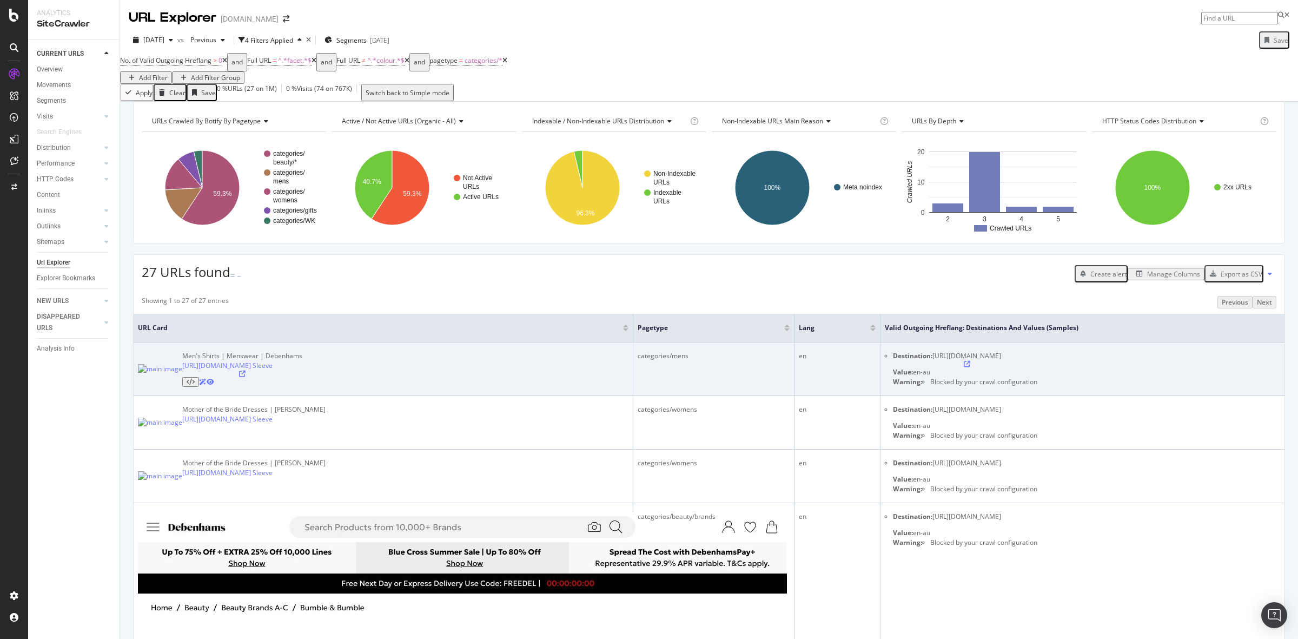
click at [246, 377] on icon at bounding box center [242, 373] width 6 height 6
click at [970, 367] on icon at bounding box center [967, 364] width 6 height 6
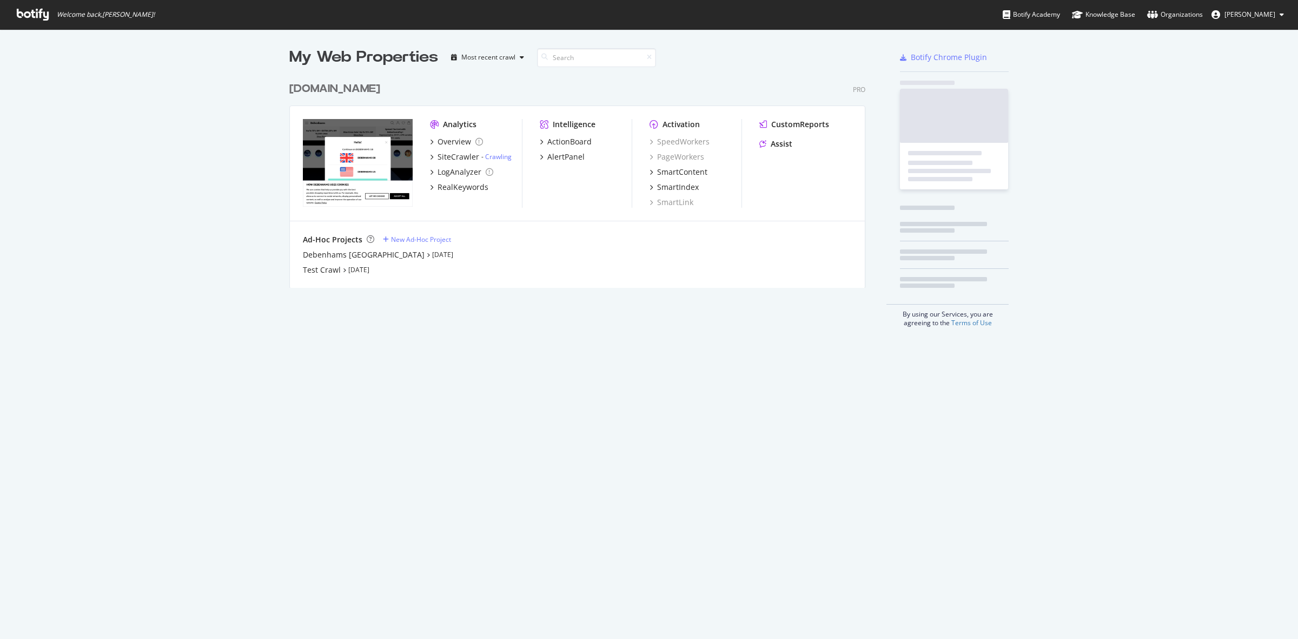
scroll to position [209, 574]
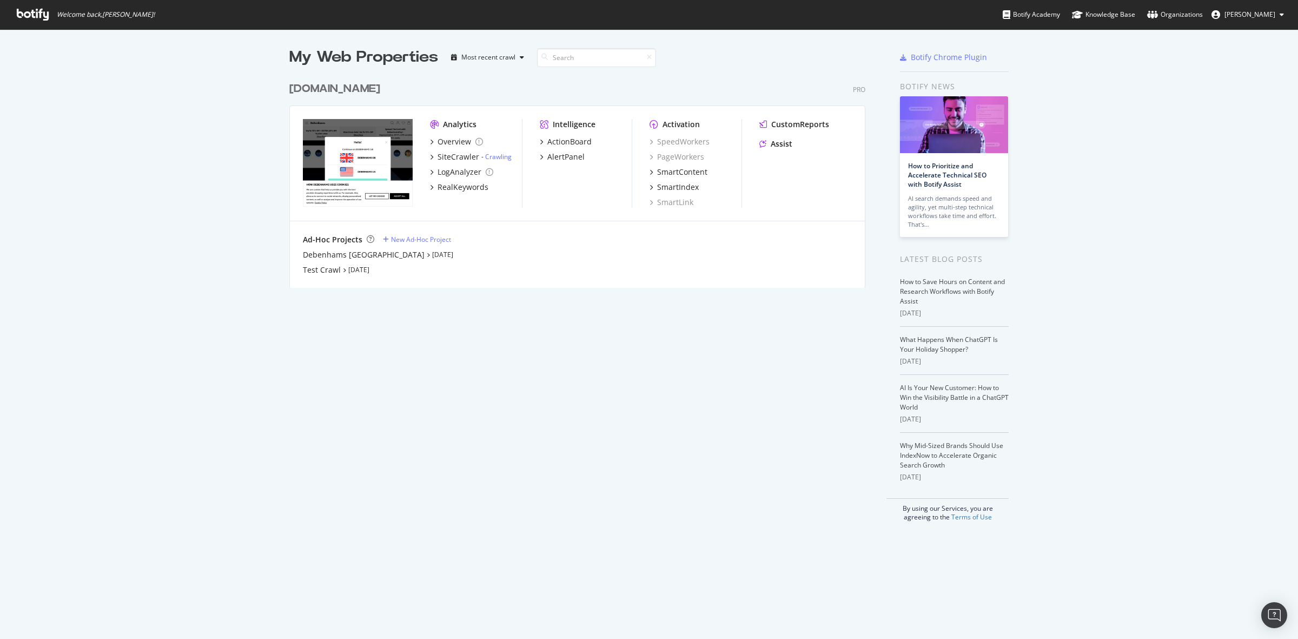
click at [363, 88] on div "[DOMAIN_NAME]" at bounding box center [334, 89] width 91 height 16
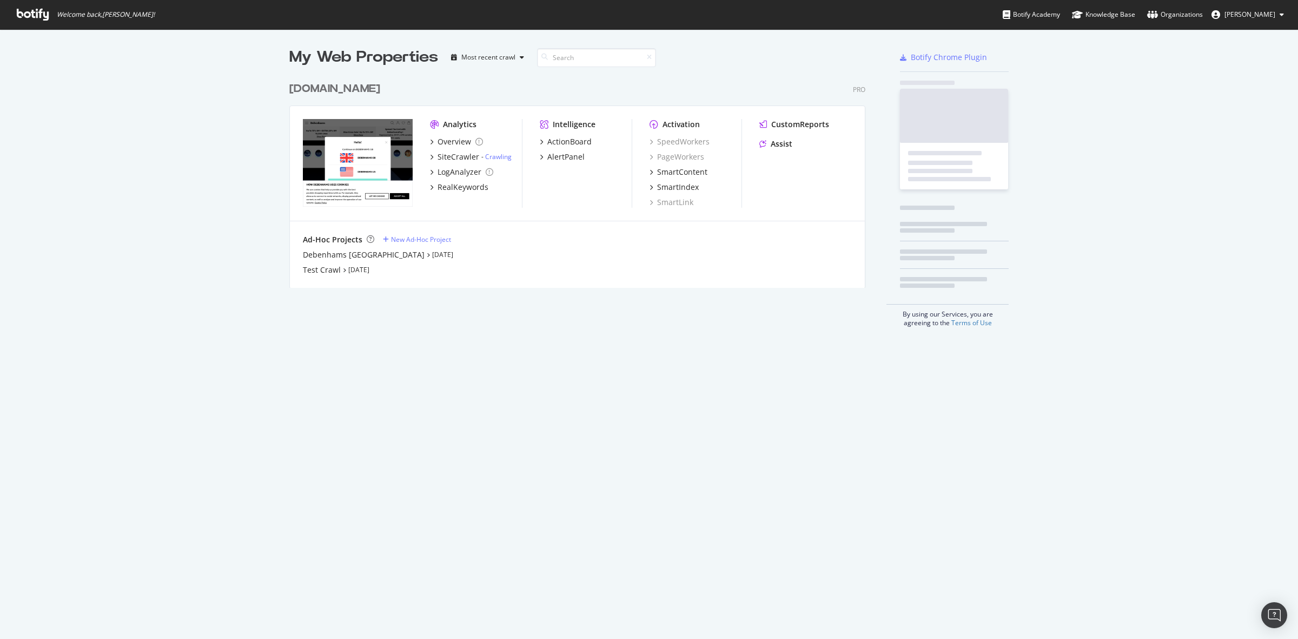
scroll to position [628, 1277]
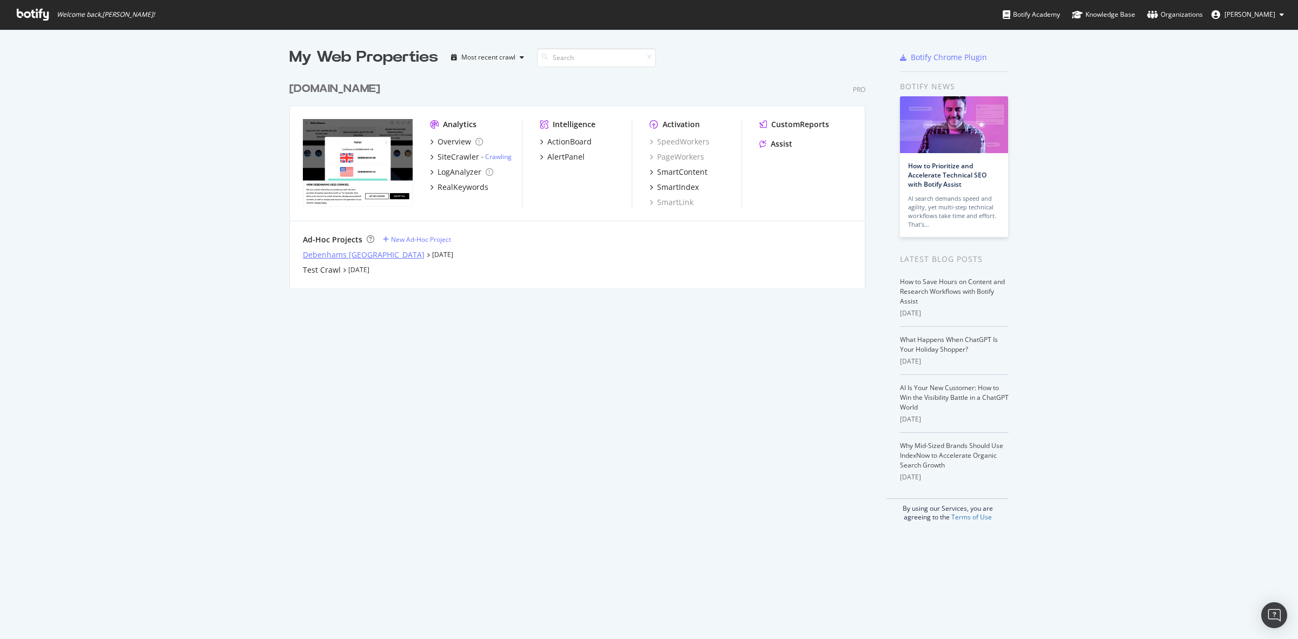
click at [352, 250] on div "Debenhams Australia" at bounding box center [364, 254] width 122 height 11
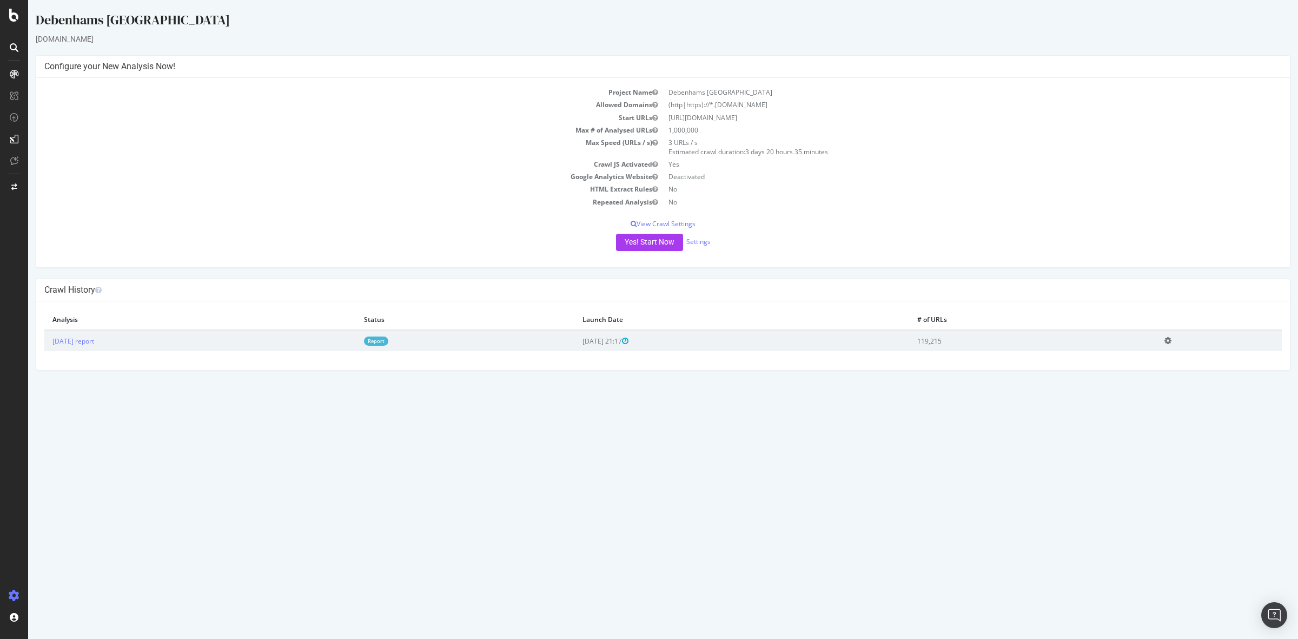
click at [103, 333] on td "2025 Aug. 31st report" at bounding box center [199, 340] width 311 height 21
click at [94, 337] on link "2025 Aug. 31st report" at bounding box center [73, 340] width 42 height 9
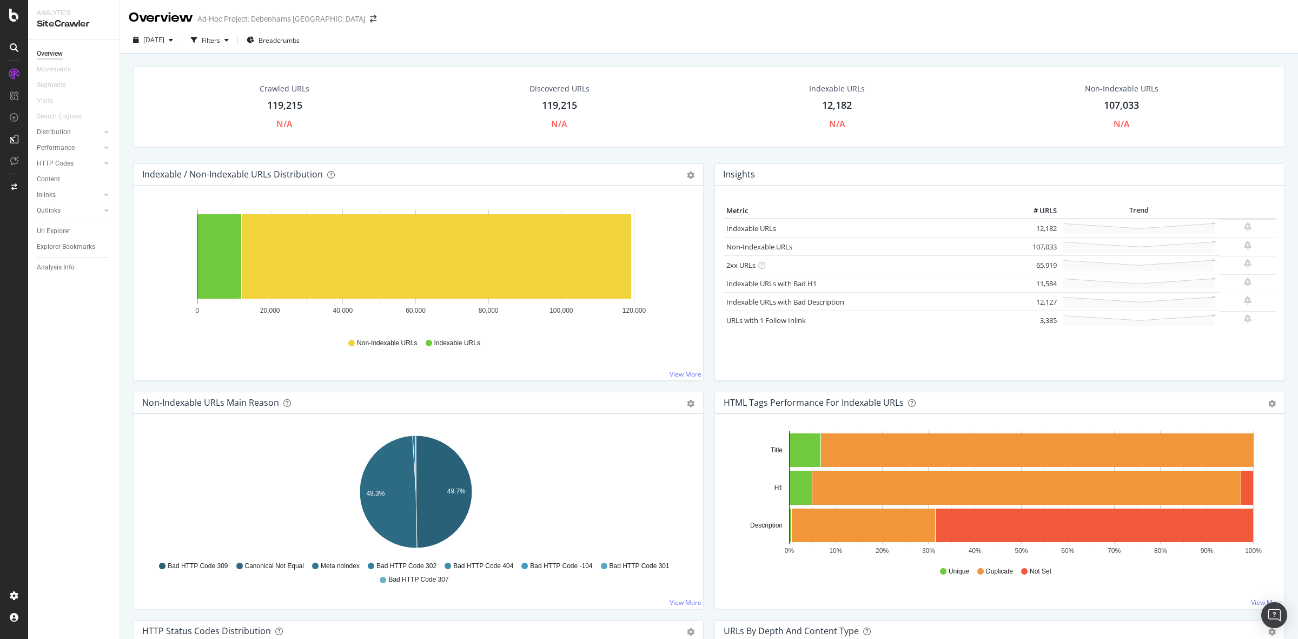
click at [270, 102] on div "119,215" at bounding box center [284, 105] width 35 height 14
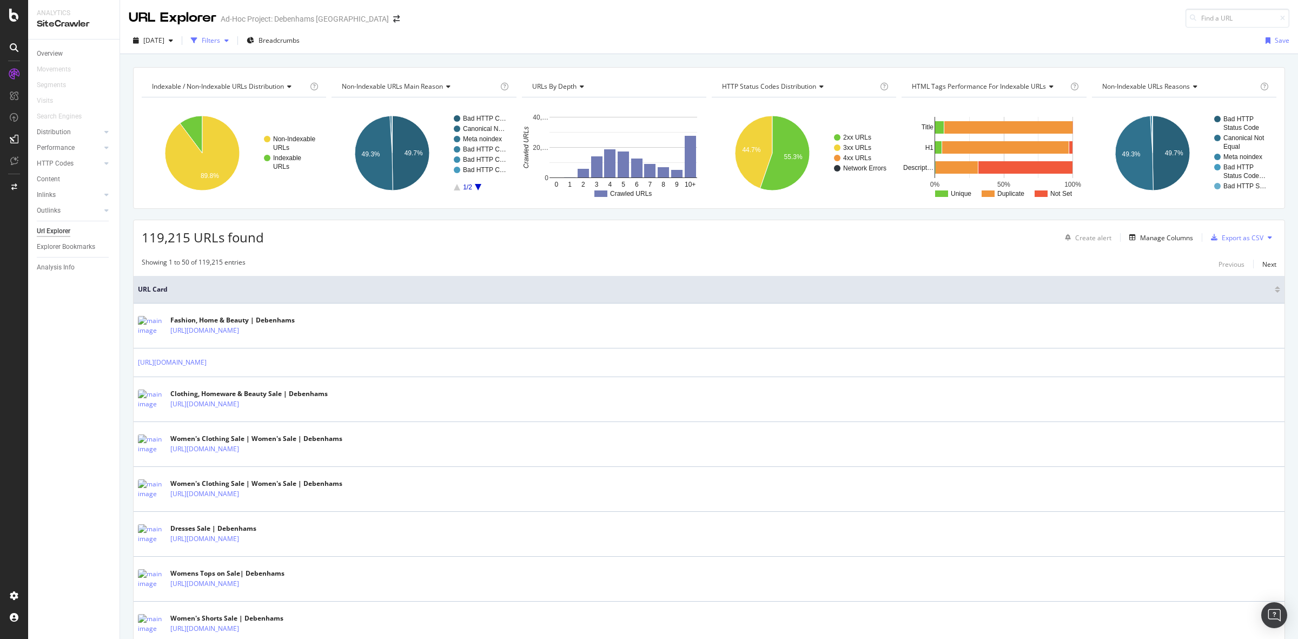
click at [229, 42] on icon "button" at bounding box center [226, 40] width 4 height 6
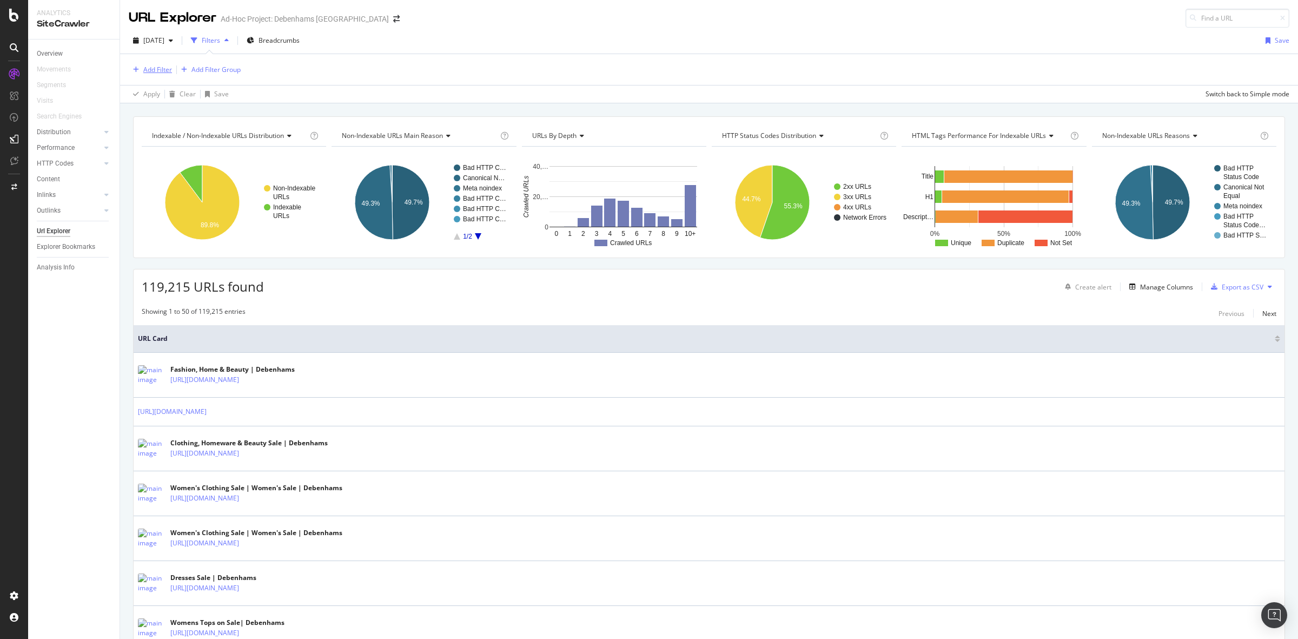
click at [144, 74] on div "Add Filter" at bounding box center [150, 70] width 43 height 12
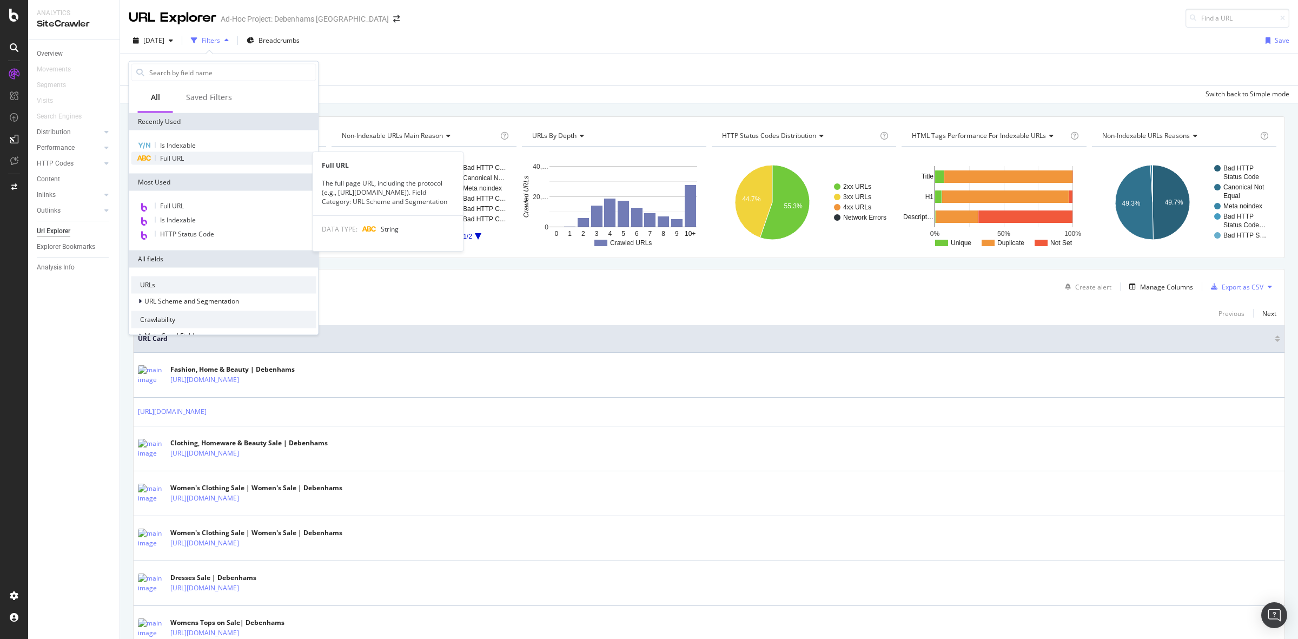
click at [180, 154] on span "Full URL" at bounding box center [172, 158] width 24 height 9
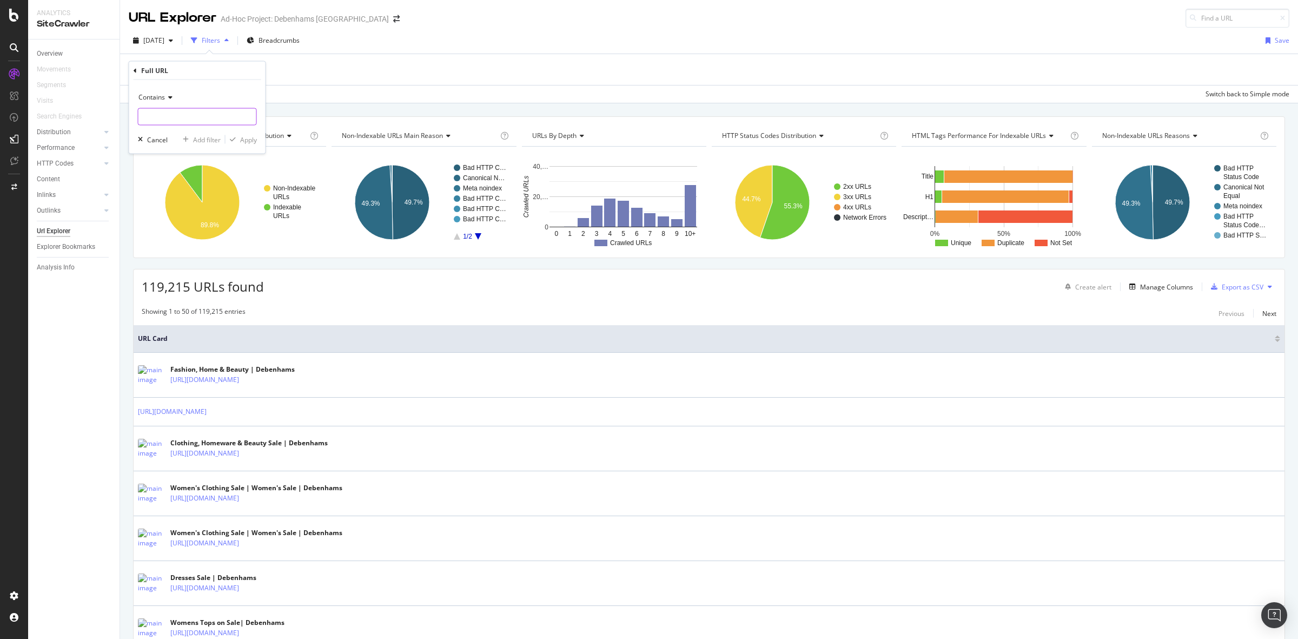
click at [188, 112] on input "text" at bounding box center [197, 116] width 118 height 17
type input "facet"
click at [250, 141] on div "Apply" at bounding box center [248, 139] width 17 height 9
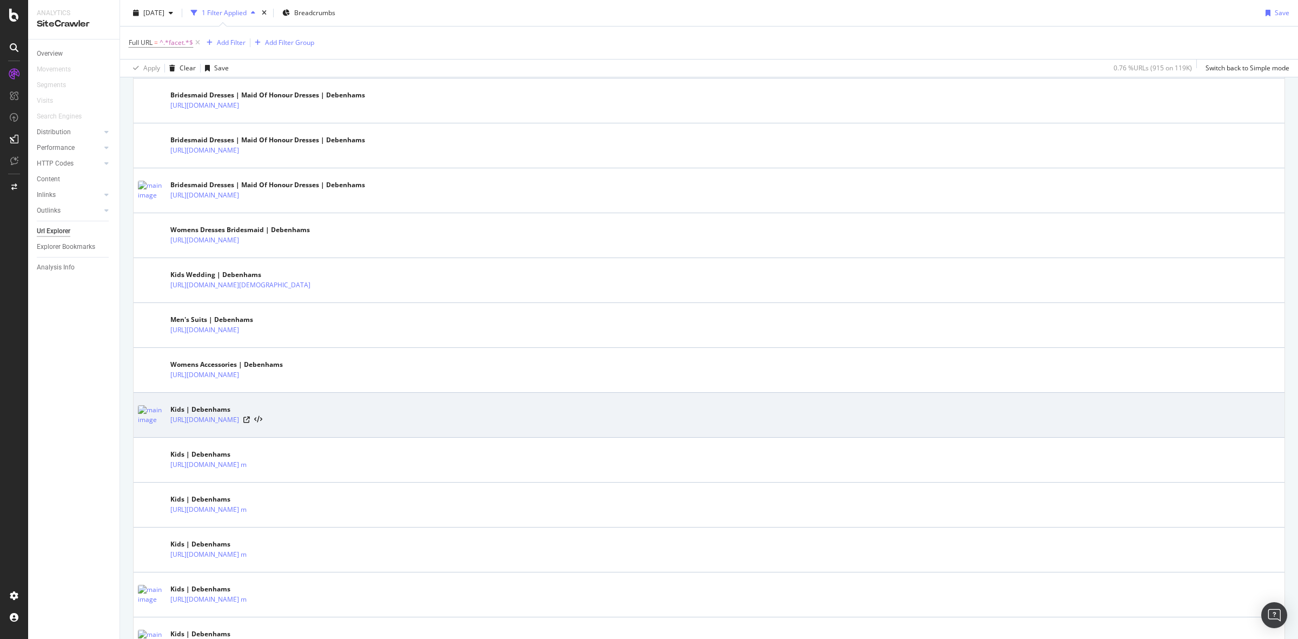
scroll to position [2030, 0]
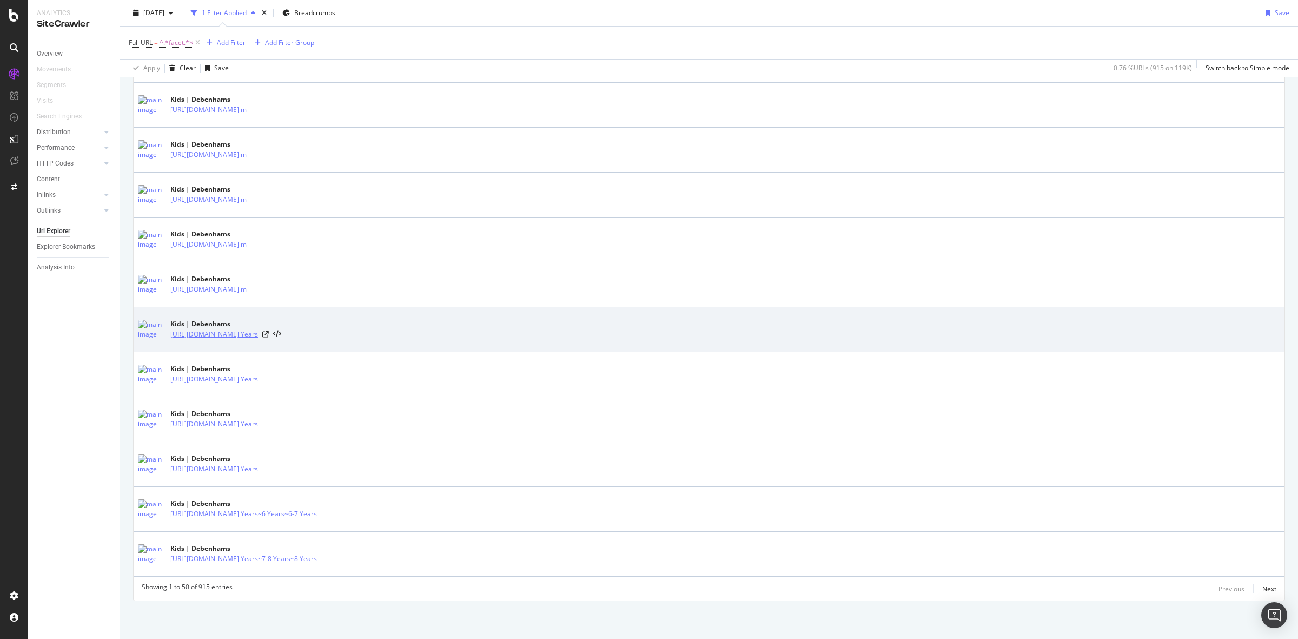
click at [258, 334] on link "https://www.debenhams.au/categories/kids/facet/sizes/1-2 Years" at bounding box center [214, 334] width 88 height 11
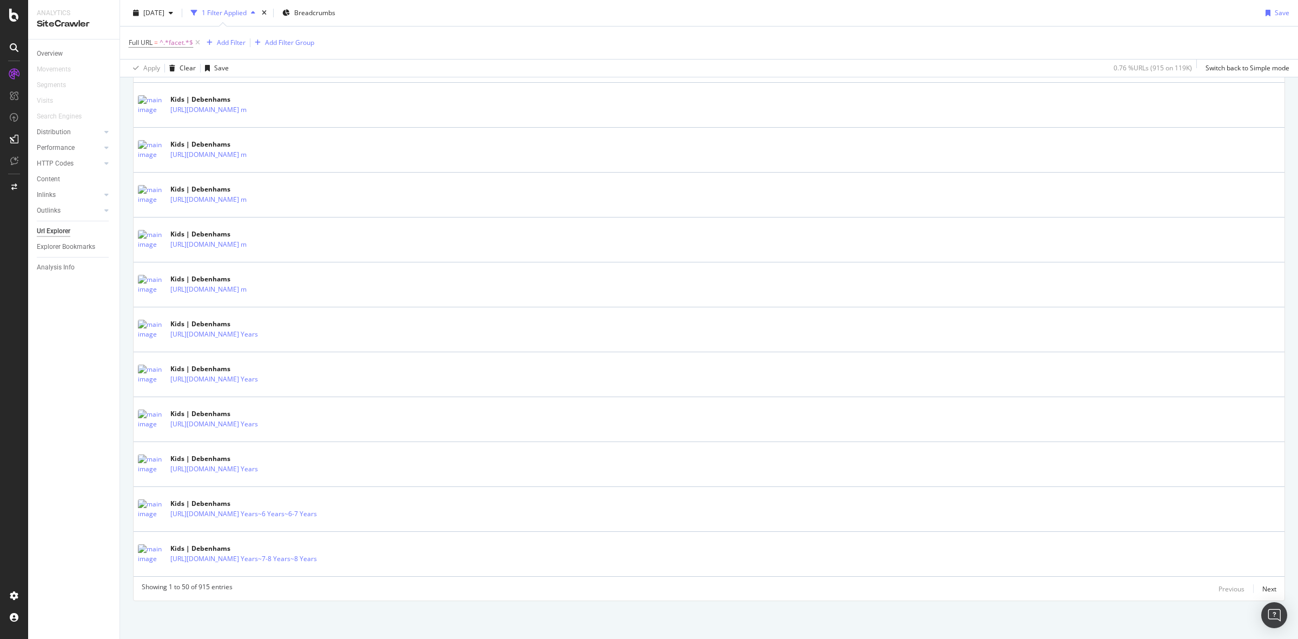
click at [11, 22] on div at bounding box center [14, 319] width 28 height 639
click at [11, 14] on icon at bounding box center [14, 15] width 10 height 13
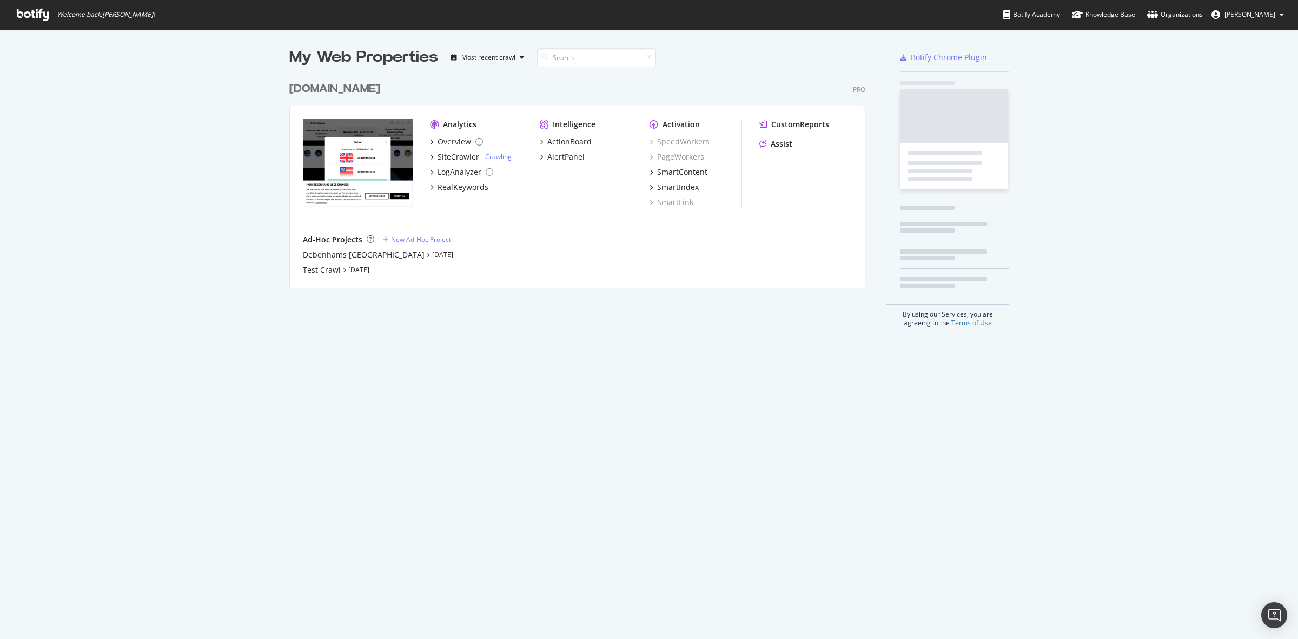
scroll to position [628, 1277]
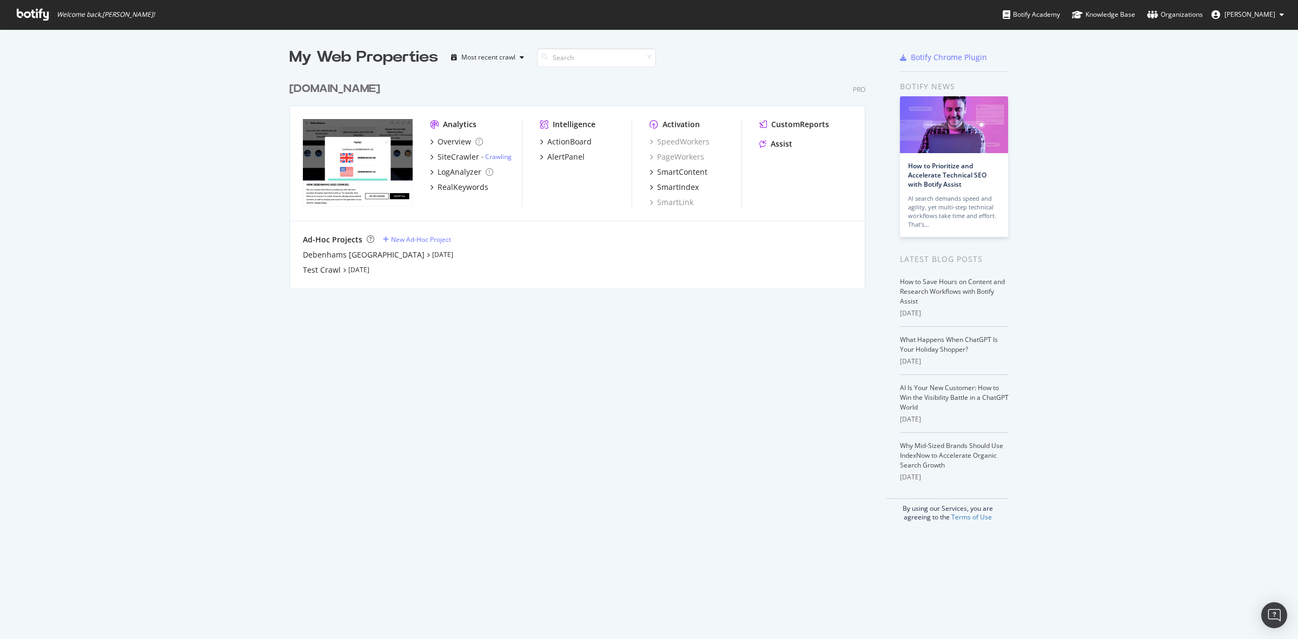
click at [334, 87] on div "debenhams.com" at bounding box center [334, 89] width 91 height 16
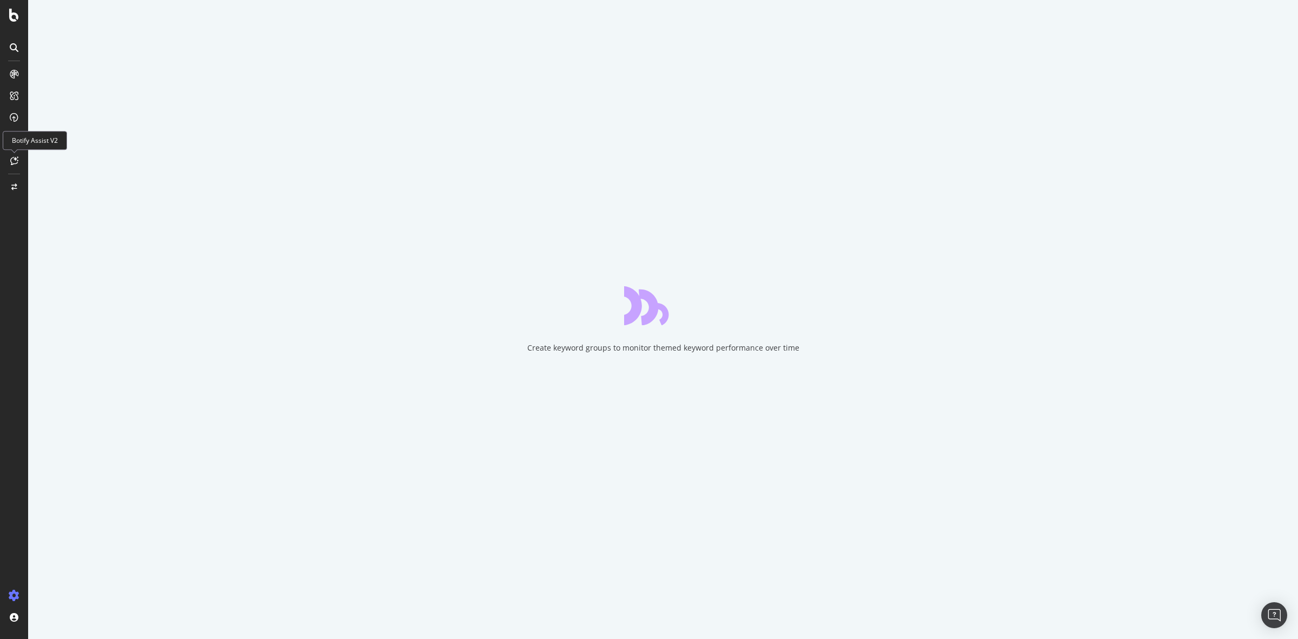
click at [6, 158] on div at bounding box center [13, 160] width 17 height 17
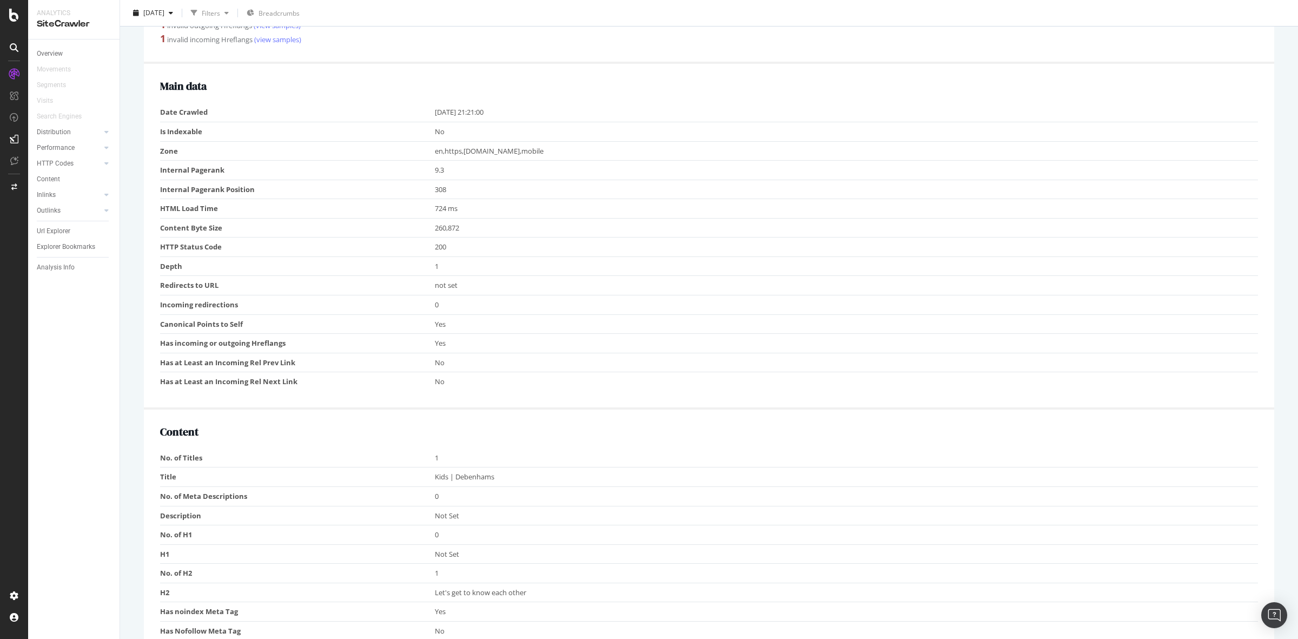
scroll to position [68, 0]
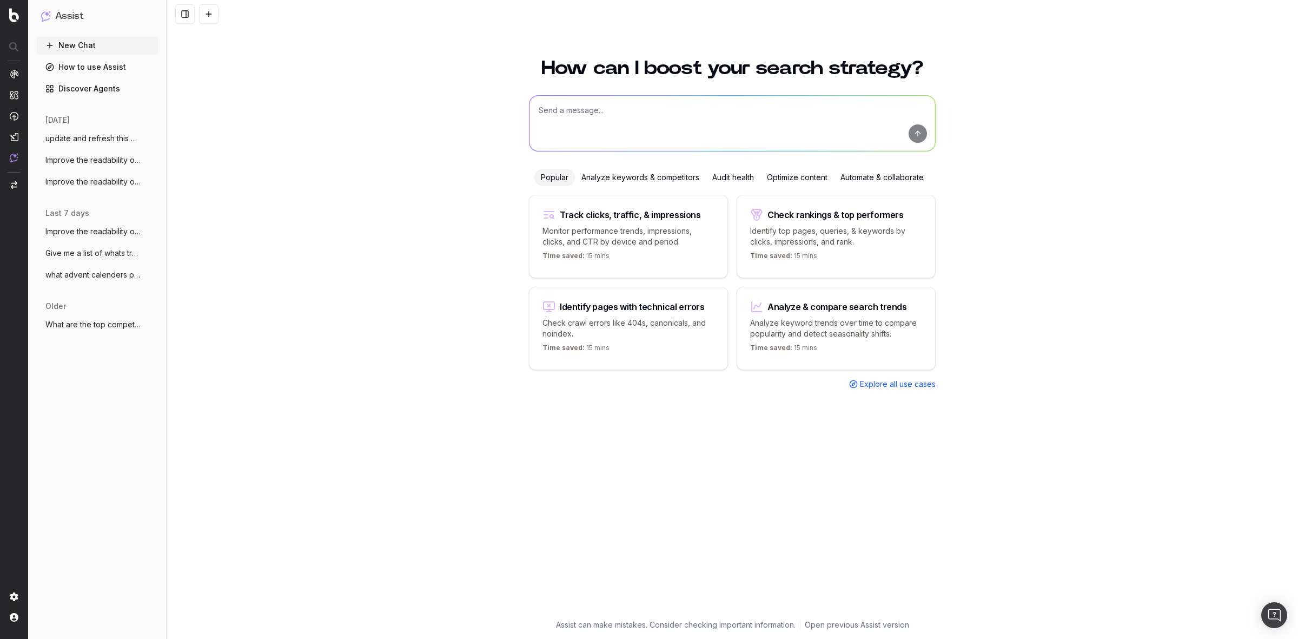
click at [100, 138] on span "update and refresh this copy for this pa" at bounding box center [92, 138] width 95 height 11
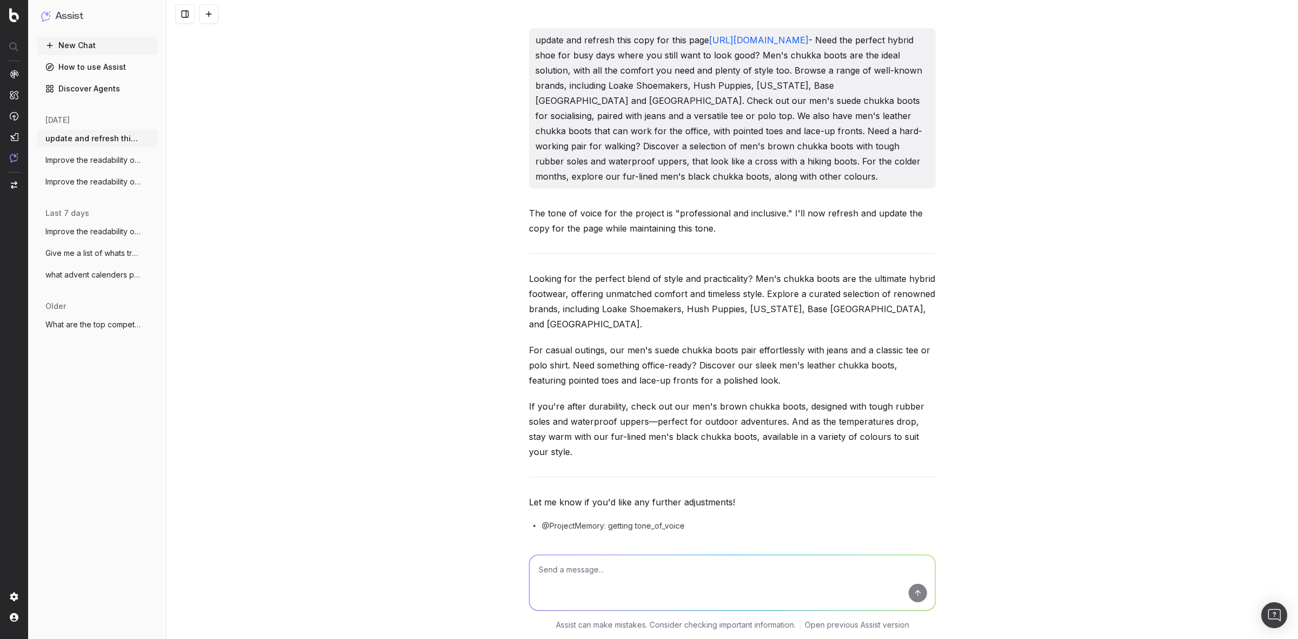
click at [112, 275] on span "what advent calenders pages can I create" at bounding box center [92, 274] width 95 height 11
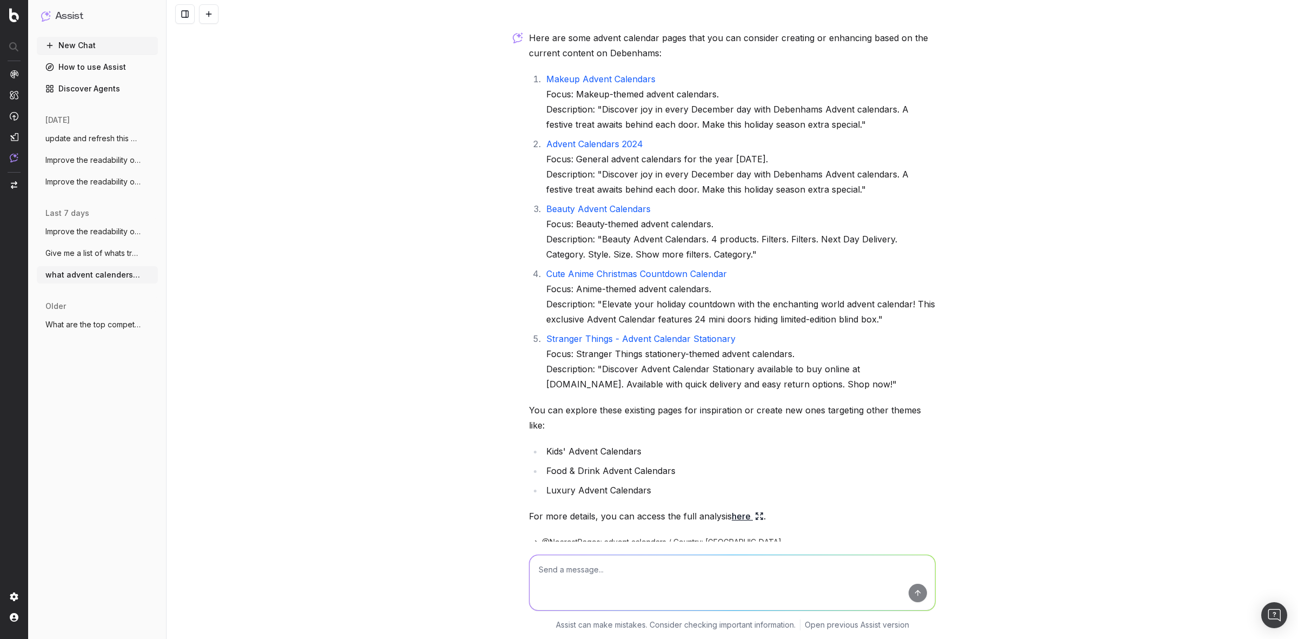
scroll to position [77, 0]
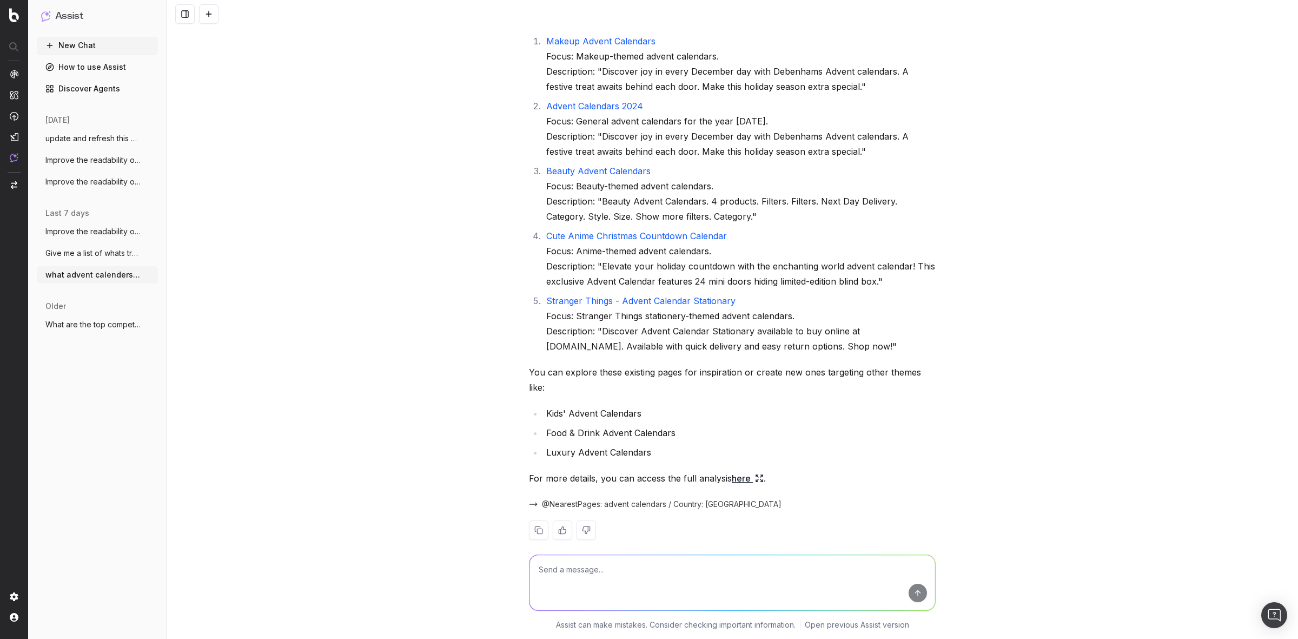
click at [100, 248] on span "Give me a list of whats trendings" at bounding box center [92, 253] width 95 height 11
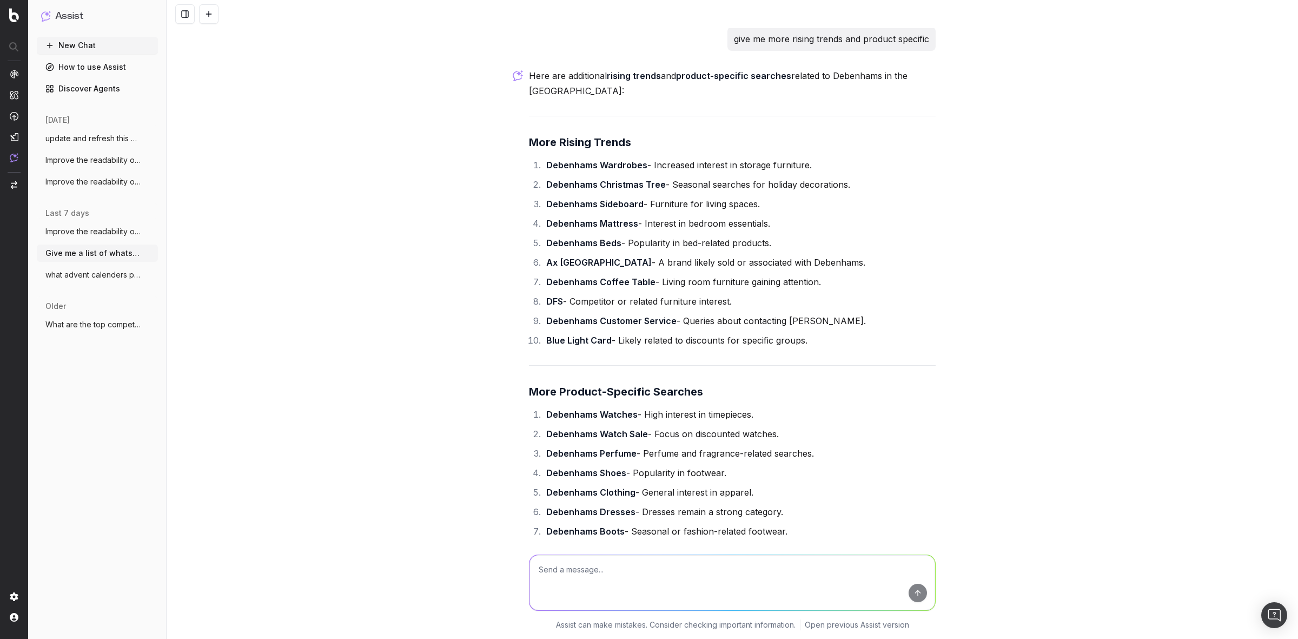
scroll to position [1017, 0]
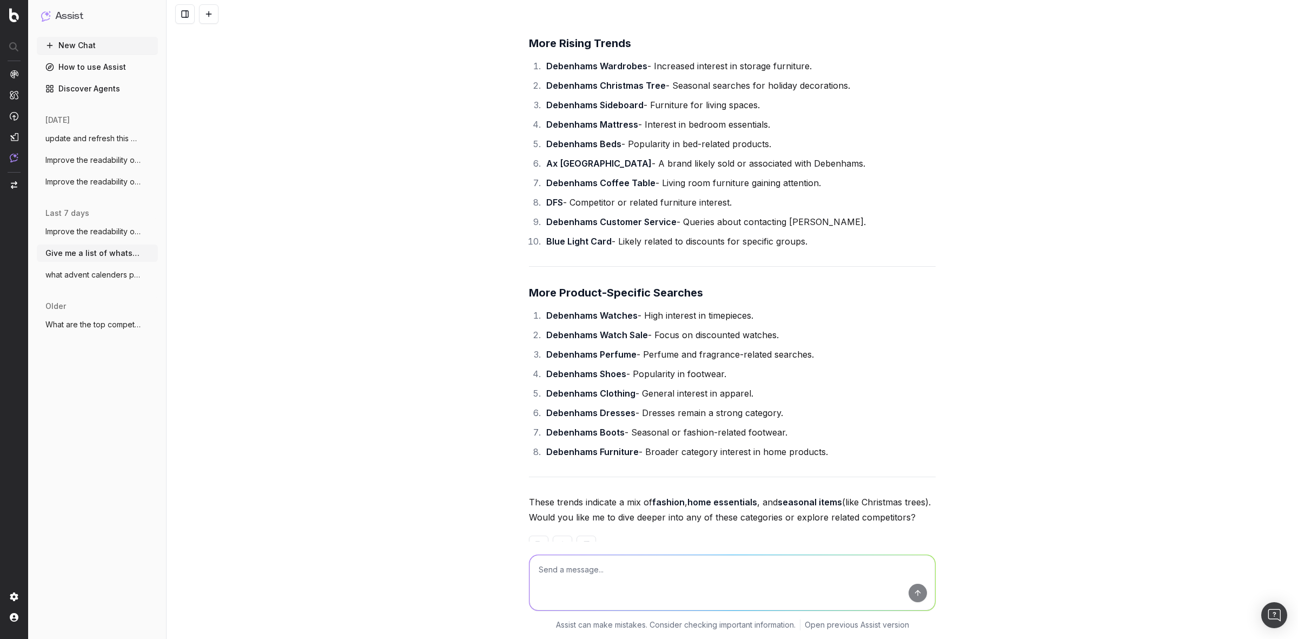
click at [103, 236] on span "Improve the readability of [URL]" at bounding box center [92, 231] width 95 height 11
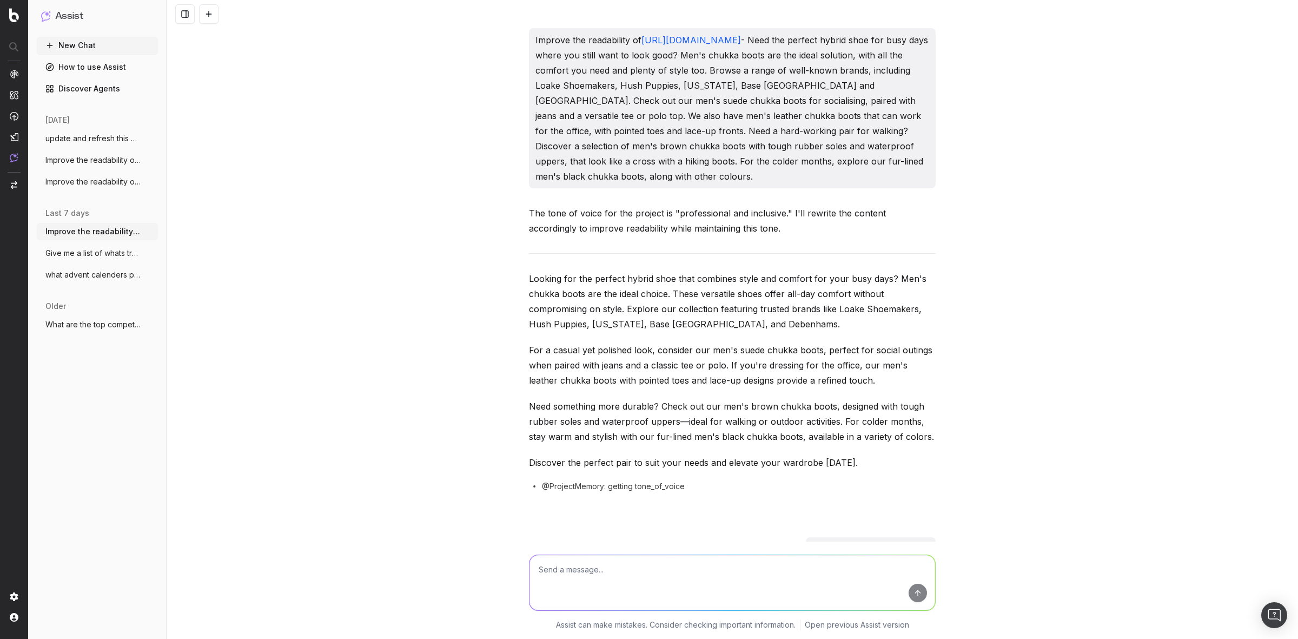
scroll to position [399, 0]
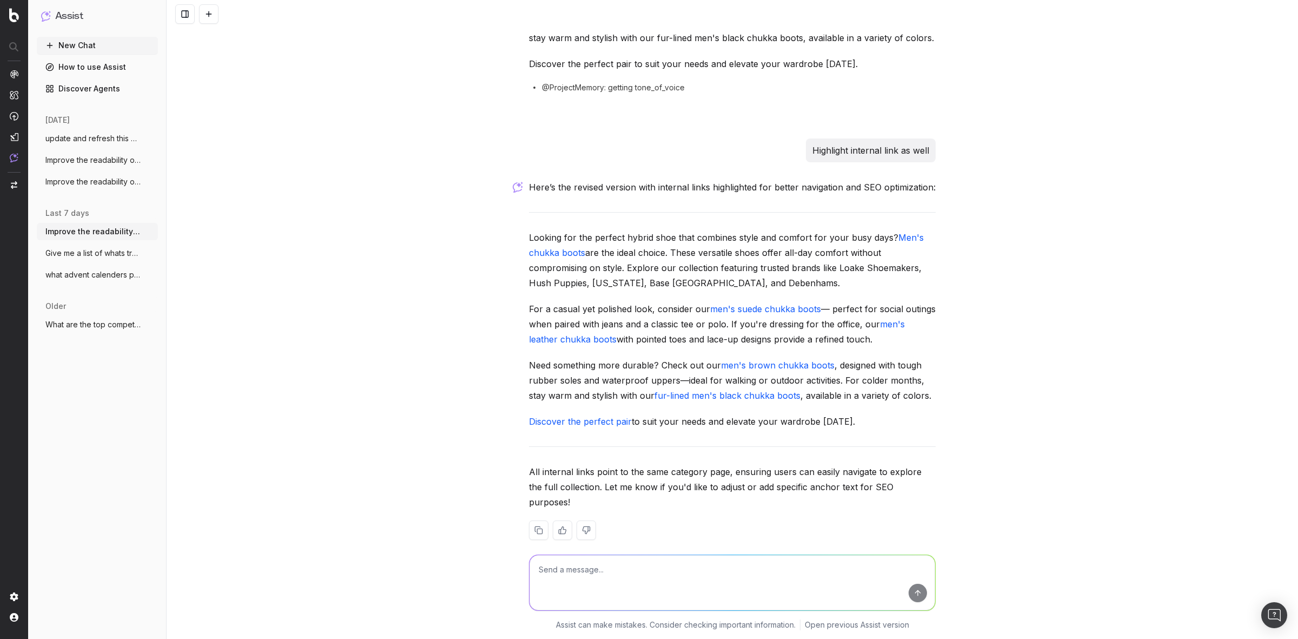
click at [94, 142] on span "update and refresh this copy for this pa" at bounding box center [92, 138] width 95 height 11
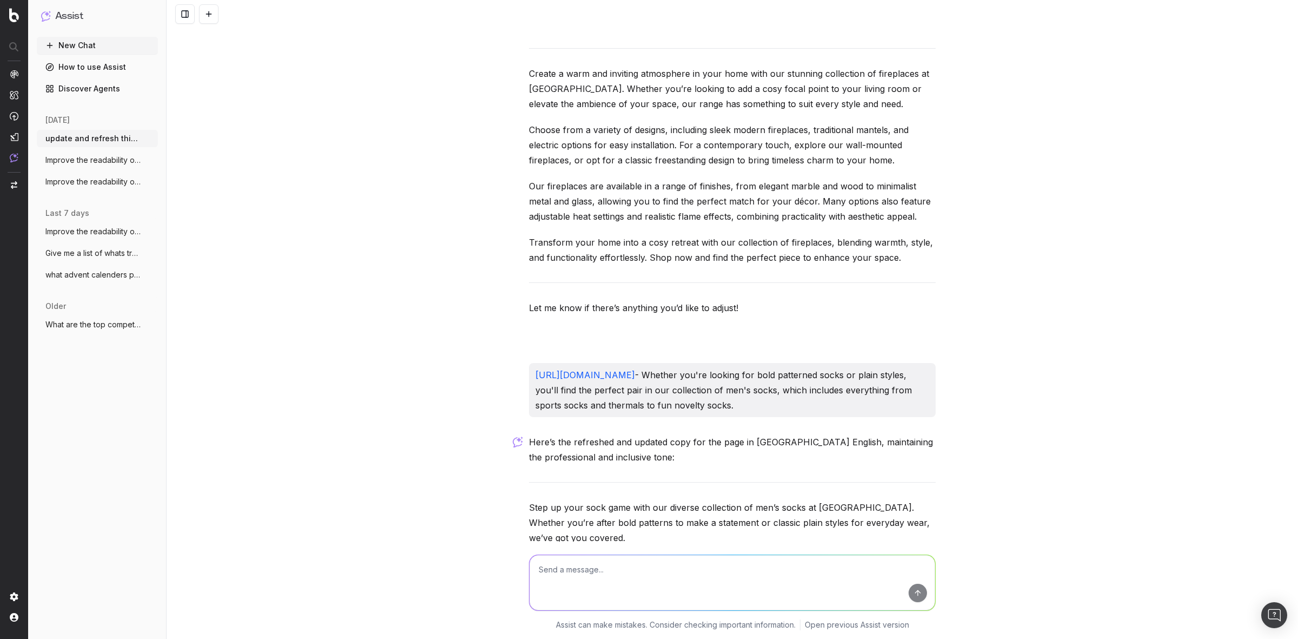
scroll to position [4326, 0]
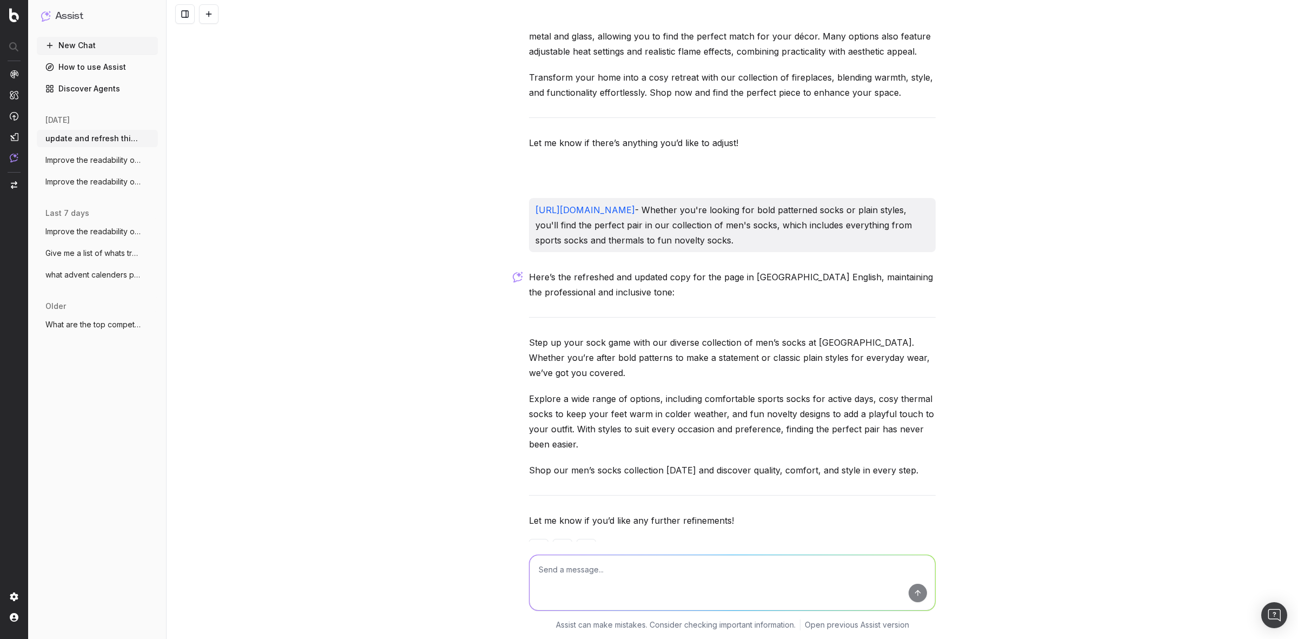
click at [88, 37] on button "New Chat" at bounding box center [97, 45] width 121 height 17
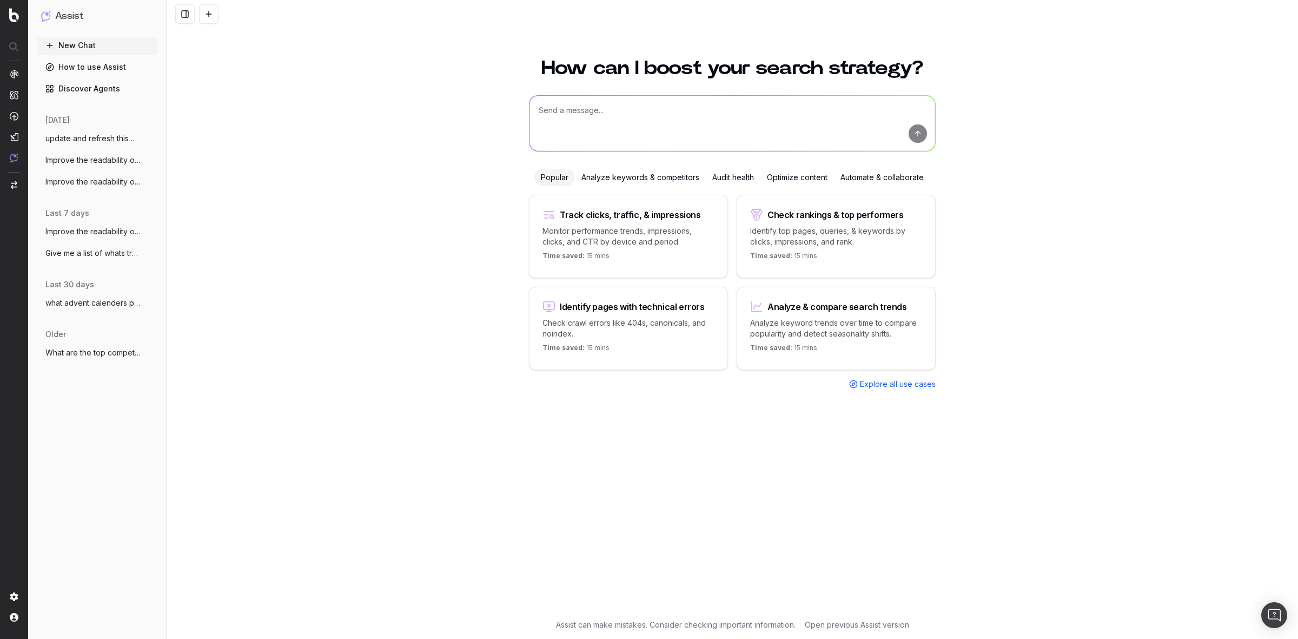
click at [781, 174] on div "Optimize content" at bounding box center [797, 177] width 74 height 17
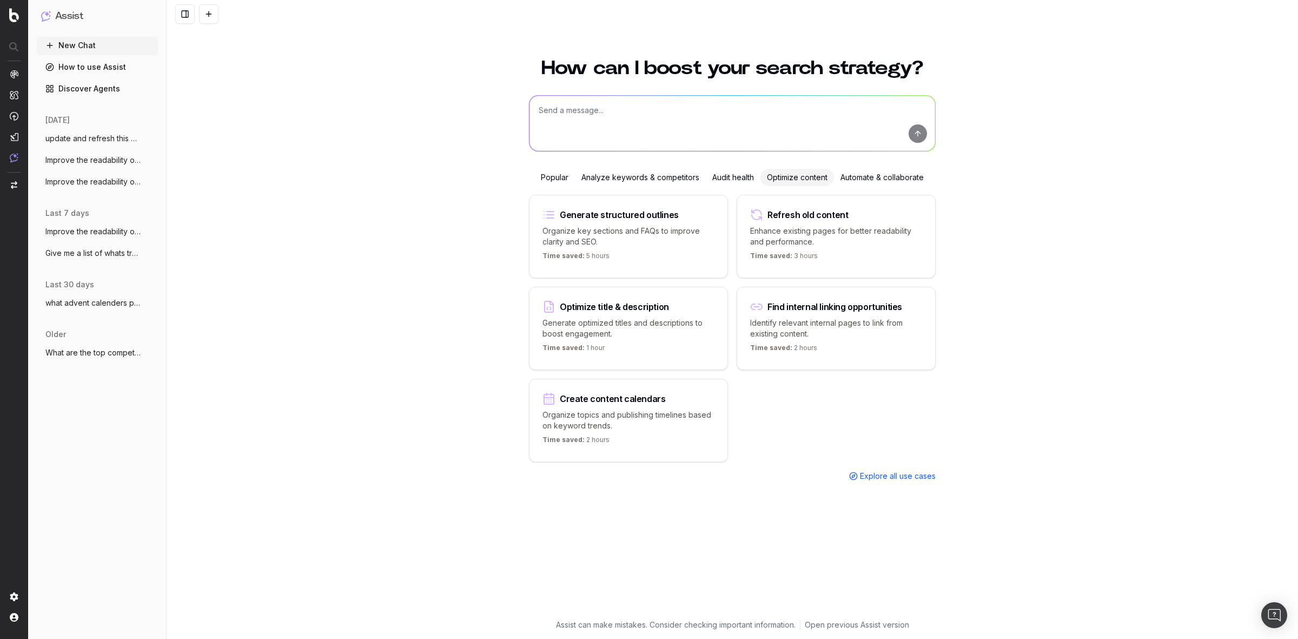
click at [621, 303] on div "Optimize title & description" at bounding box center [614, 306] width 109 height 9
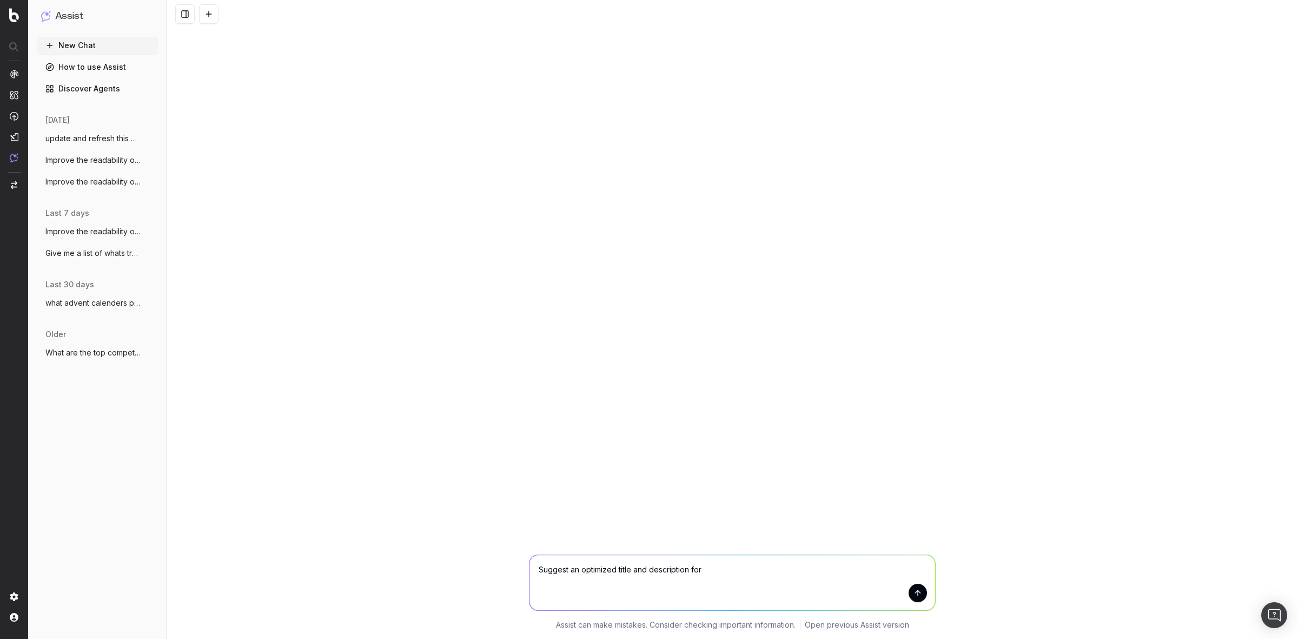
paste textarea "/categories/beauty-advent-calendars"
type textarea "Suggest an optimized title and description for /categories/beauty-advent-calend…"
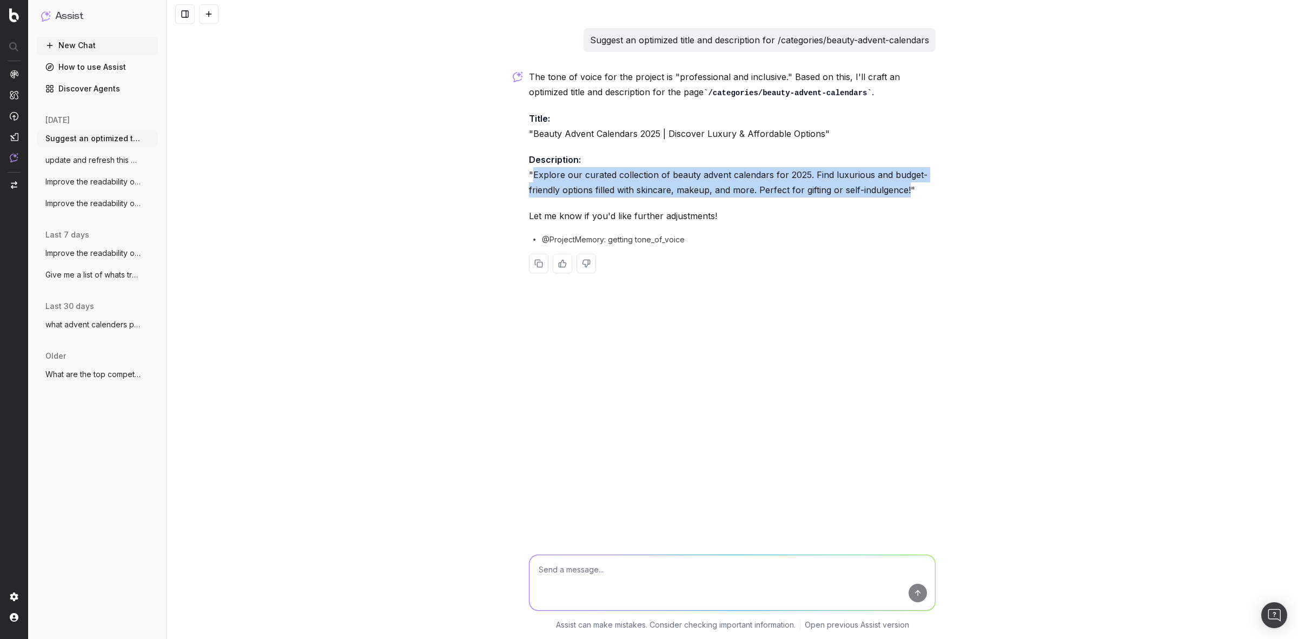
drag, startPoint x: 906, startPoint y: 191, endPoint x: 535, endPoint y: 176, distance: 370.7
click at [535, 176] on p "Description: "Explore our curated collection of beauty advent calendars for 202…" at bounding box center [732, 174] width 407 height 45
copy p "Explore our curated collection of beauty advent calendars for 2025. Find luxuri…"
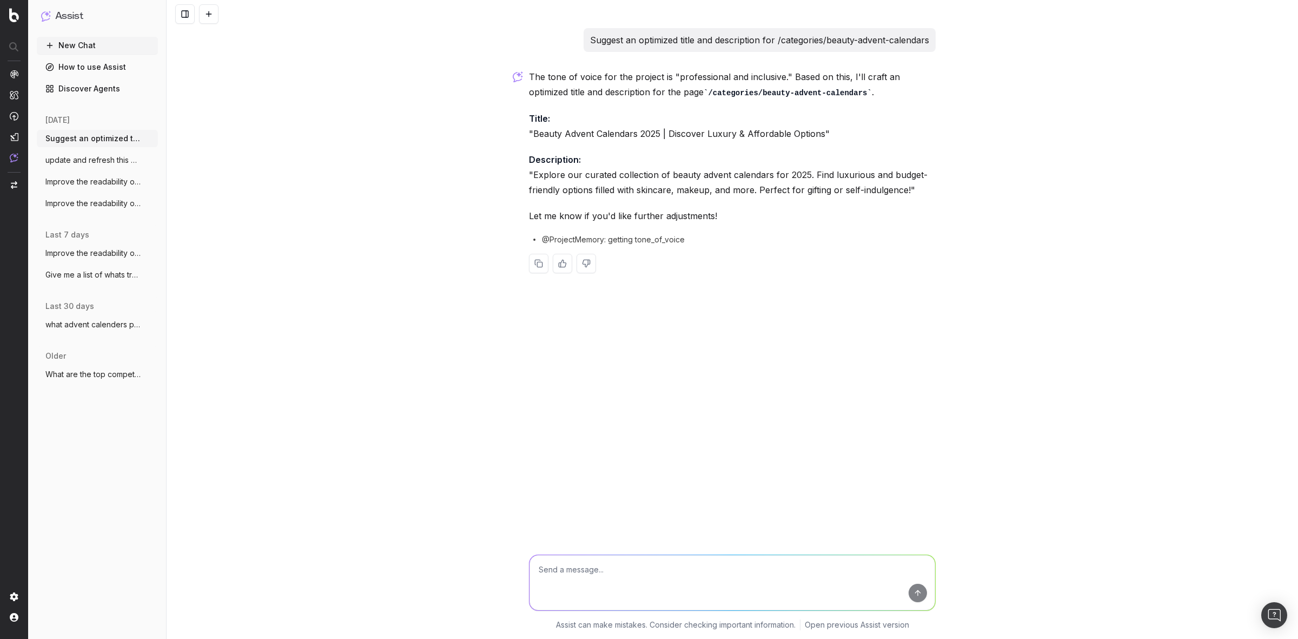
click at [568, 573] on textarea at bounding box center [732, 582] width 406 height 55
paste textarea "/categories/advent-calendars"
type textarea "/categories/advent-calendars"
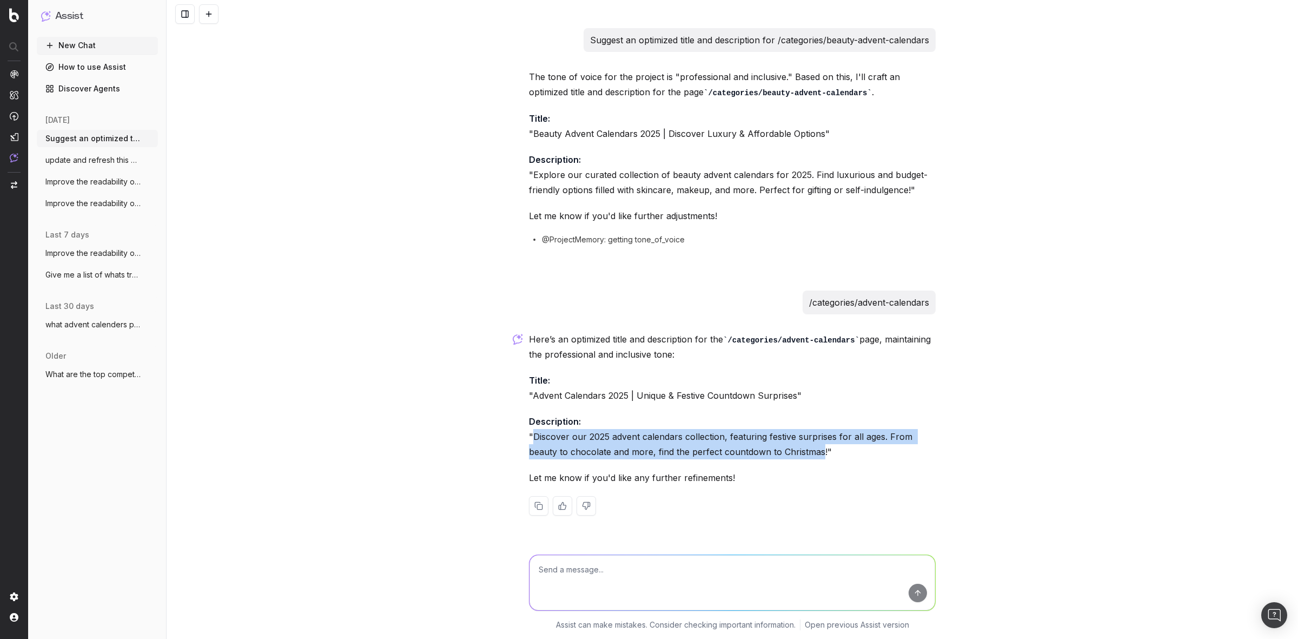
drag, startPoint x: 541, startPoint y: 433, endPoint x: 821, endPoint y: 452, distance: 280.2
click at [821, 452] on p "Description: "Discover our 2025 advent calendars collection, featuring festive …" at bounding box center [732, 436] width 407 height 45
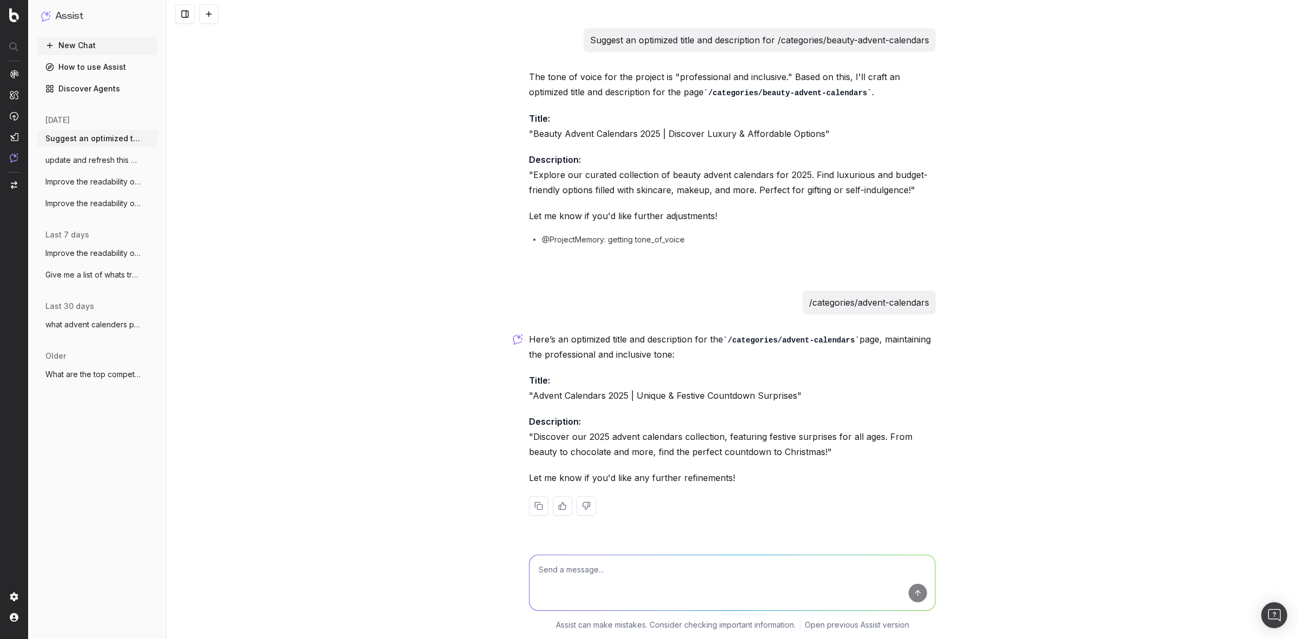
drag, startPoint x: 793, startPoint y: 434, endPoint x: 824, endPoint y: 456, distance: 37.2
click at [824, 456] on p "Description: "Discover our 2025 advent calendars collection, featuring festive …" at bounding box center [732, 436] width 407 height 45
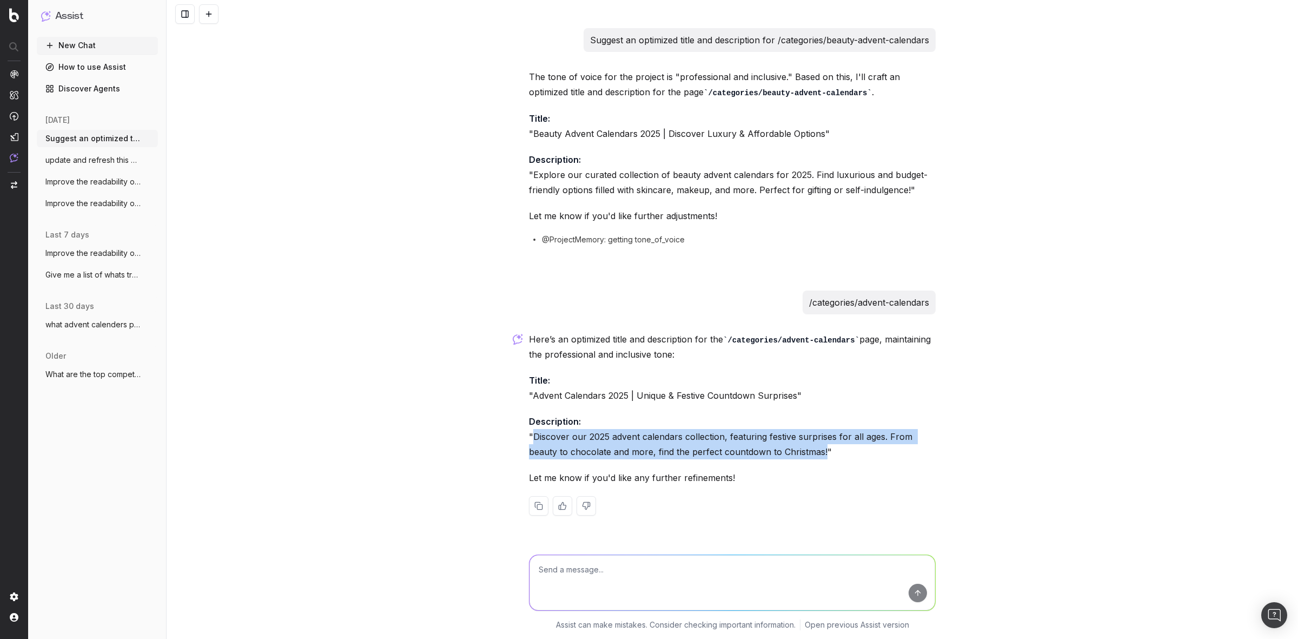
drag, startPoint x: 823, startPoint y: 453, endPoint x: 534, endPoint y: 436, distance: 289.2
click at [534, 436] on p "Description: "Discover our 2025 advent calendars collection, featuring festive …" at bounding box center [732, 436] width 407 height 45
copy p "Discover our 2025 advent calendars collection, featuring festive surprises for …"
